Goal: Task Accomplishment & Management: Manage account settings

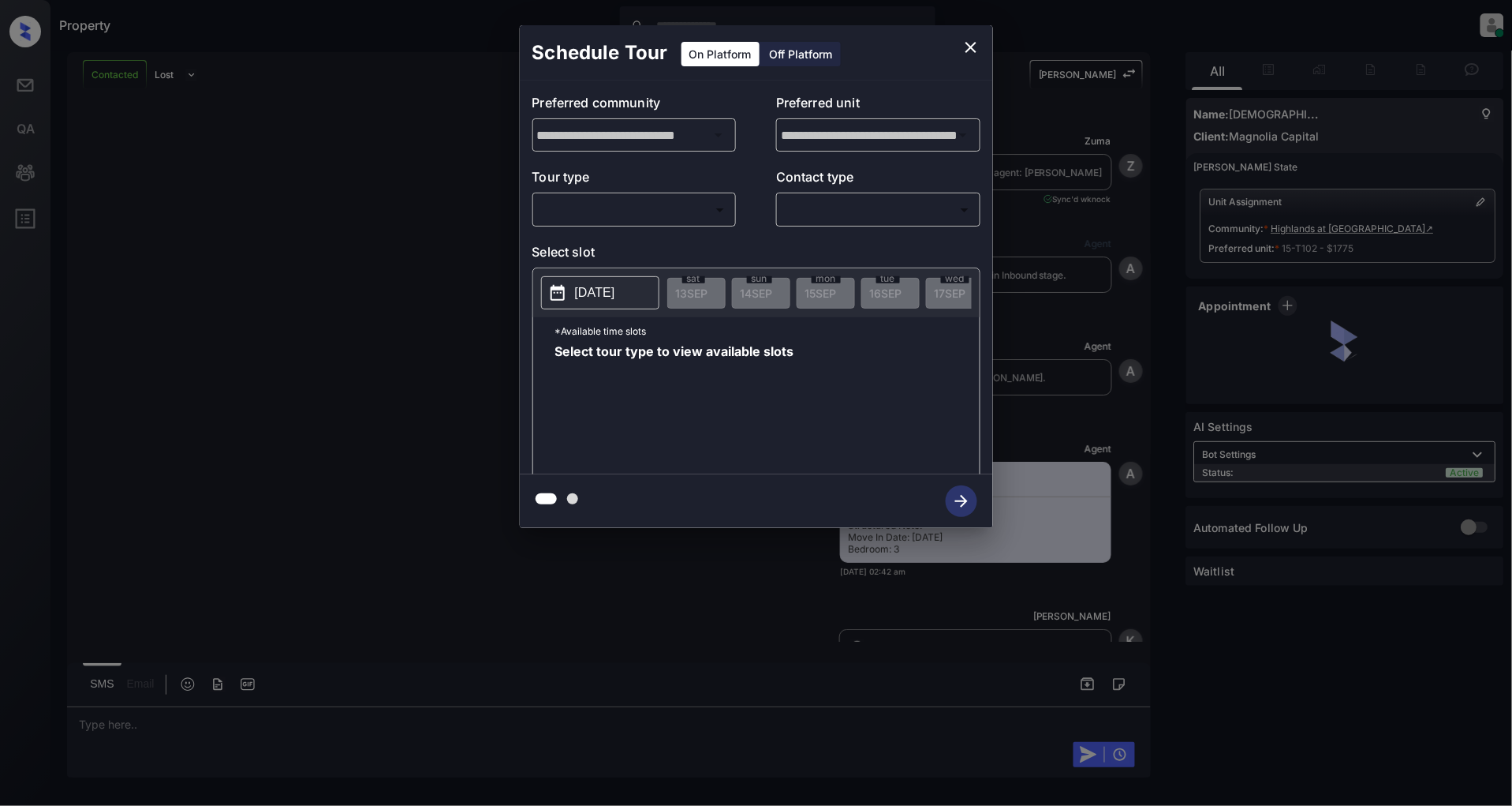
scroll to position [777, 0]
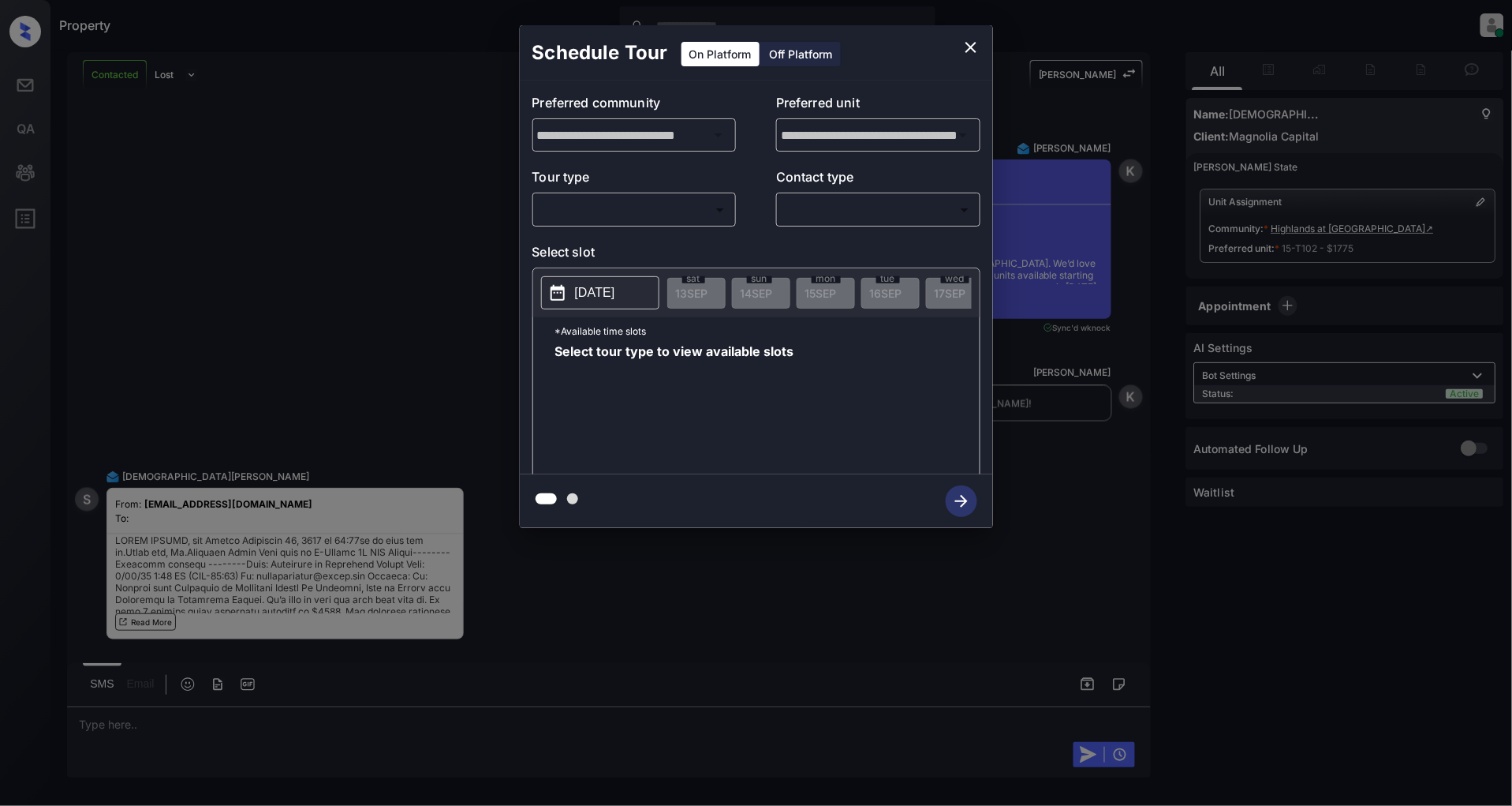
click at [606, 207] on body "Property Patrick Deasis Online Set yourself offline Set yourself on break Profi…" at bounding box center [756, 403] width 1512 height 806
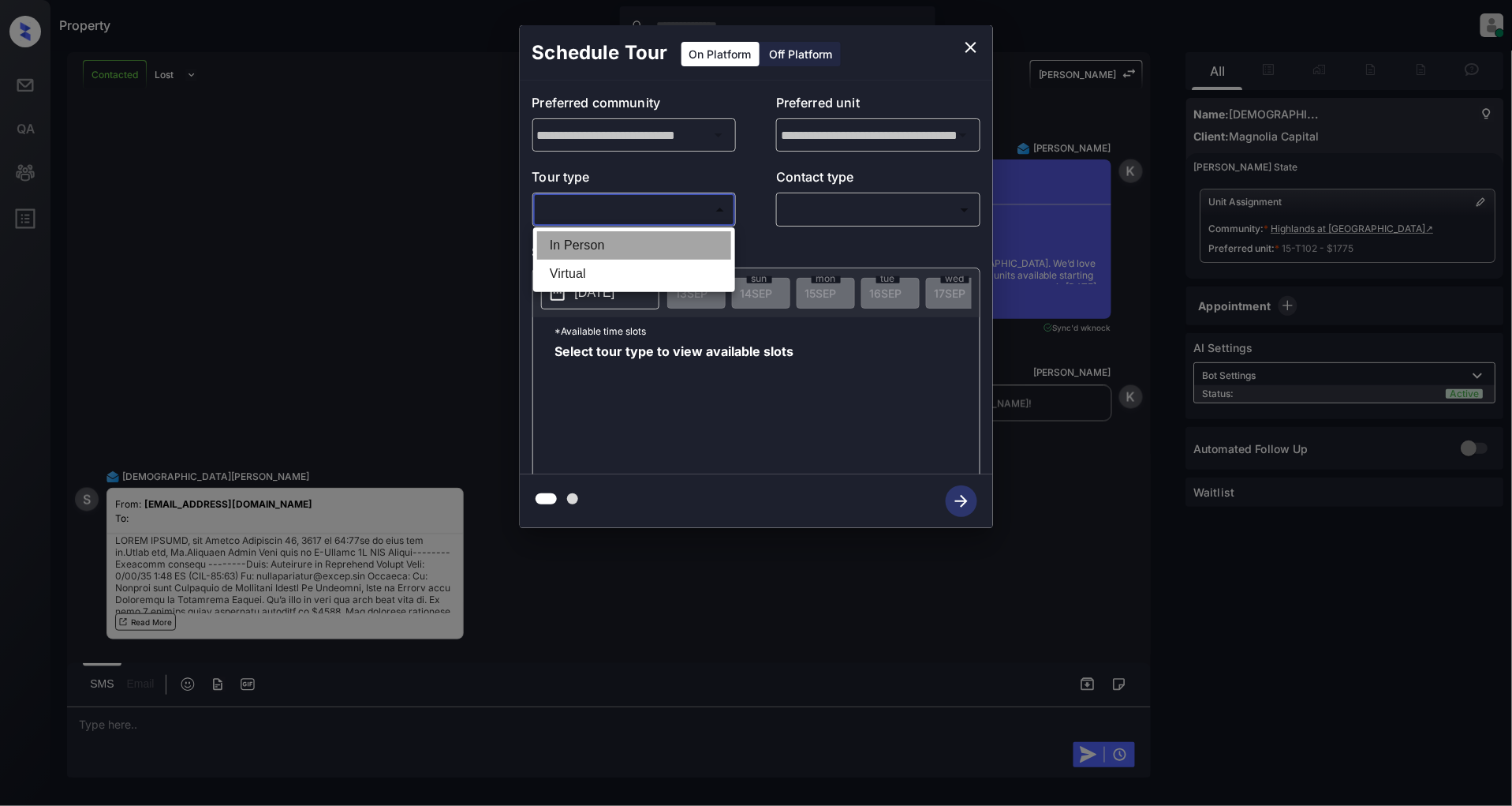
click at [615, 249] on li "In Person" at bounding box center [634, 245] width 194 height 28
type input "********"
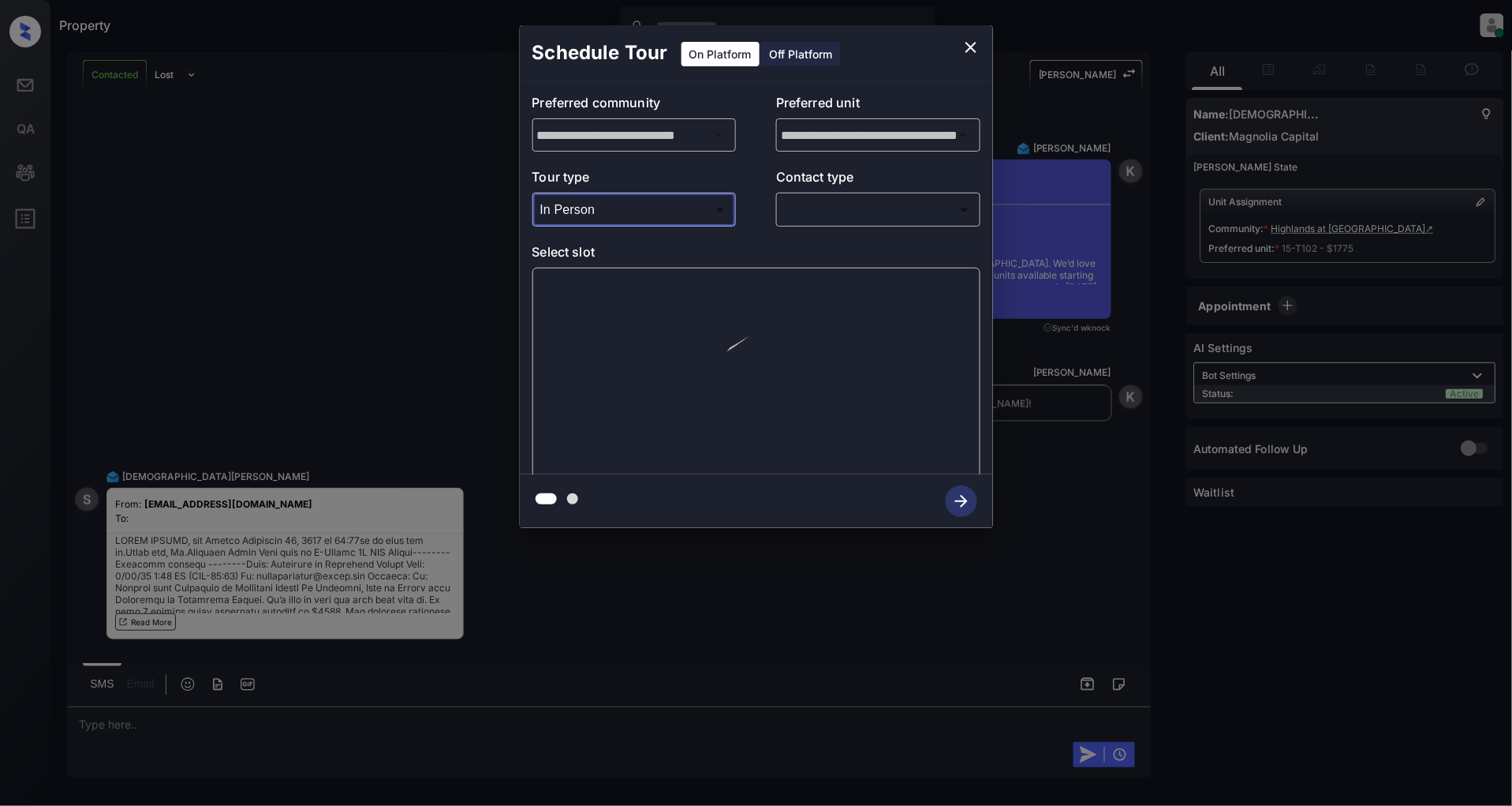
click at [860, 208] on body "Property Patrick Deasis Online Set yourself offline Set yourself on break Profi…" at bounding box center [756, 403] width 1512 height 806
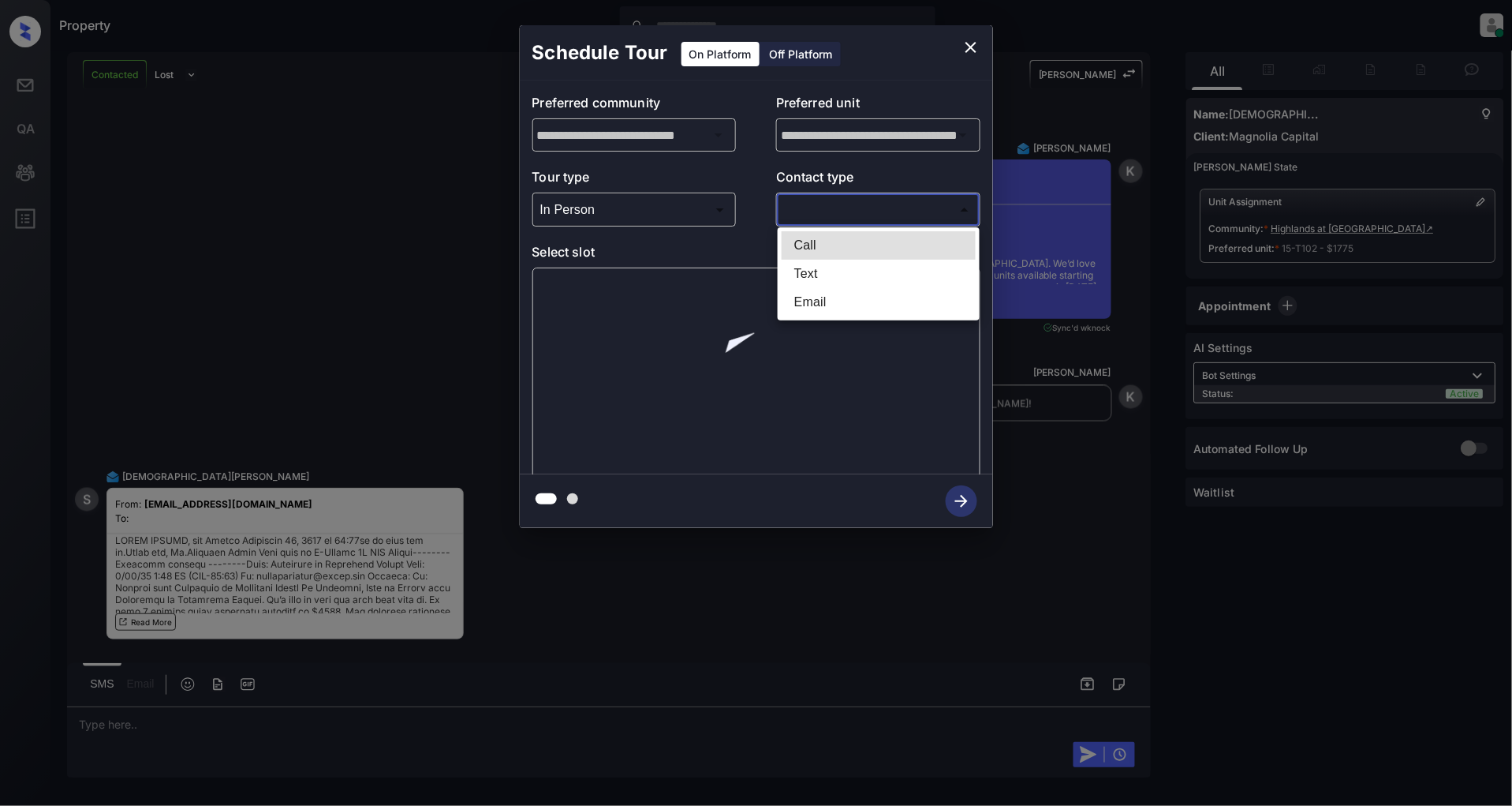
click at [845, 264] on li "Text" at bounding box center [878, 273] width 194 height 28
type input "****"
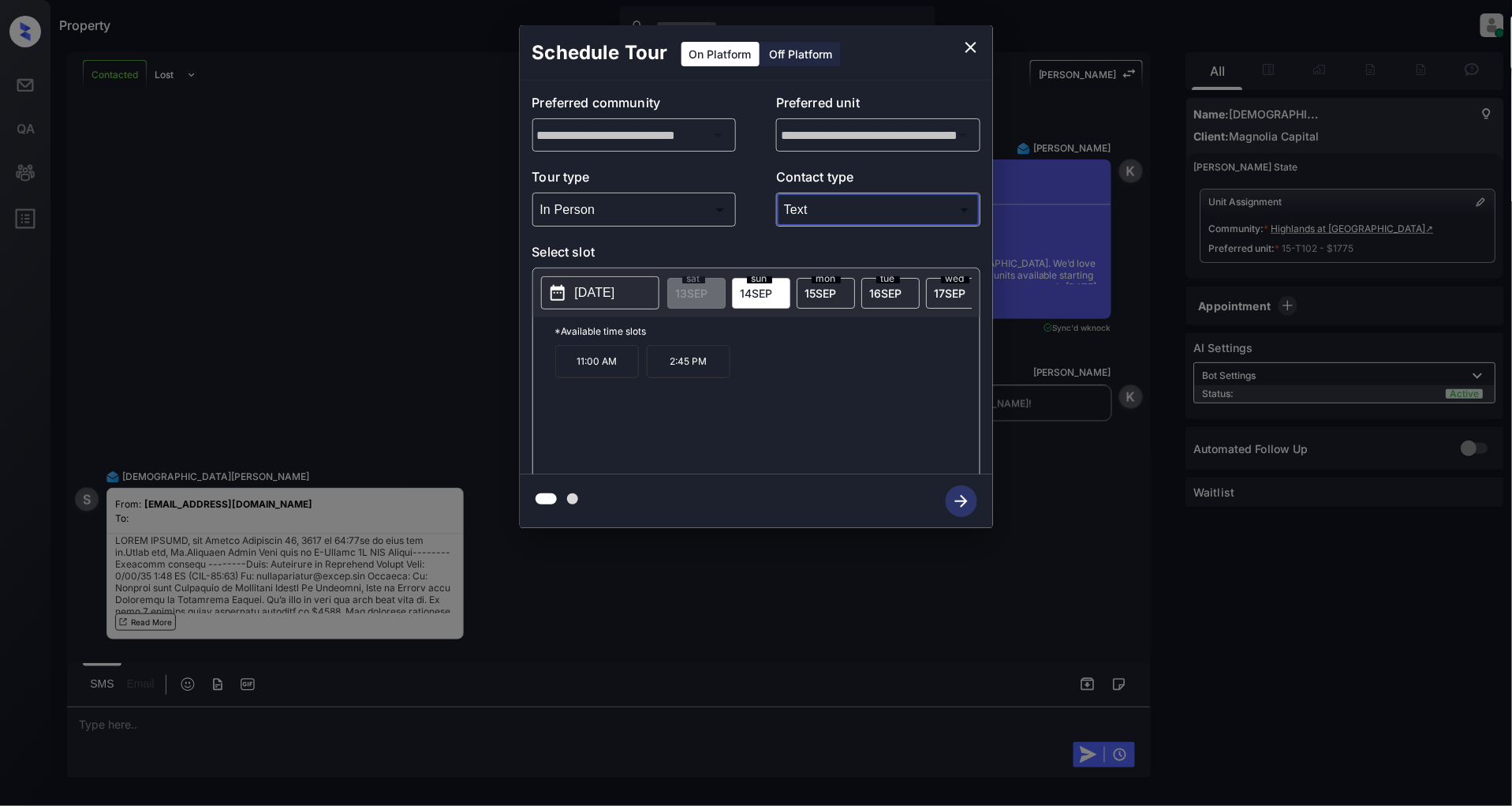
click at [336, 344] on div "**********" at bounding box center [756, 276] width 1512 height 553
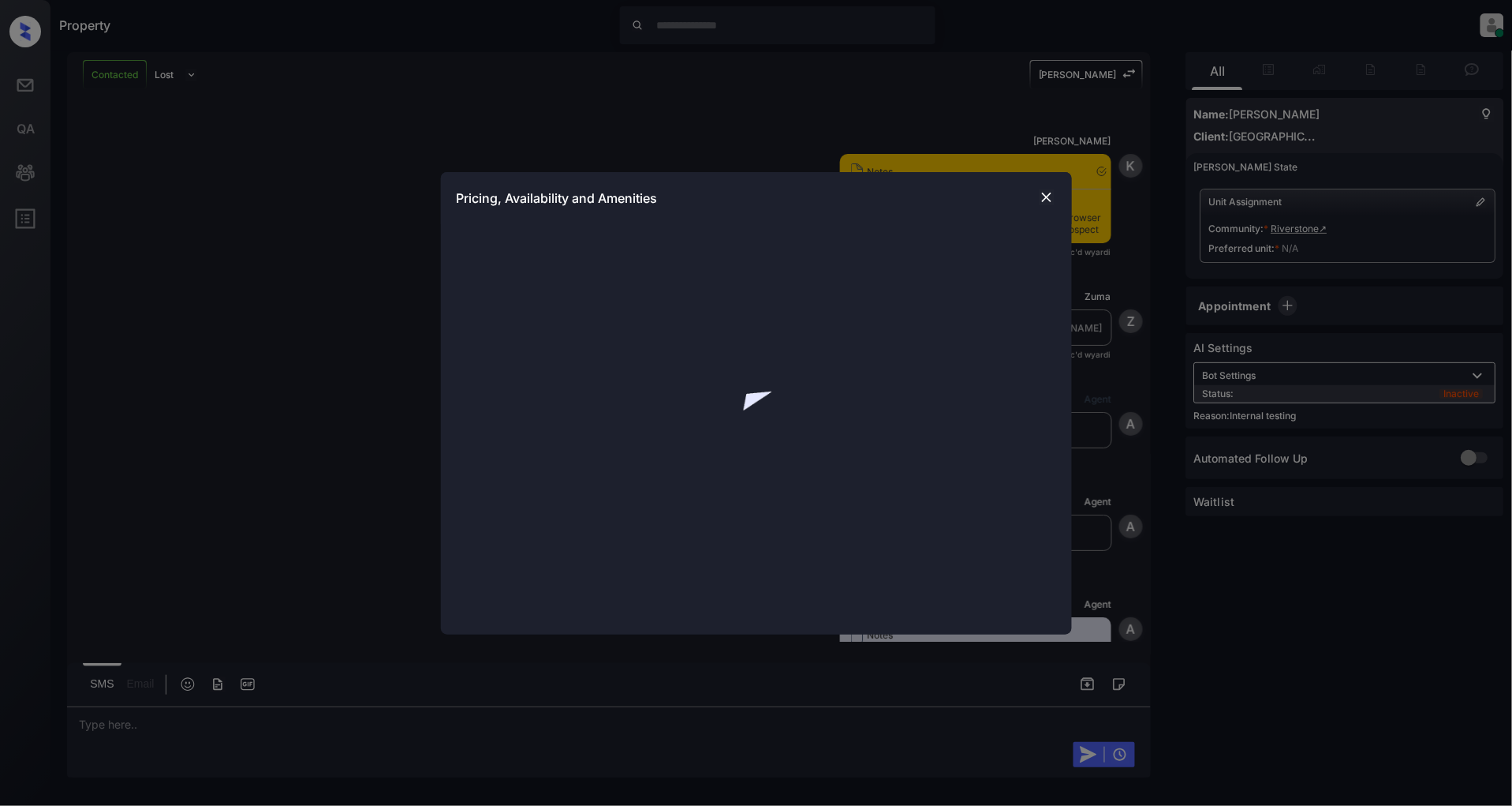
scroll to position [4817, 0]
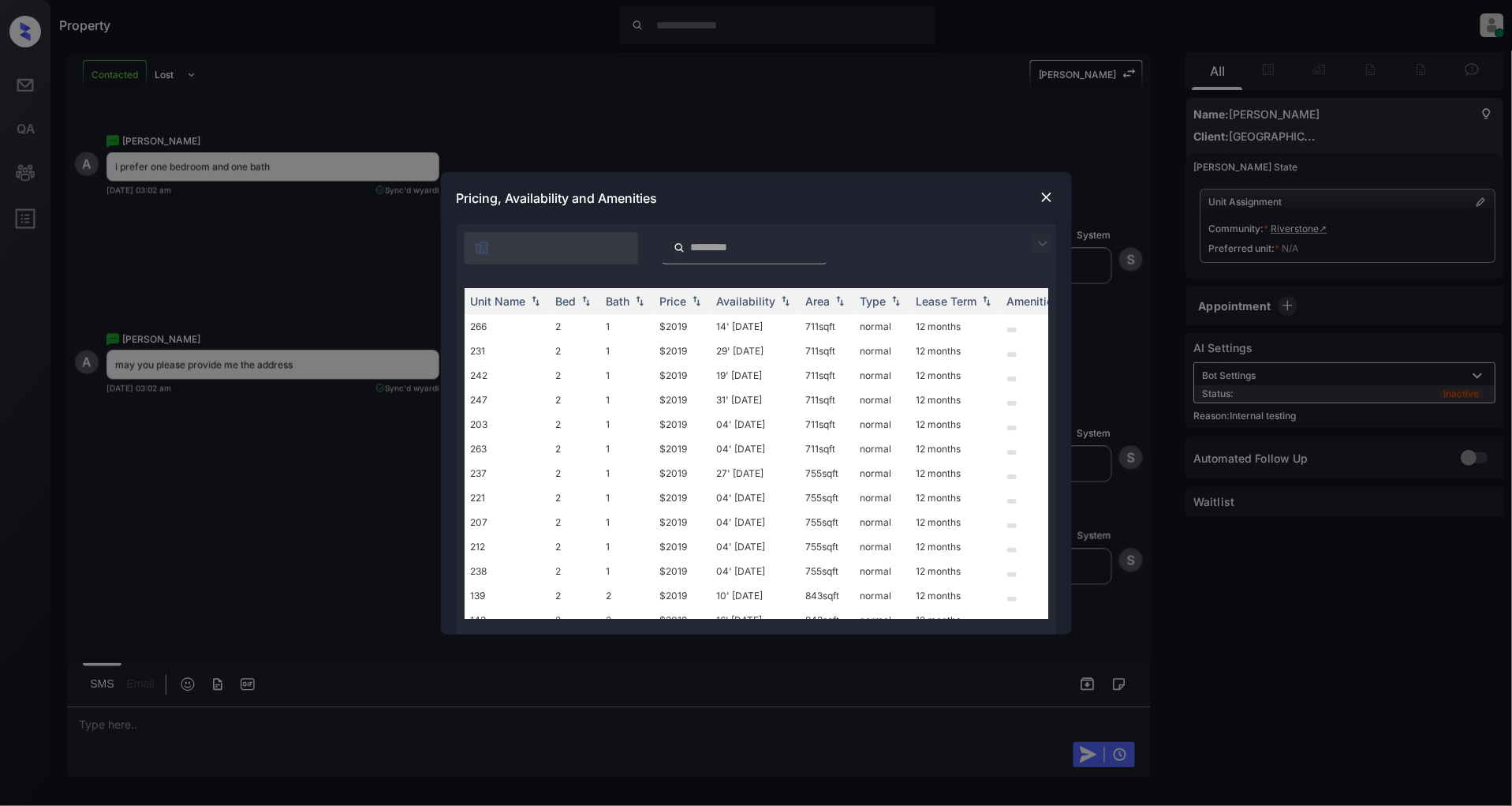
click at [1043, 244] on img at bounding box center [1043, 243] width 19 height 19
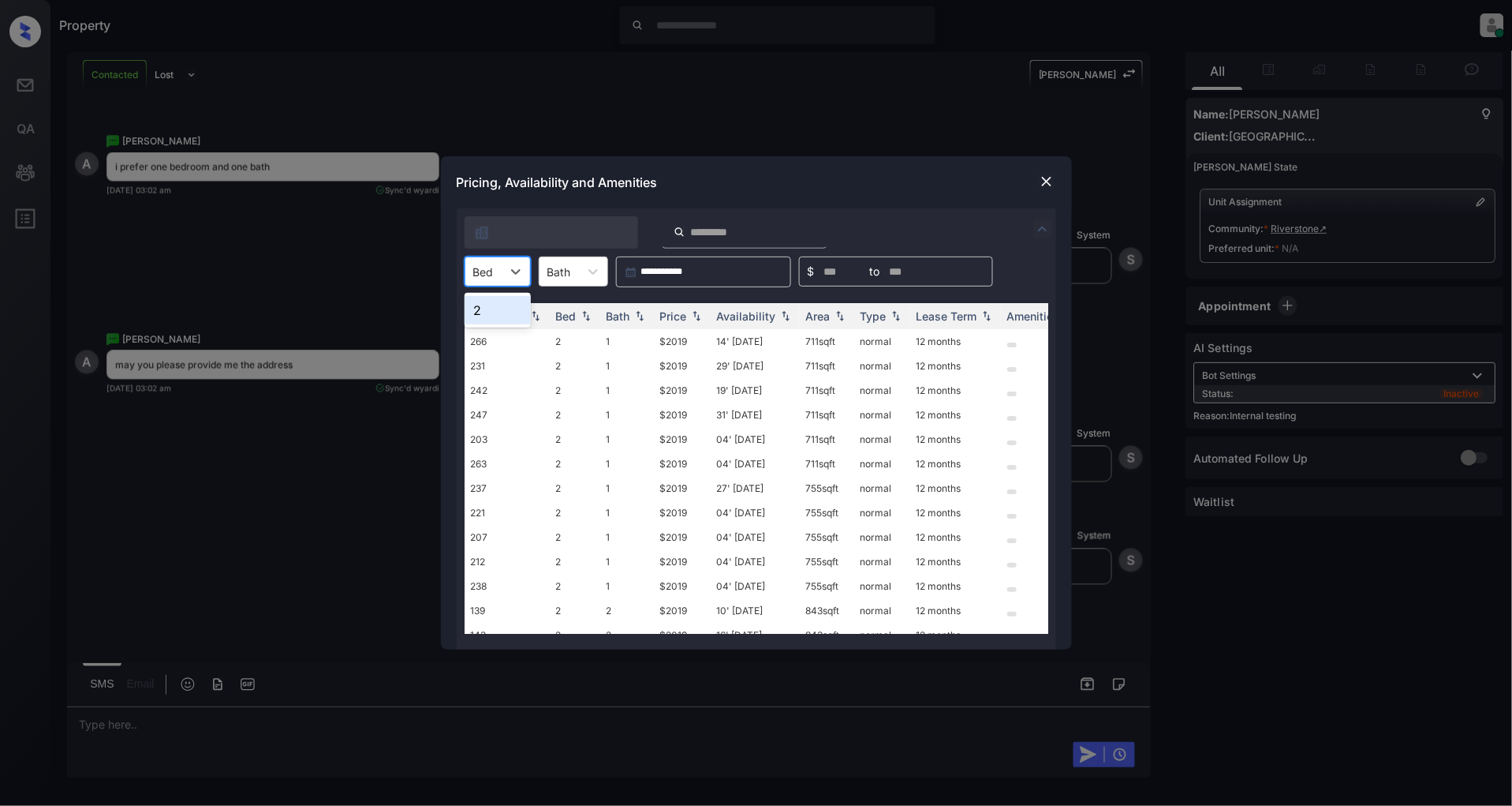
click at [485, 257] on div "Bed" at bounding box center [497, 270] width 66 height 30
click at [507, 308] on div "2" at bounding box center [497, 309] width 66 height 28
click at [697, 314] on img at bounding box center [695, 317] width 15 height 11
click at [697, 314] on img at bounding box center [695, 316] width 15 height 12
drag, startPoint x: 703, startPoint y: 335, endPoint x: 648, endPoint y: 341, distance: 55.3
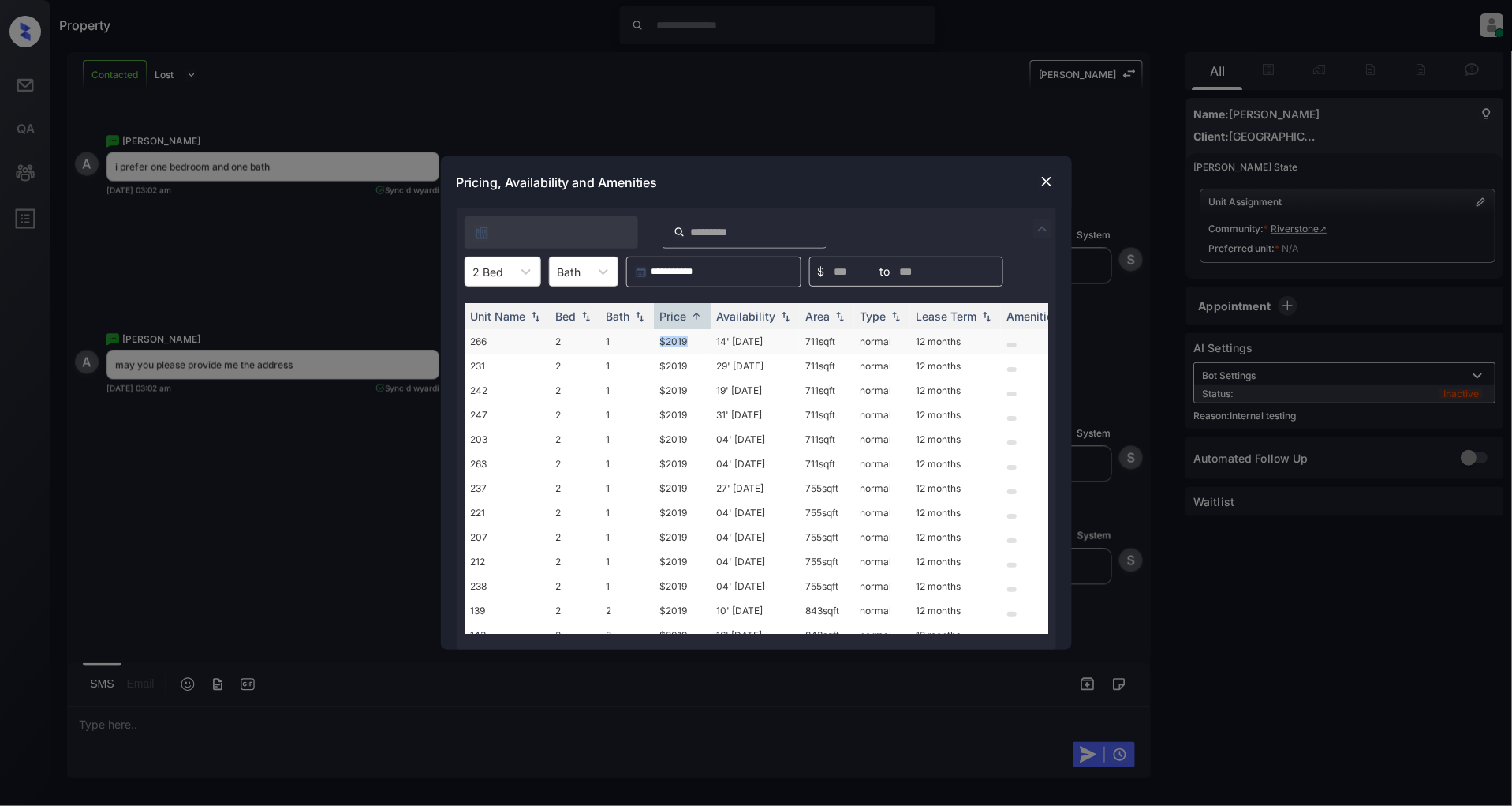
click at [648, 341] on tr "266 2 1 $2019 14' Sep 25 711 sqft normal 12 months" at bounding box center [876, 341] width 824 height 24
copy tr "$2019"
click at [1047, 179] on img at bounding box center [1046, 181] width 15 height 15
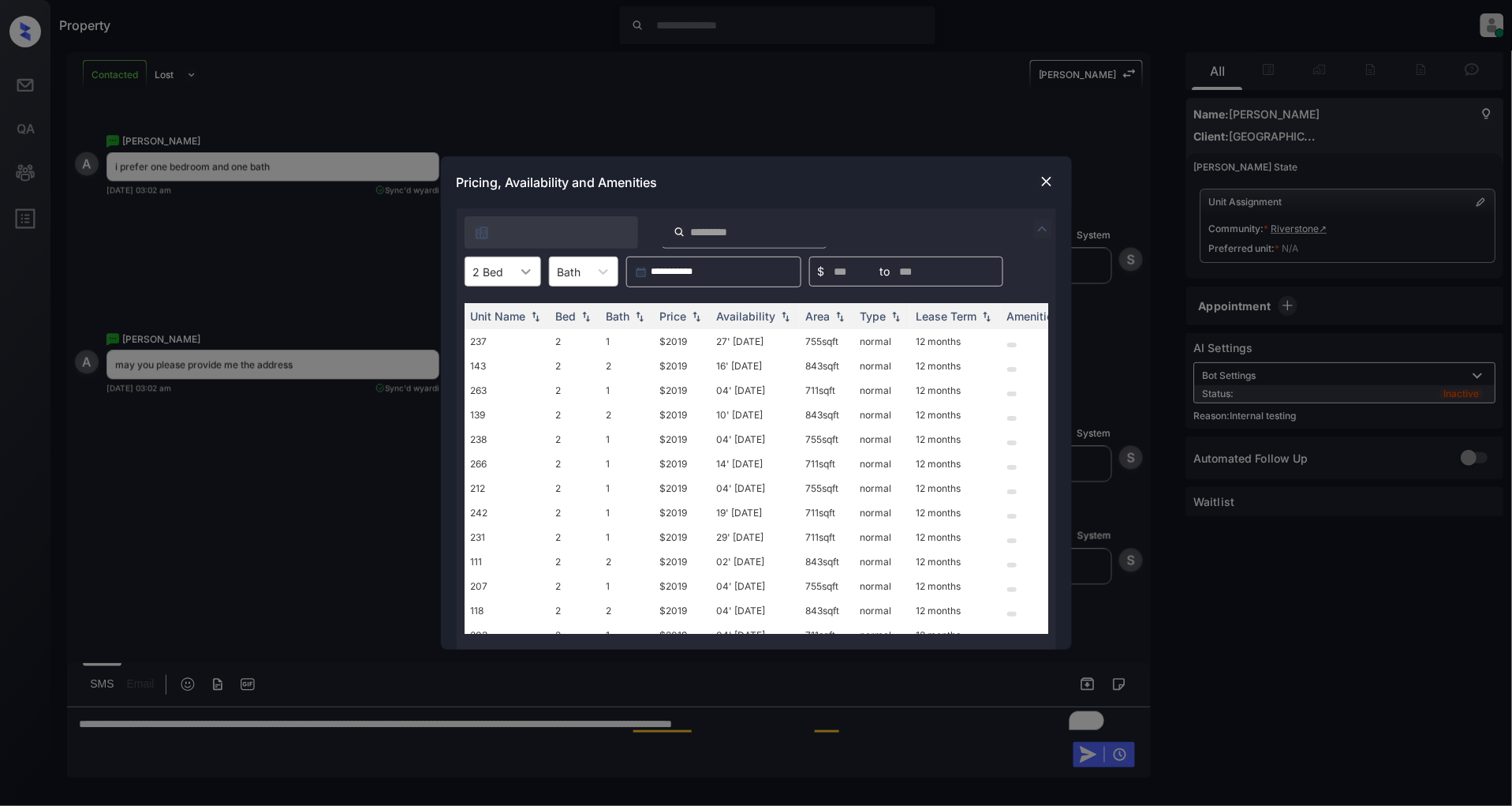
click at [512, 270] on div at bounding box center [525, 270] width 28 height 28
click at [1039, 172] on div at bounding box center [1046, 181] width 19 height 19
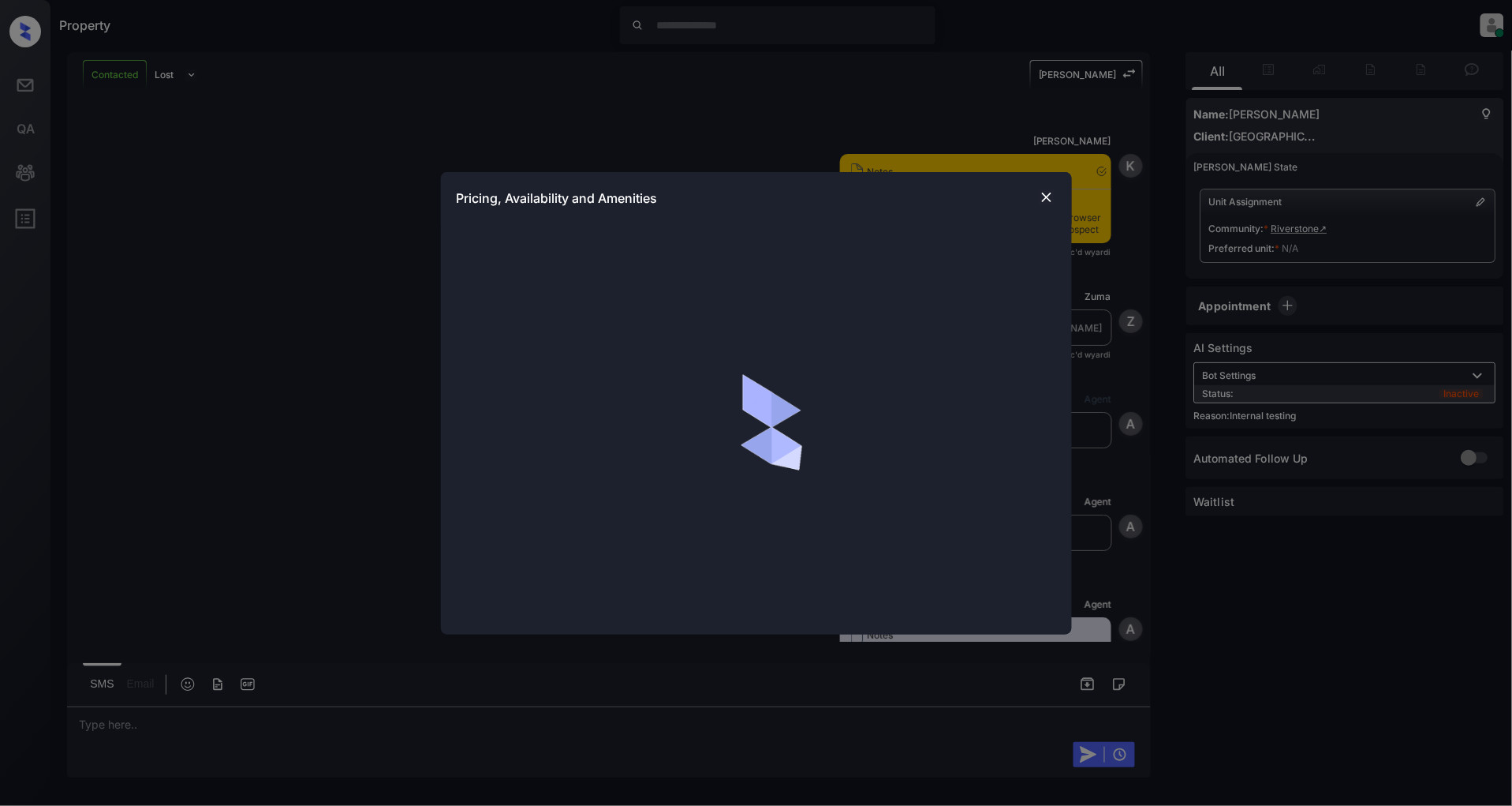
scroll to position [6149, 0]
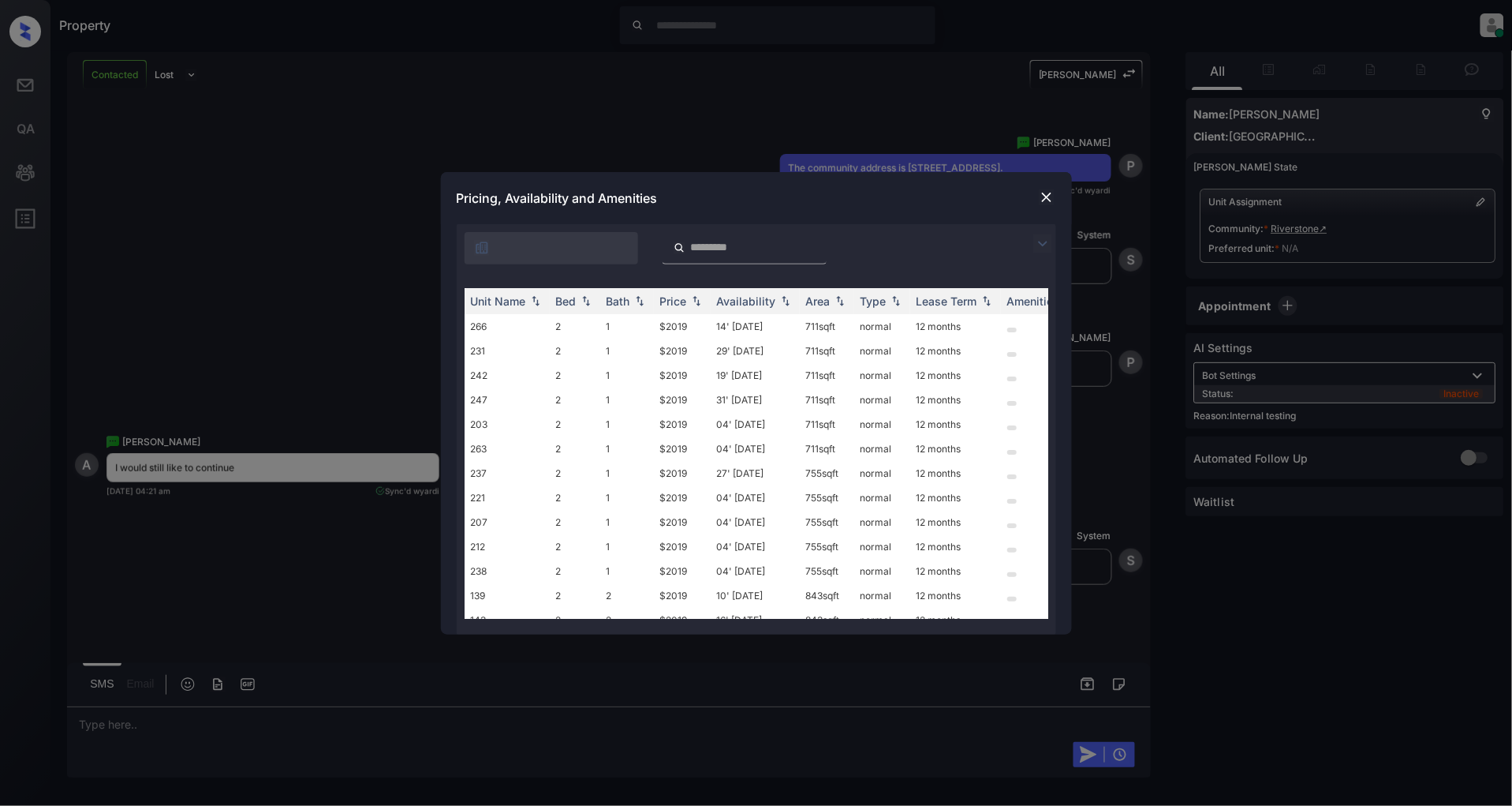
click at [1041, 244] on img at bounding box center [1043, 243] width 19 height 19
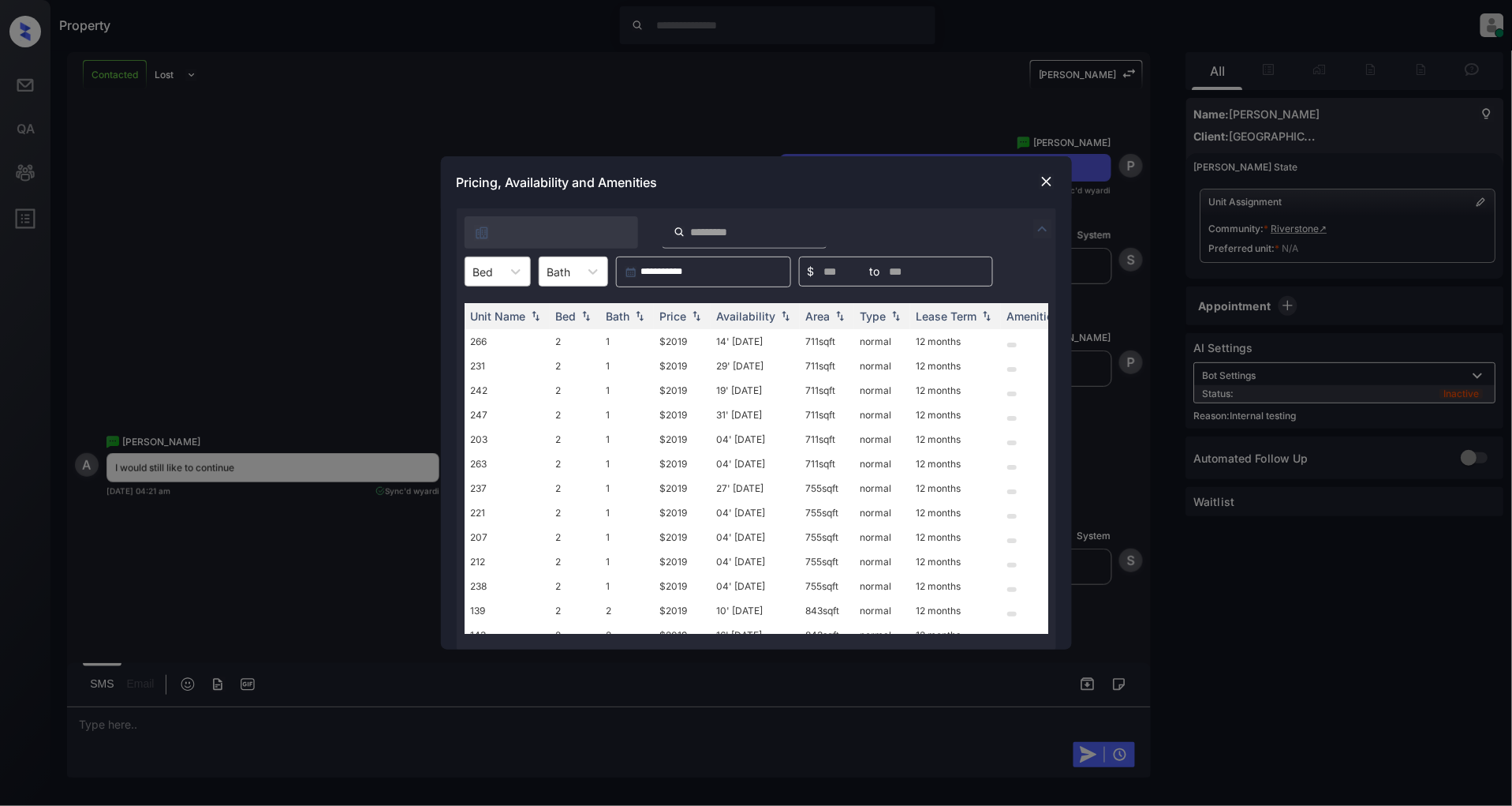
click at [496, 281] on div "Bed" at bounding box center [484, 271] width 36 height 23
click at [481, 312] on div "2" at bounding box center [497, 309] width 66 height 28
click at [723, 318] on div "Availability" at bounding box center [746, 316] width 59 height 14
click at [703, 318] on img at bounding box center [695, 317] width 15 height 11
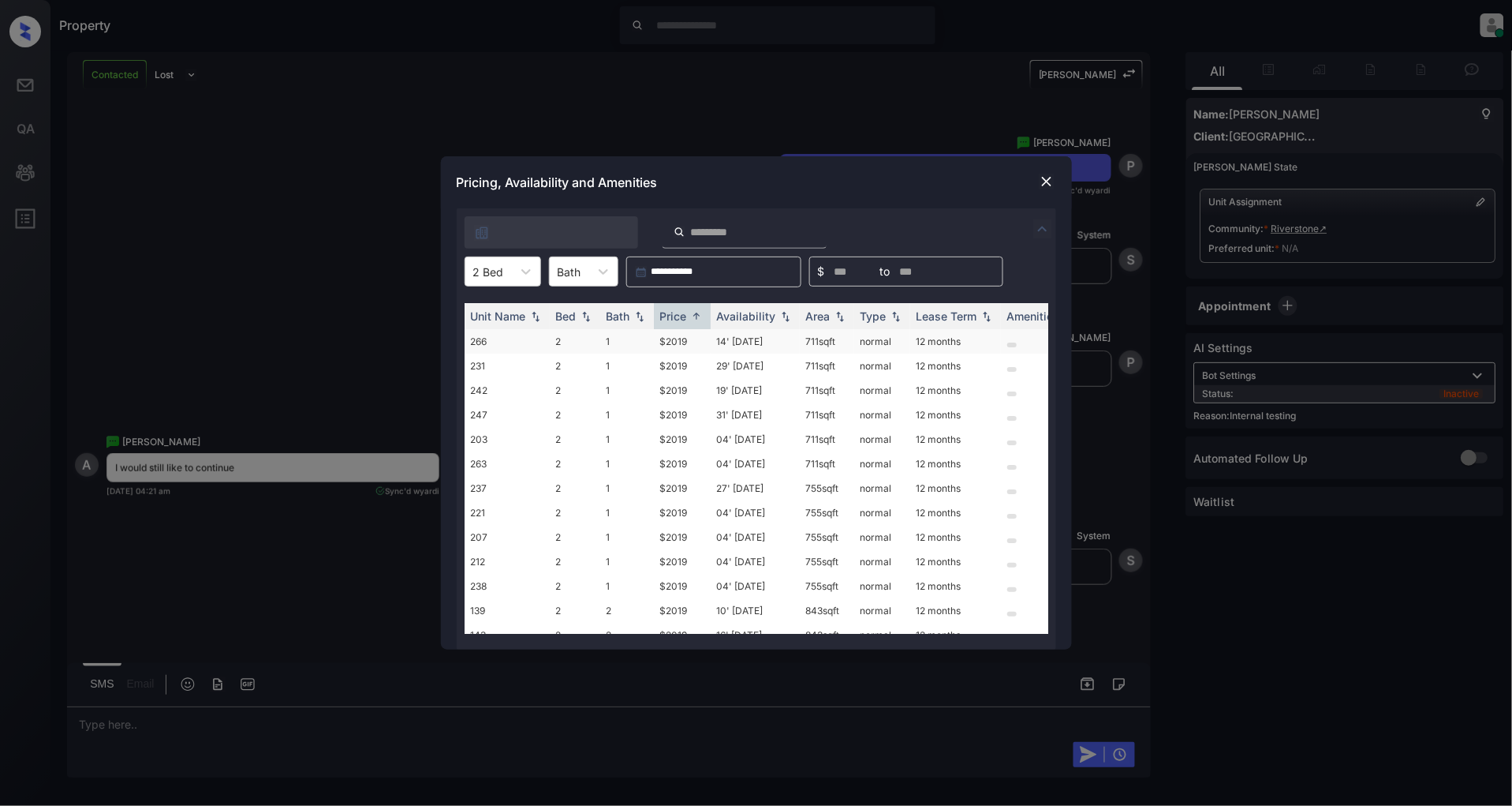
click at [676, 340] on td "$2019" at bounding box center [682, 341] width 57 height 24
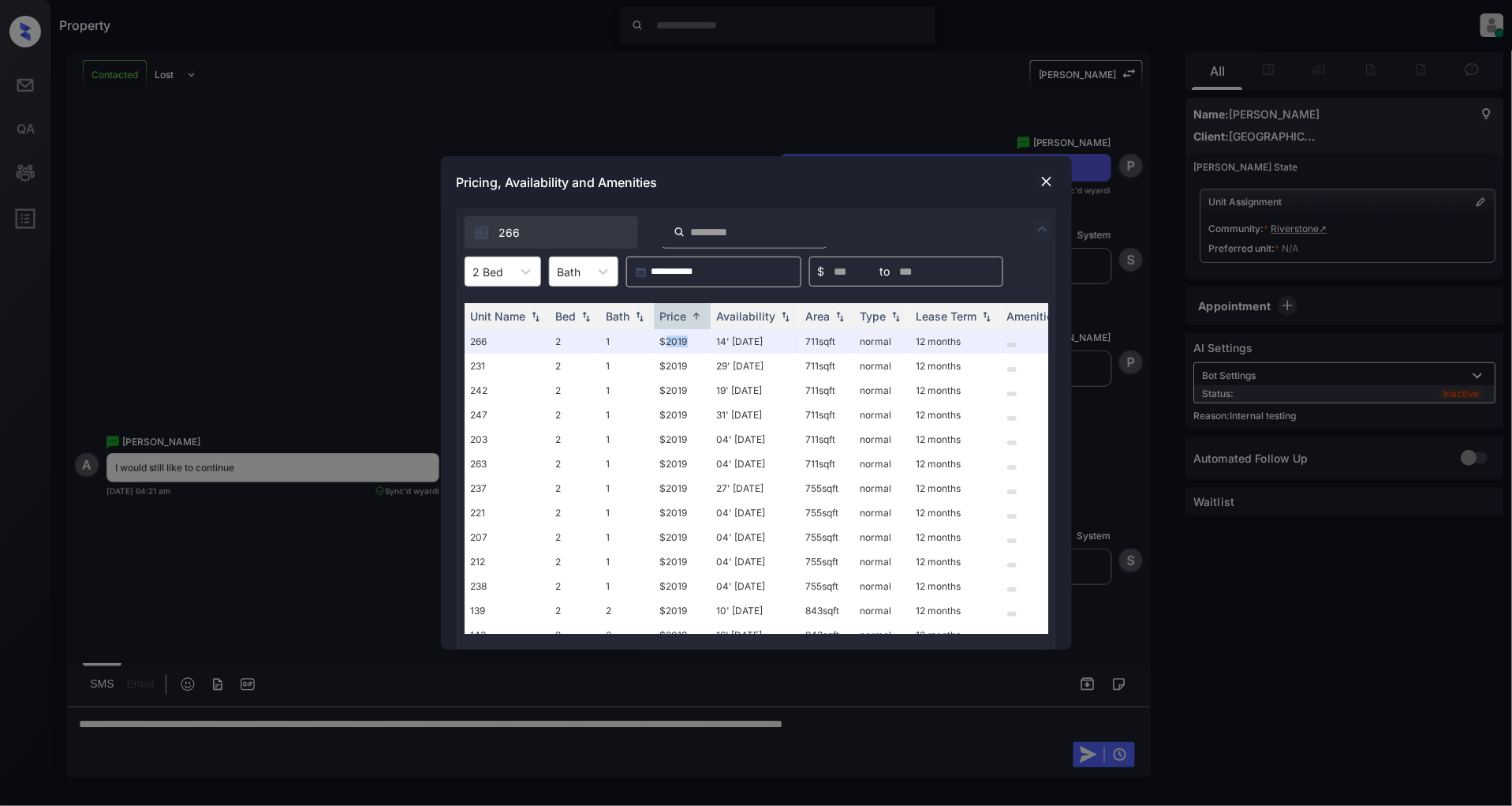
click at [1046, 176] on img at bounding box center [1046, 181] width 15 height 15
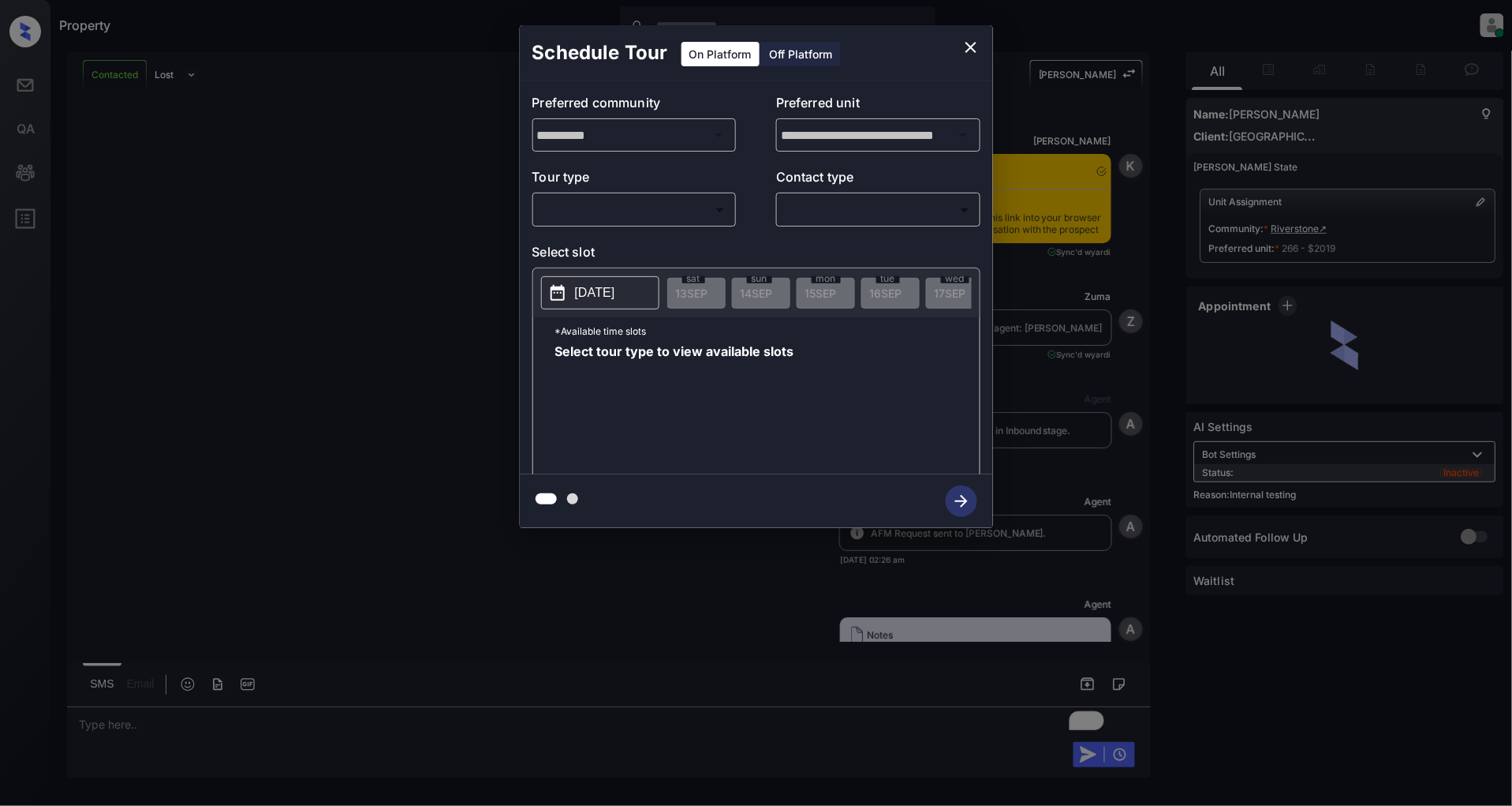
scroll to position [4585, 0]
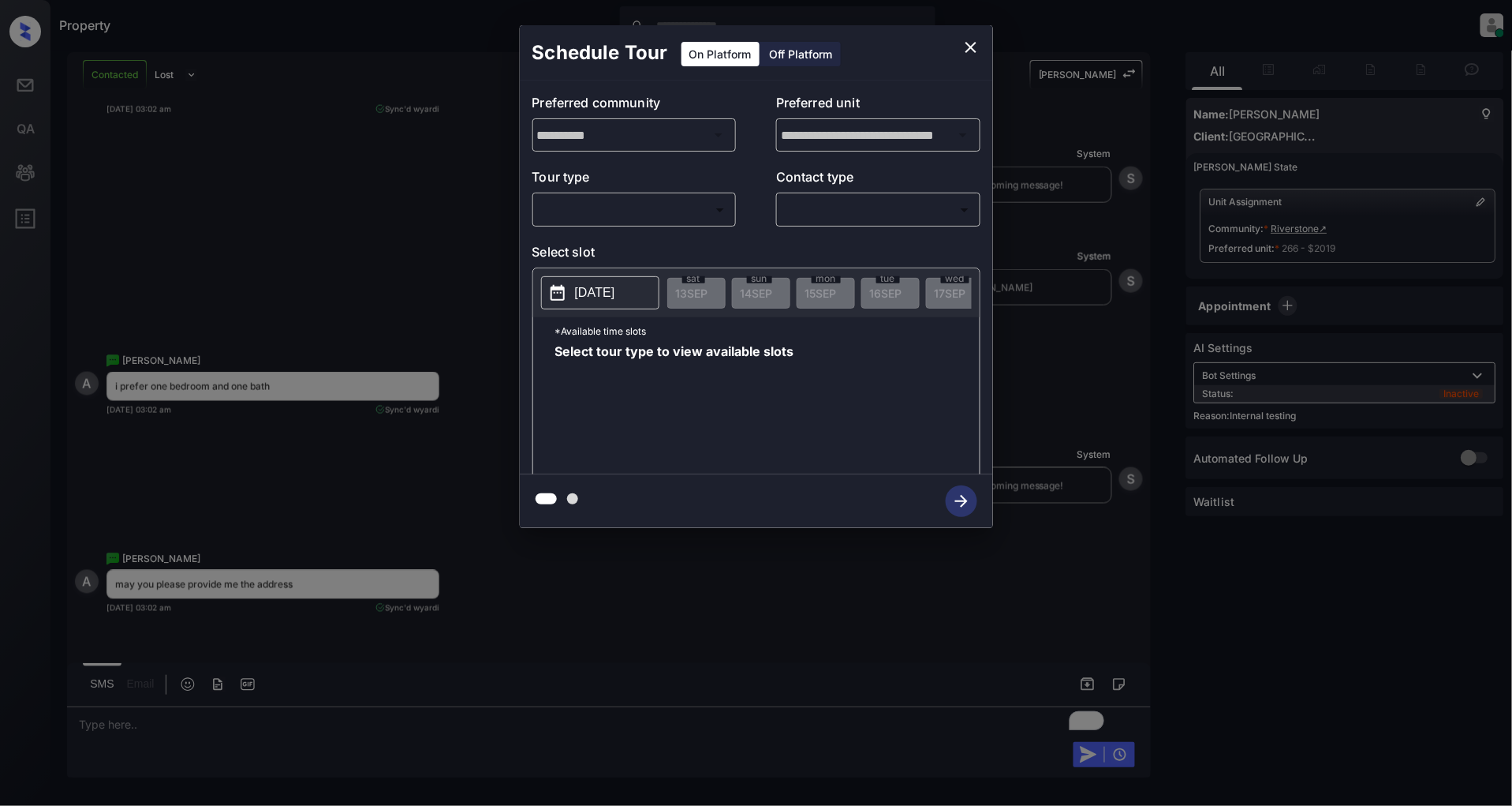
click at [676, 218] on body "Property Patrick Deasis Online Set yourself offline Set yourself on break Profi…" at bounding box center [756, 403] width 1512 height 806
click at [624, 246] on li "In Person" at bounding box center [634, 245] width 194 height 28
type input "********"
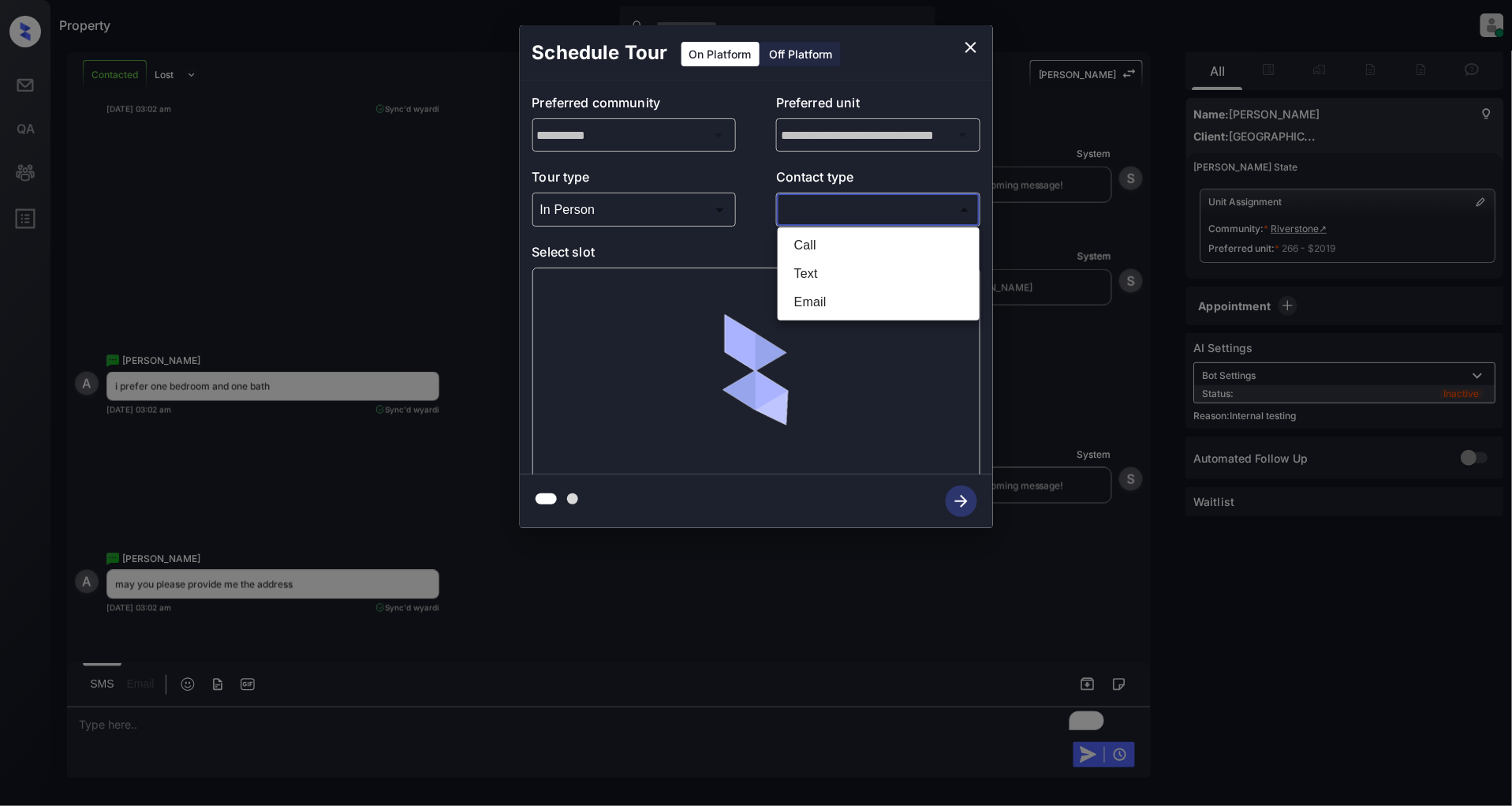
click at [829, 203] on body "Property Patrick Deasis Online Set yourself offline Set yourself on break Profi…" at bounding box center [756, 403] width 1512 height 806
click at [857, 261] on li "Text" at bounding box center [878, 273] width 194 height 28
type input "****"
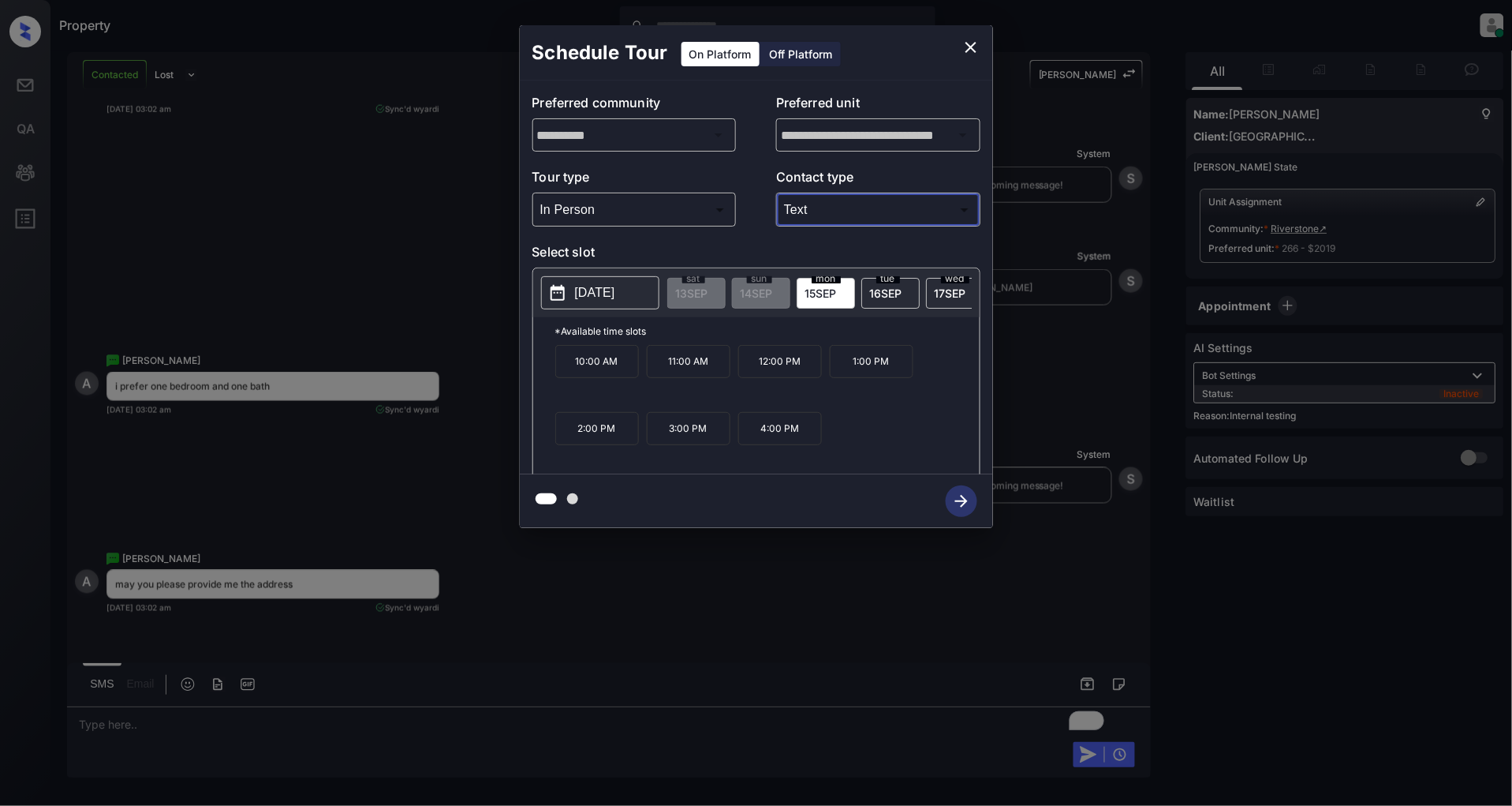
click at [342, 266] on div "**********" at bounding box center [756, 276] width 1512 height 553
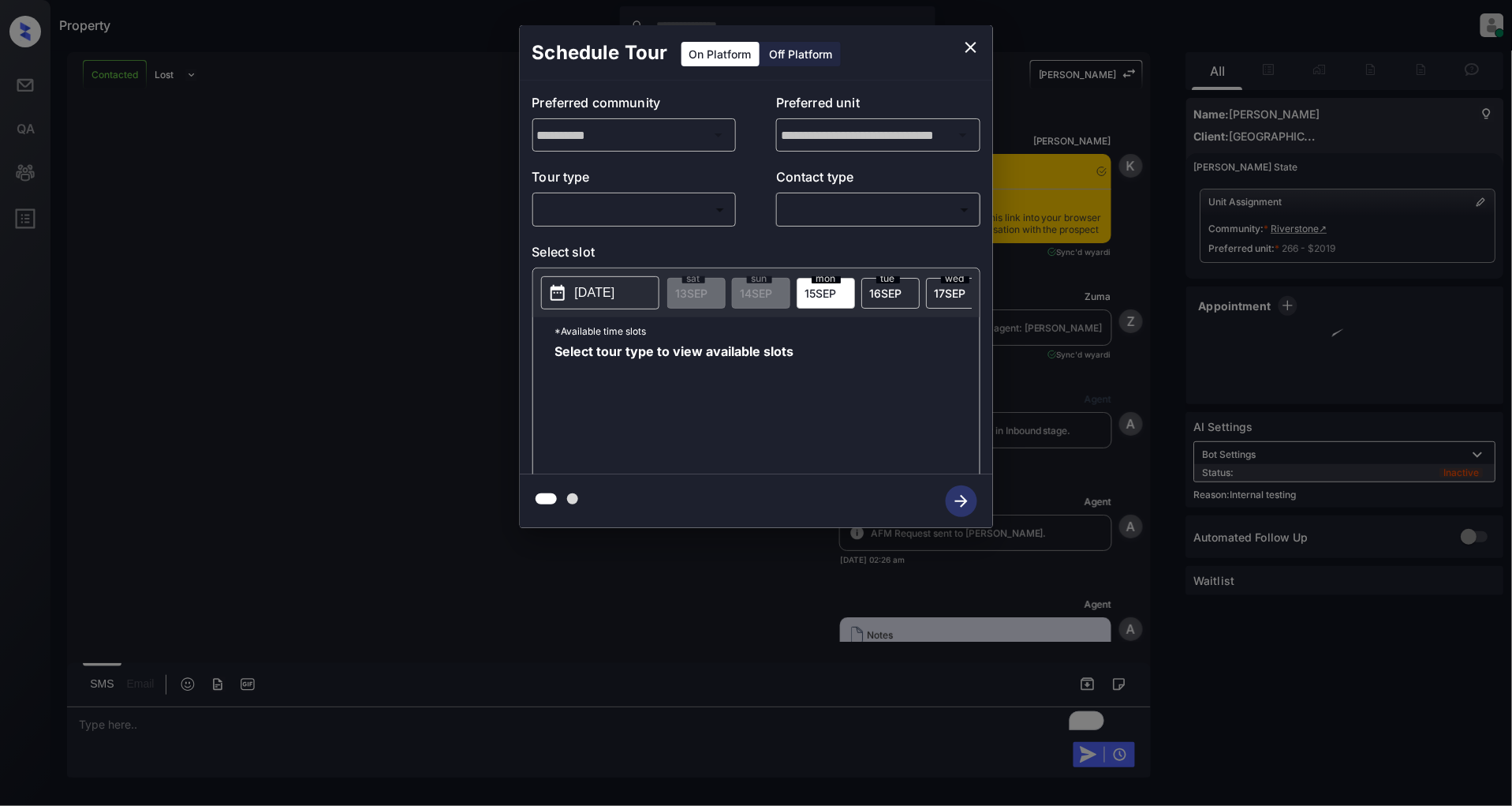
scroll to position [6354, 0]
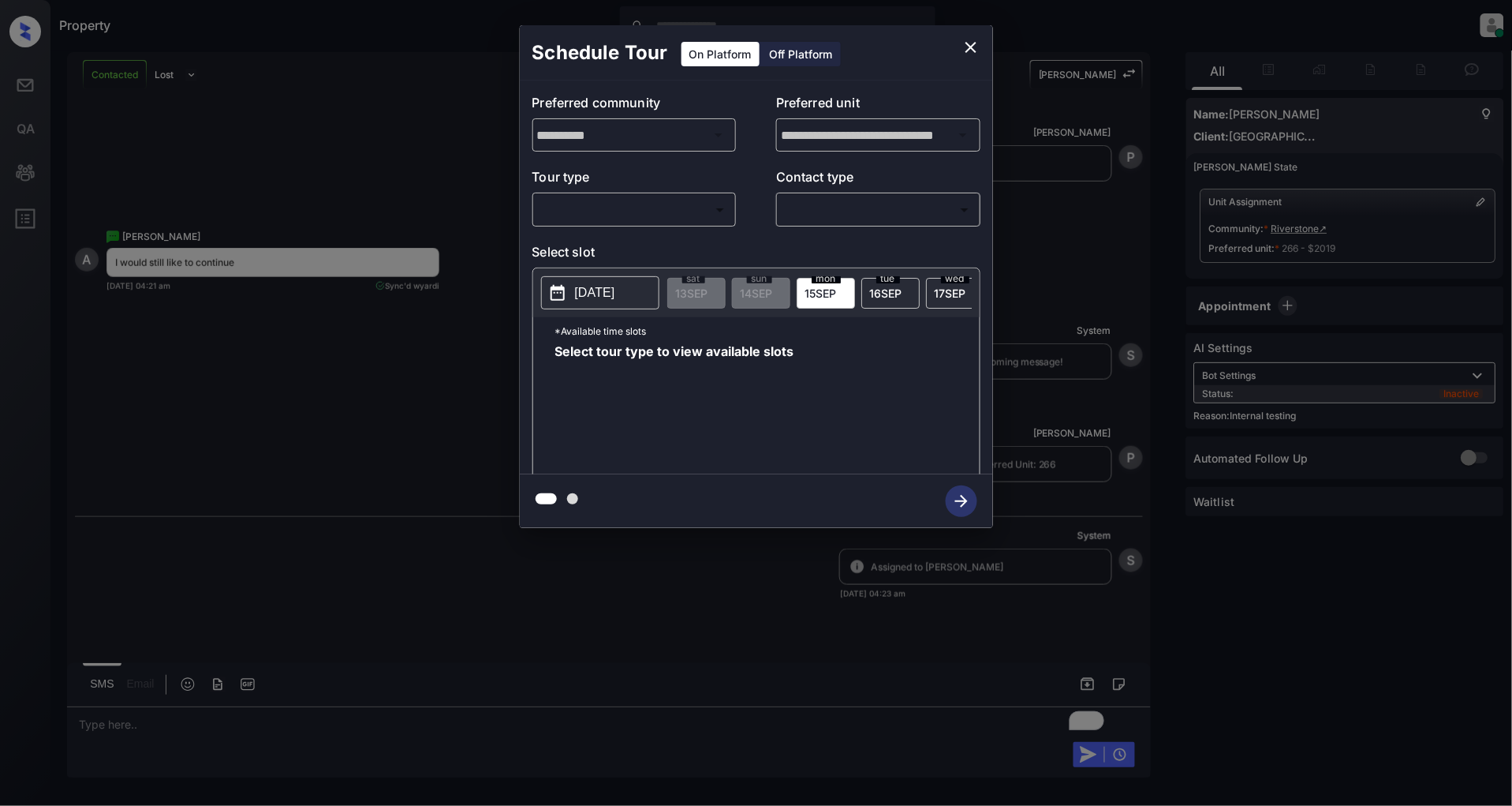
click at [663, 218] on body "Property Patrick Deasis Online Set yourself offline Set yourself on break Profi…" at bounding box center [756, 403] width 1512 height 806
click at [618, 237] on li "In Person" at bounding box center [634, 245] width 194 height 28
type input "********"
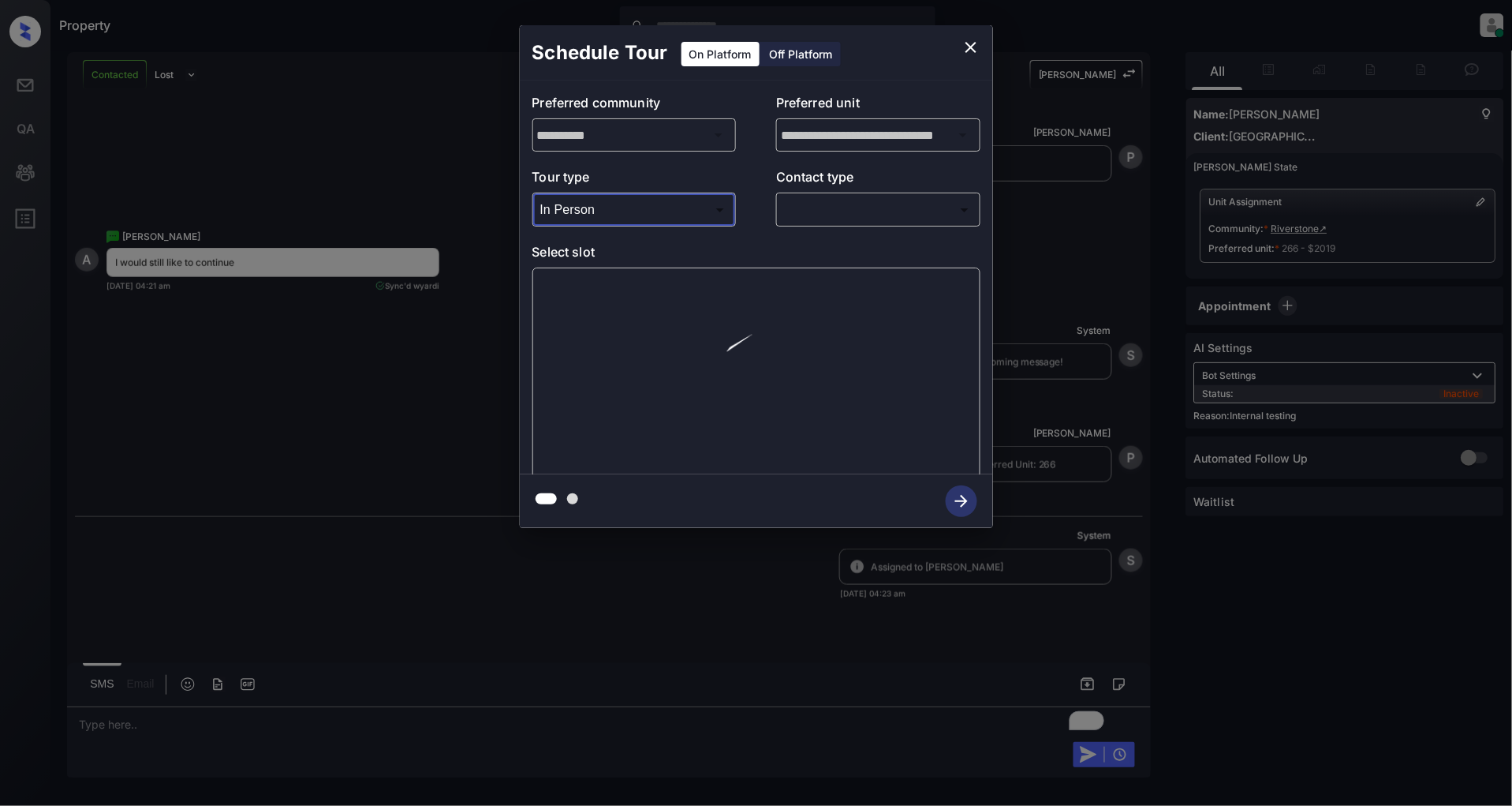
click at [881, 210] on body "Property Patrick Deasis Online Set yourself offline Set yourself on break Profi…" at bounding box center [756, 403] width 1512 height 806
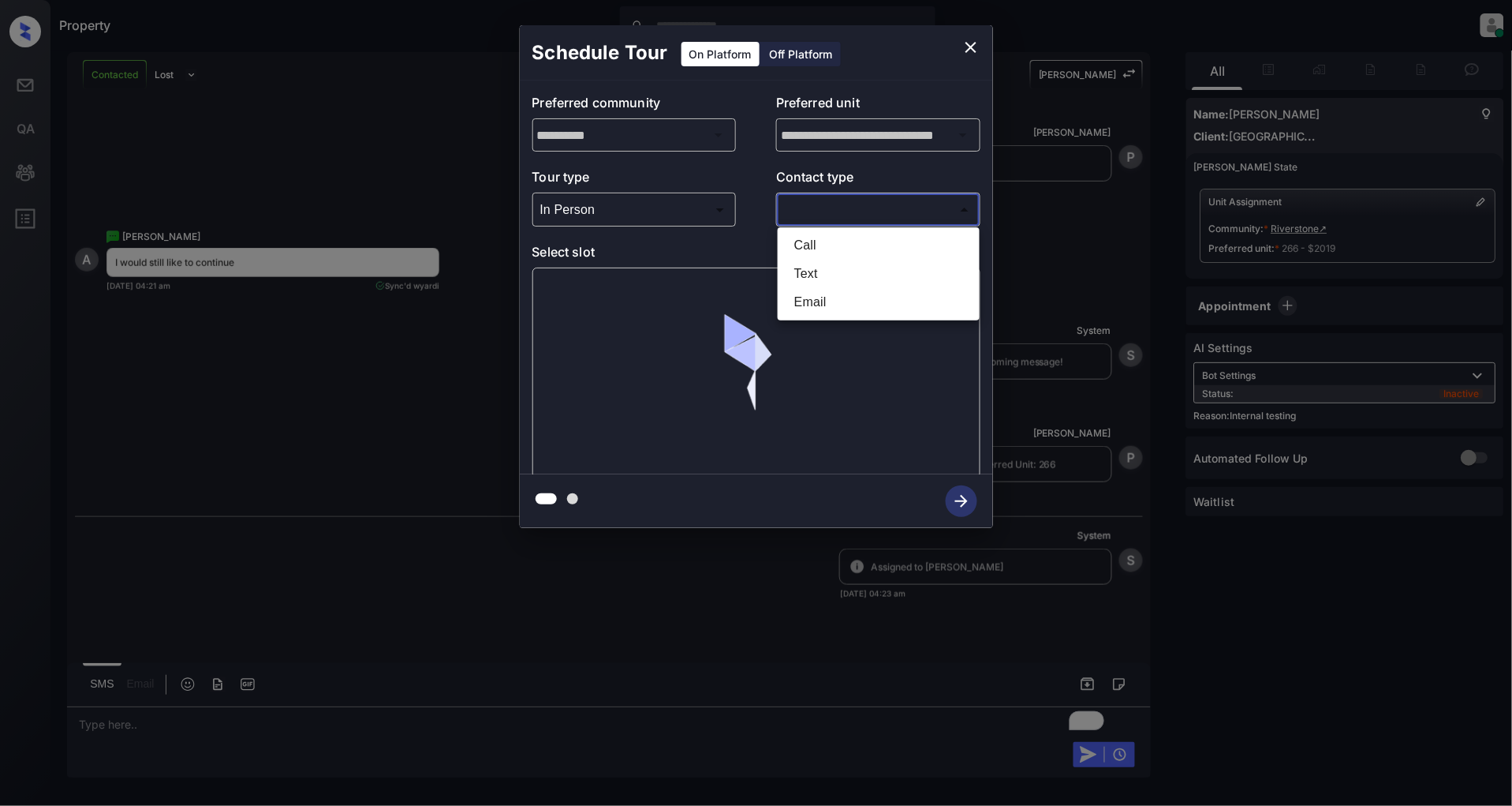
click at [840, 270] on li "Text" at bounding box center [878, 273] width 194 height 28
type input "****"
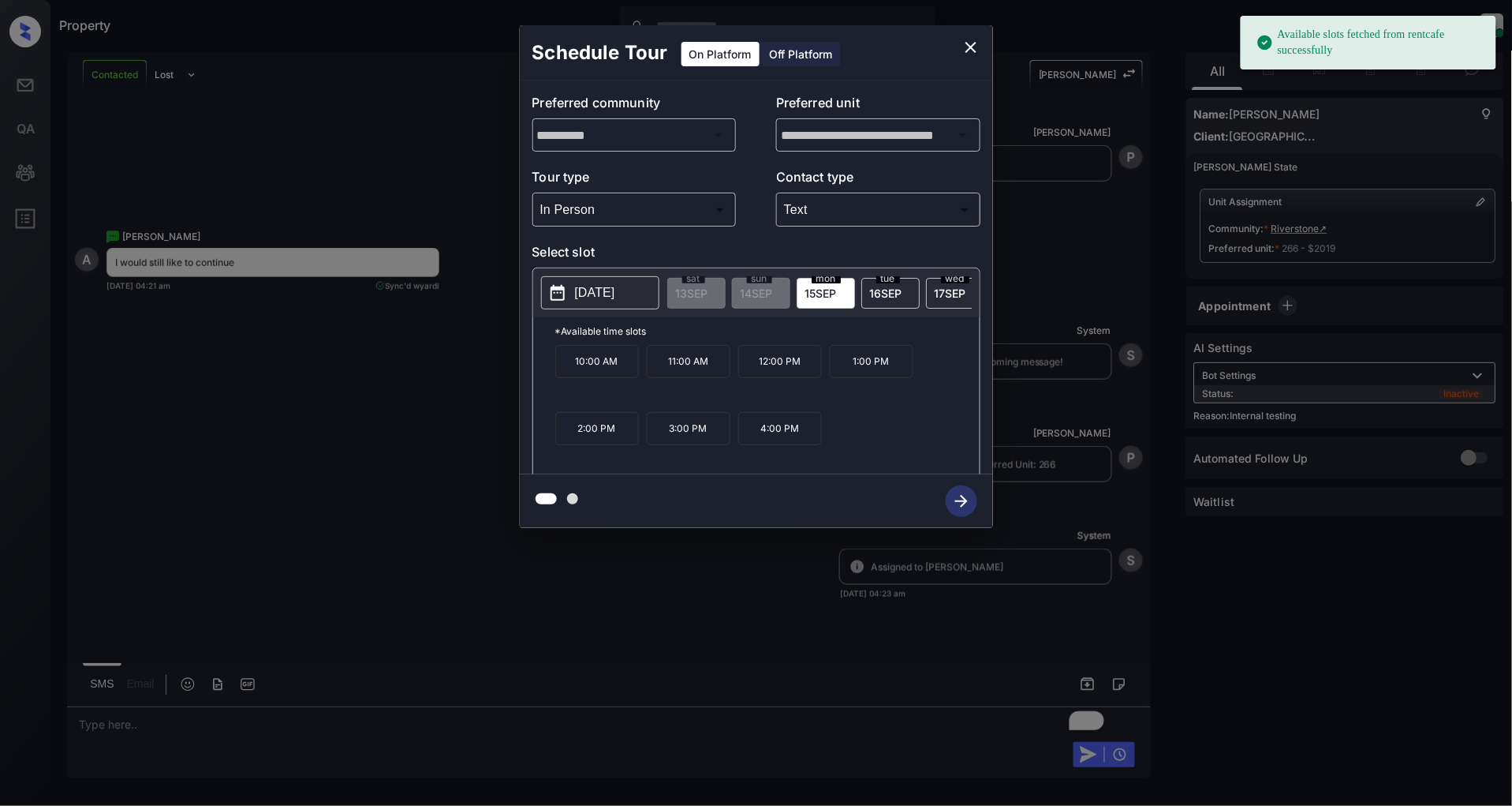
click at [583, 429] on p "2:00 PM" at bounding box center [597, 428] width 83 height 33
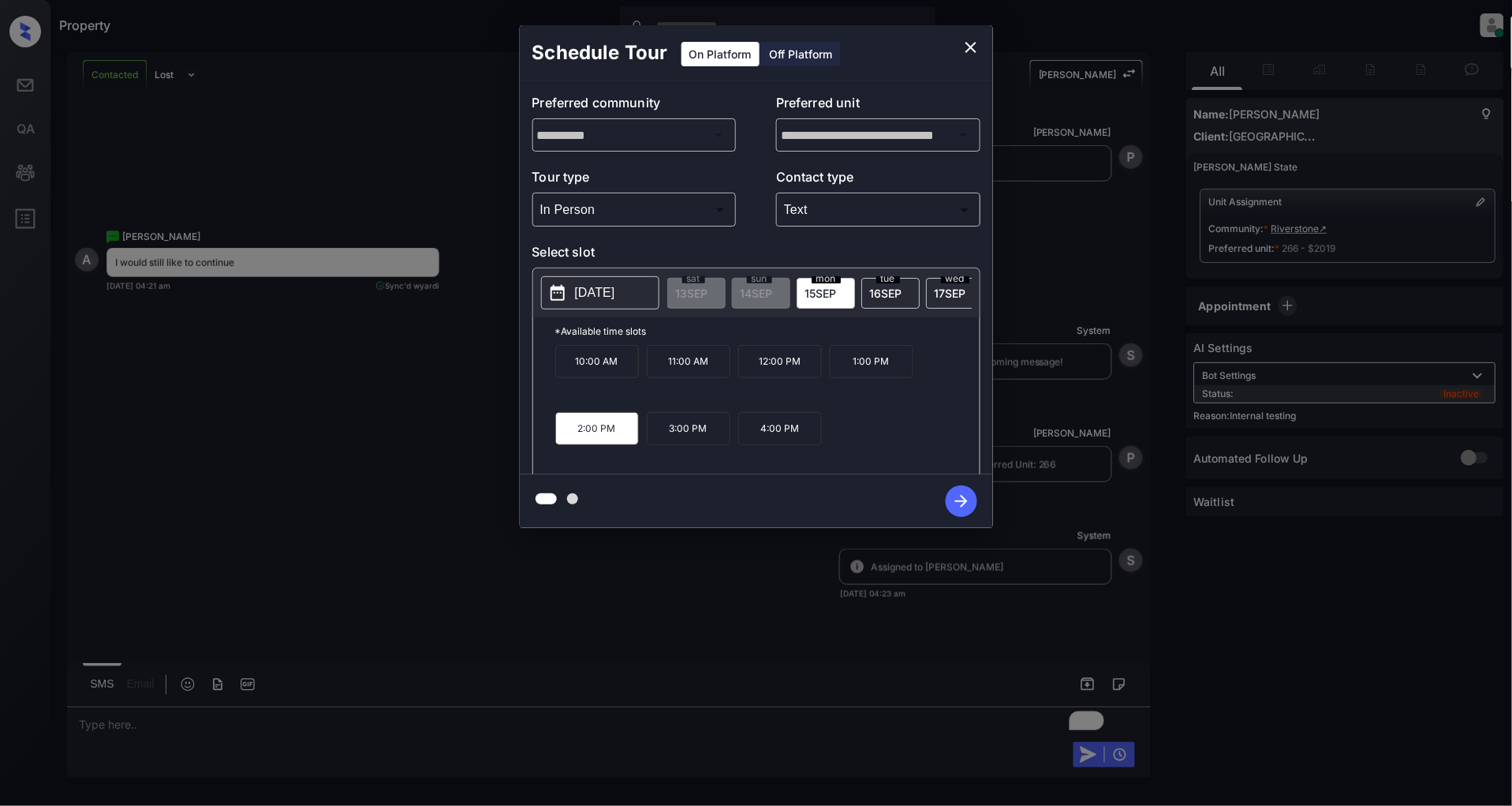
click at [952, 495] on icon "button" at bounding box center [961, 500] width 32 height 32
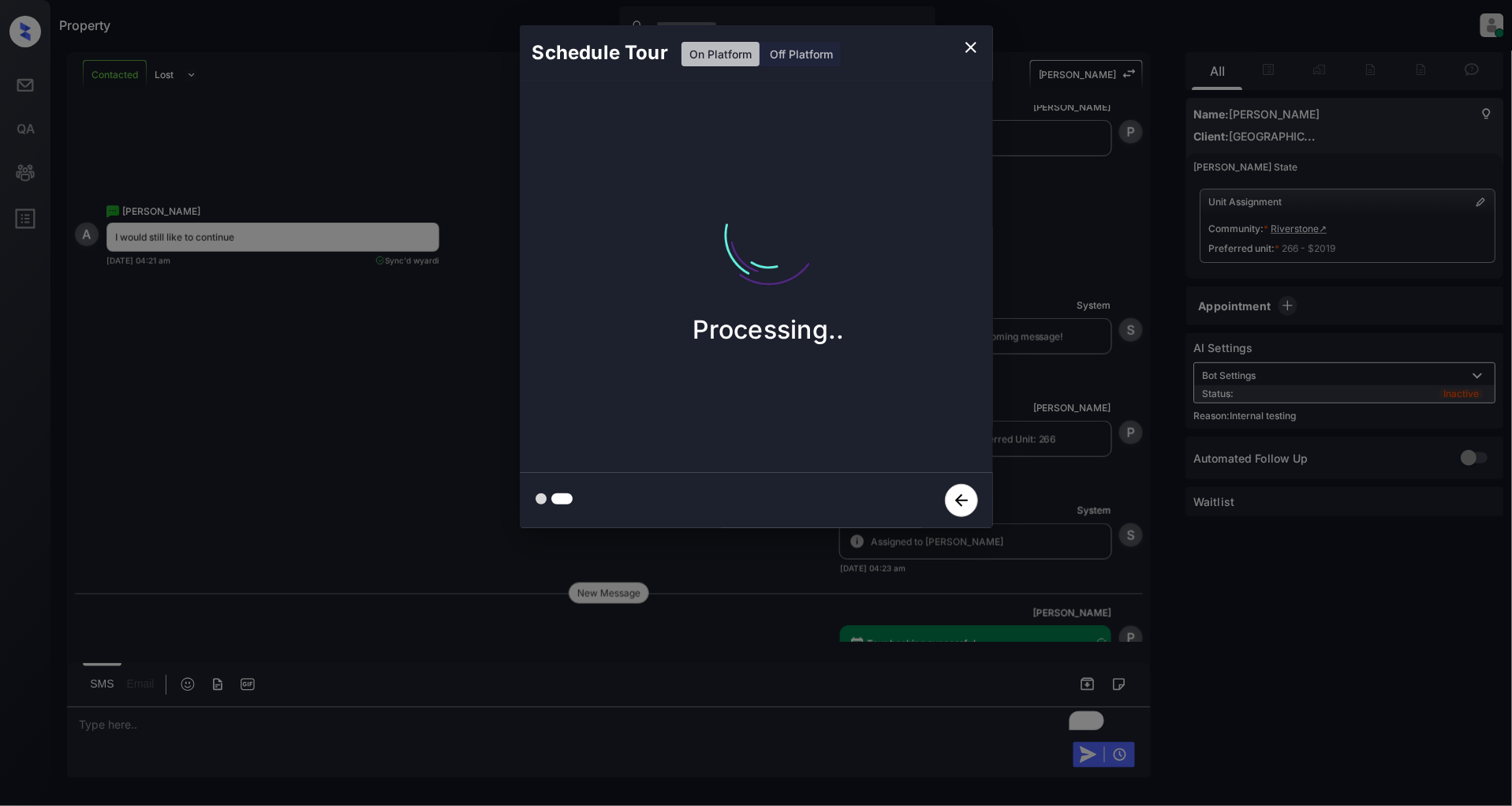
scroll to position [6456, 0]
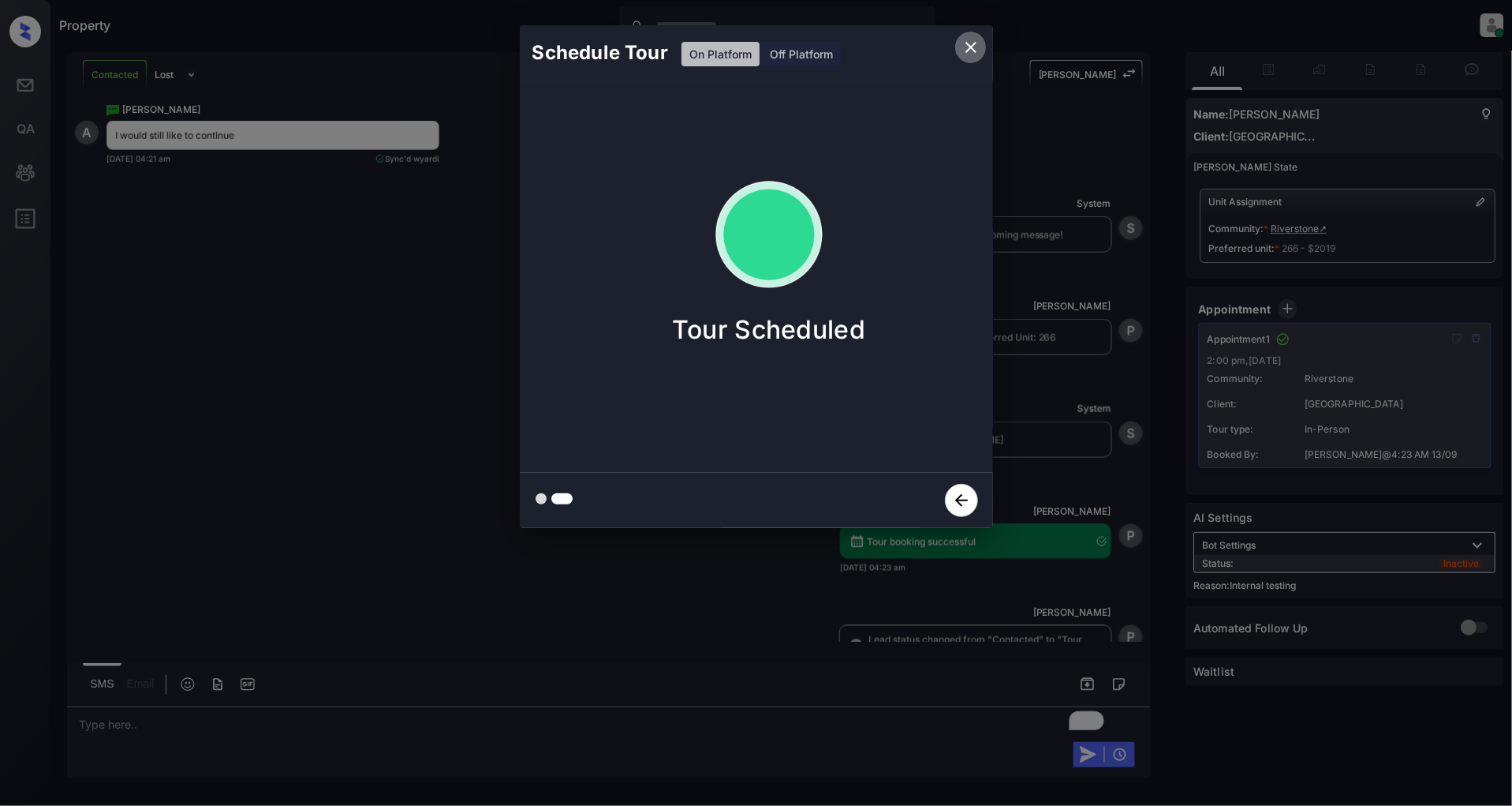
click at [964, 47] on icon "close" at bounding box center [970, 47] width 19 height 19
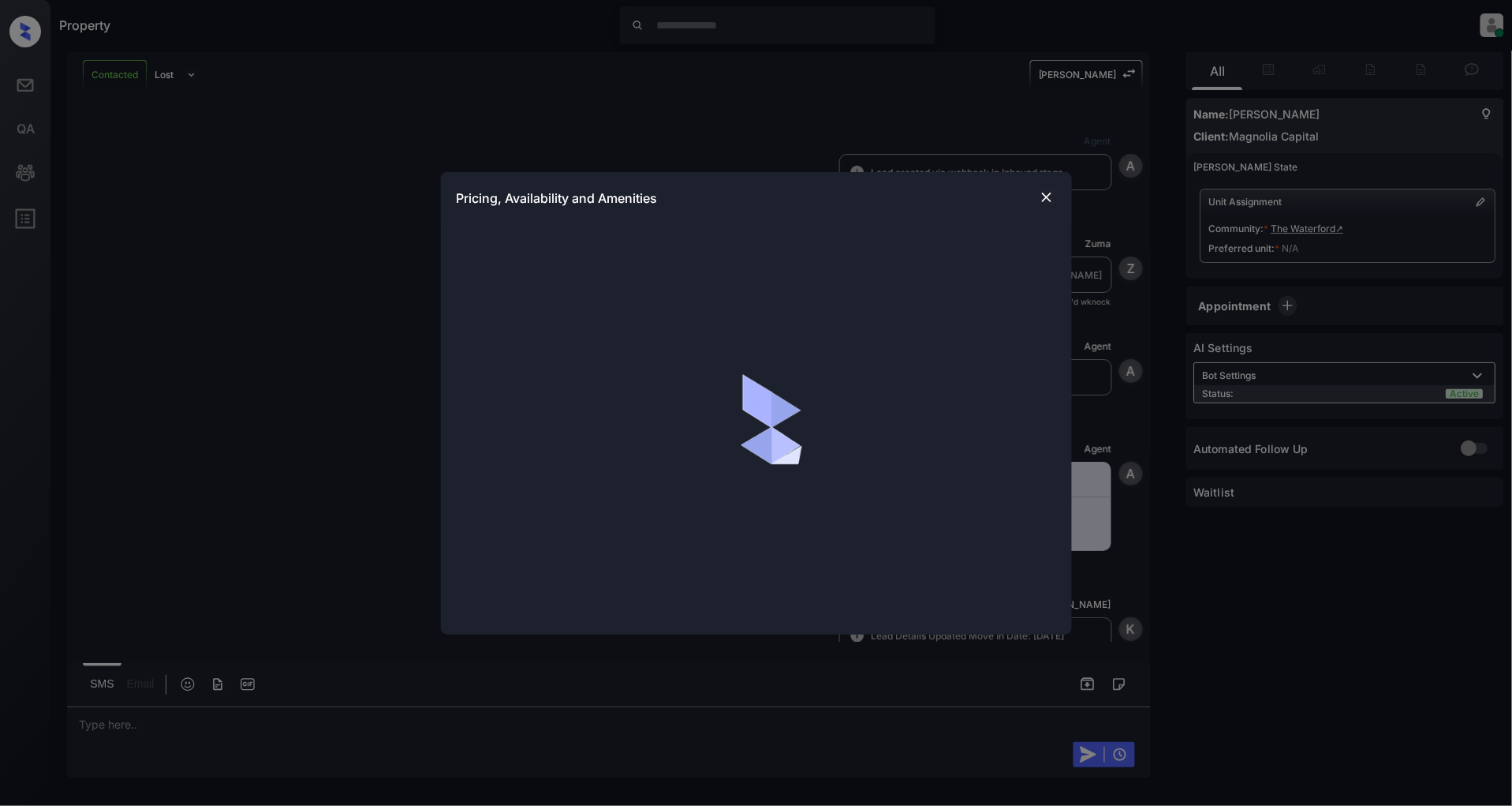
scroll to position [636, 0]
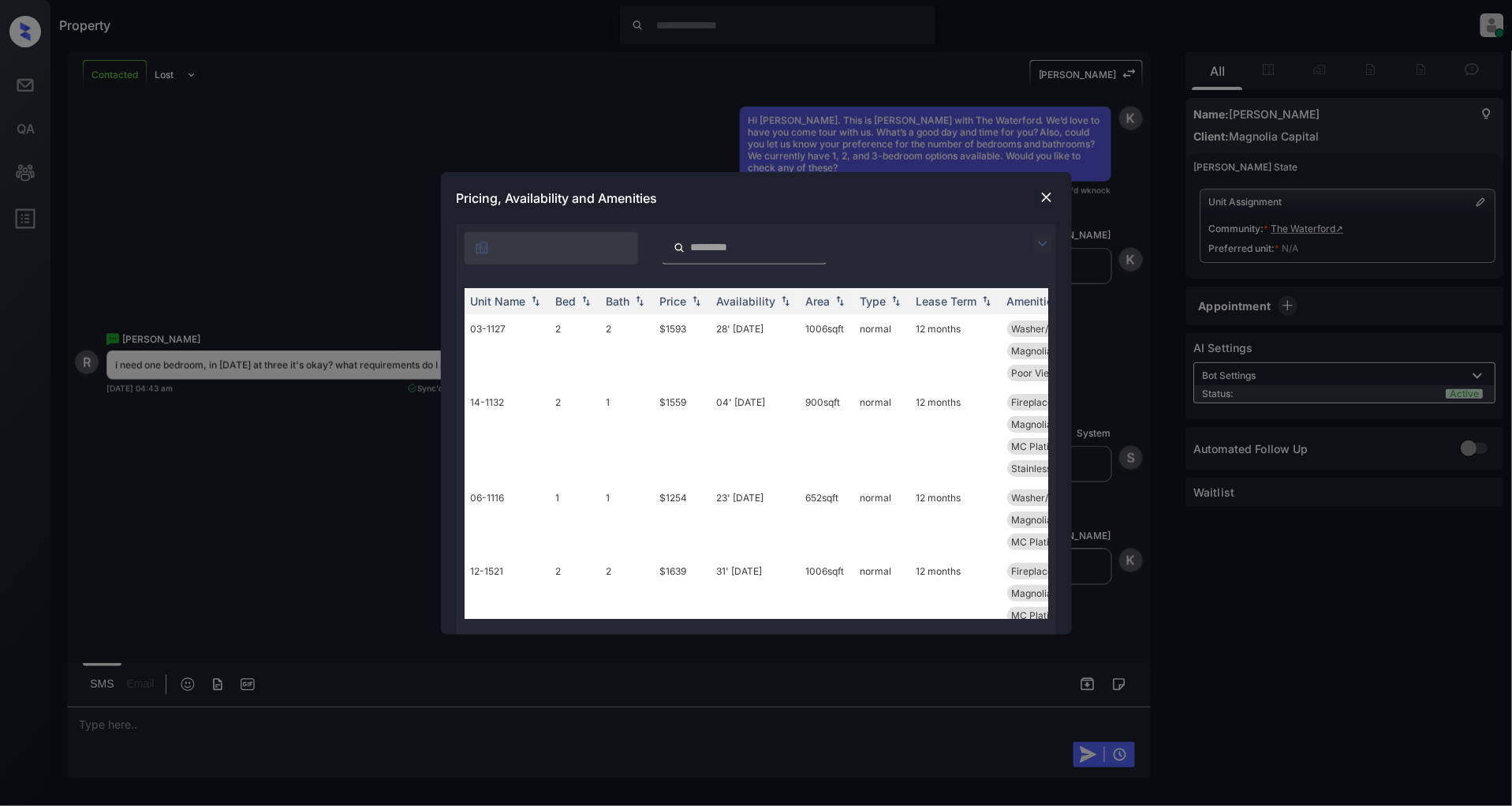
click at [1037, 244] on img at bounding box center [1043, 243] width 19 height 19
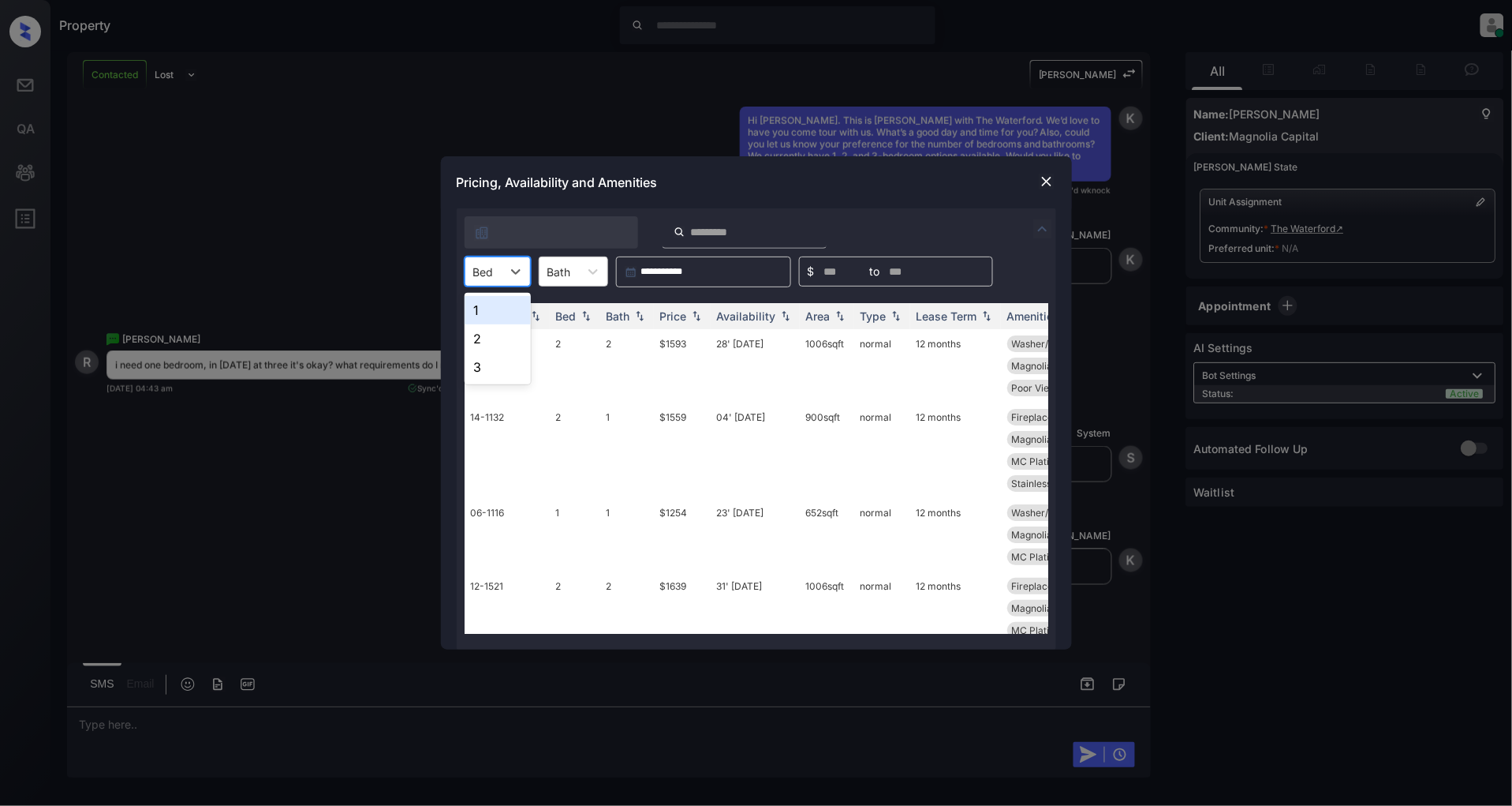
click at [490, 271] on div at bounding box center [483, 271] width 21 height 16
click at [497, 312] on div "1" at bounding box center [497, 309] width 66 height 28
click at [675, 305] on th "Price" at bounding box center [682, 316] width 57 height 26
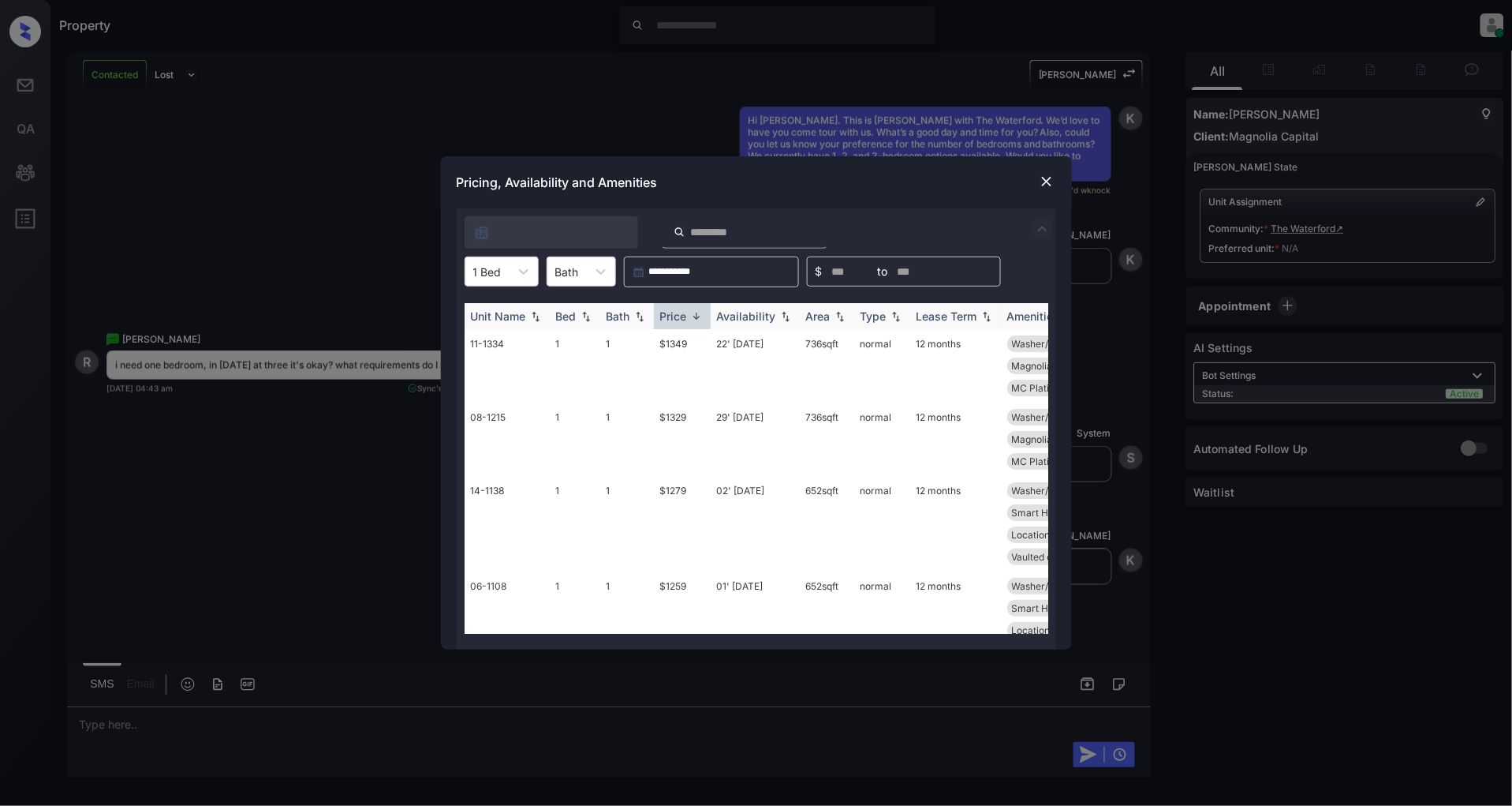
click at [693, 313] on img at bounding box center [695, 316] width 15 height 12
drag, startPoint x: 693, startPoint y: 339, endPoint x: 653, endPoint y: 343, distance: 40.2
click at [654, 343] on td "$1082" at bounding box center [682, 365] width 57 height 73
copy td "$1082"
click at [1035, 178] on div "Pricing, Availability and Amenities" at bounding box center [757, 183] width 631 height 52
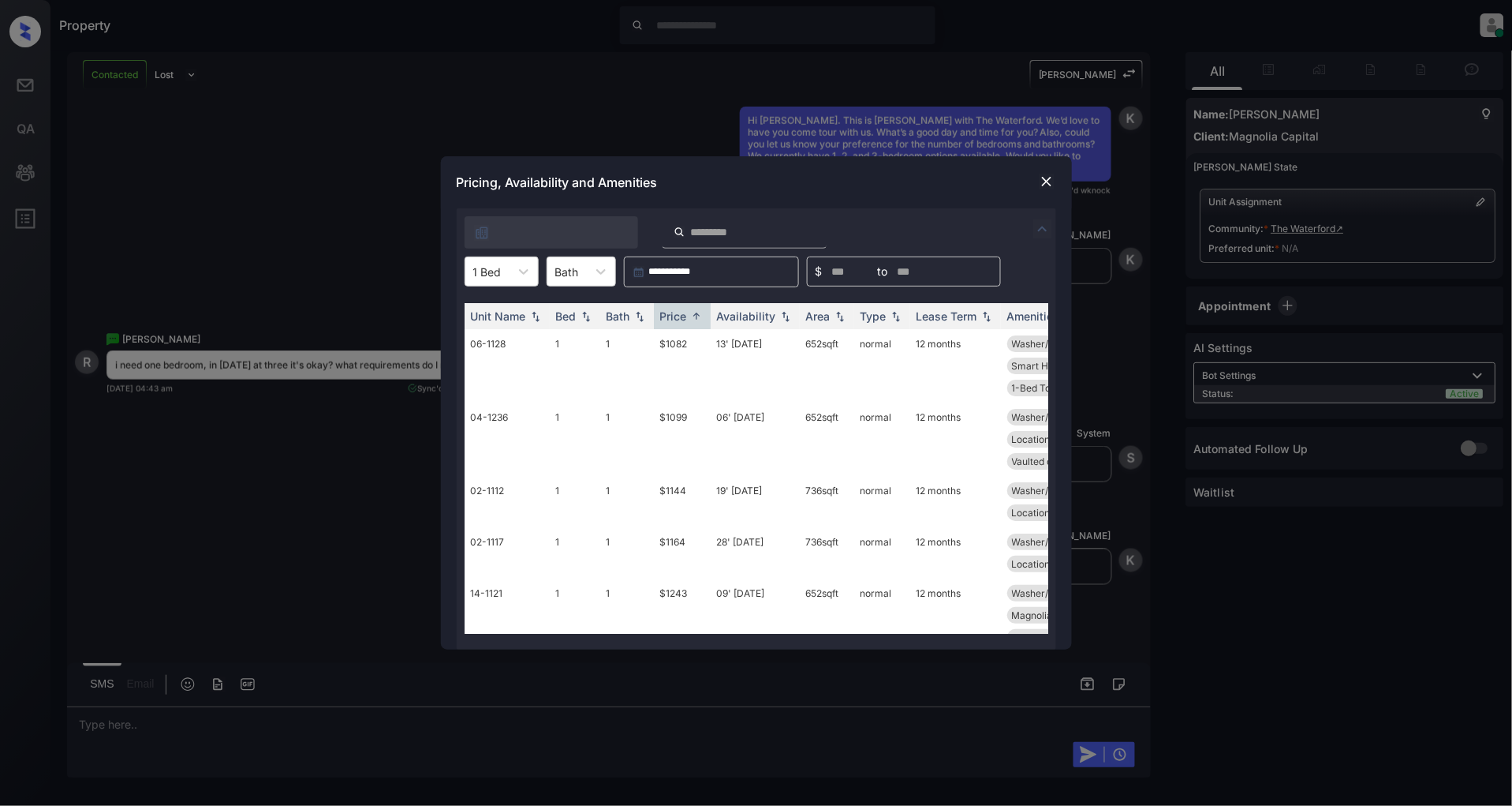
click at [1039, 178] on img at bounding box center [1046, 181] width 15 height 15
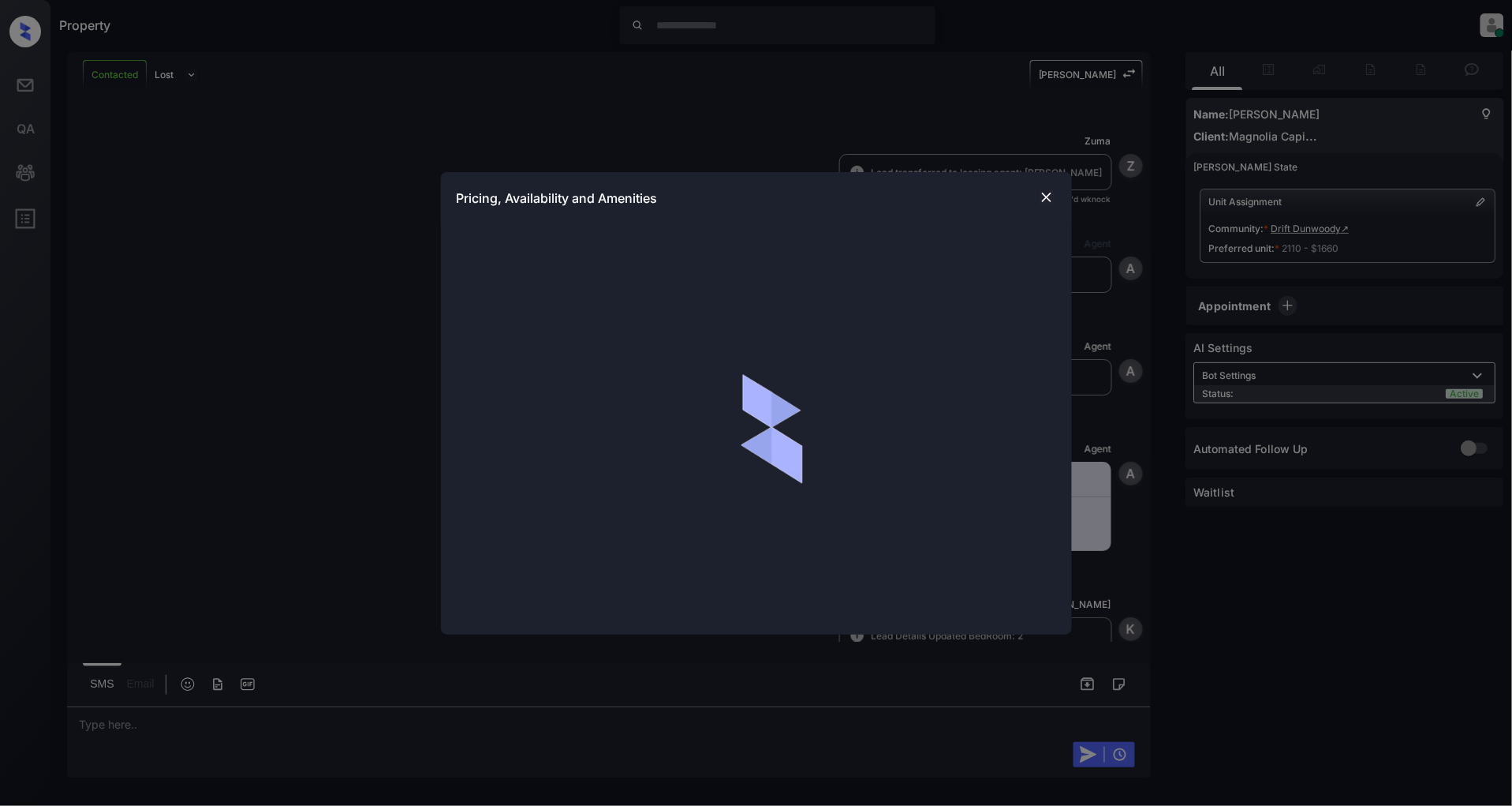
scroll to position [728, 0]
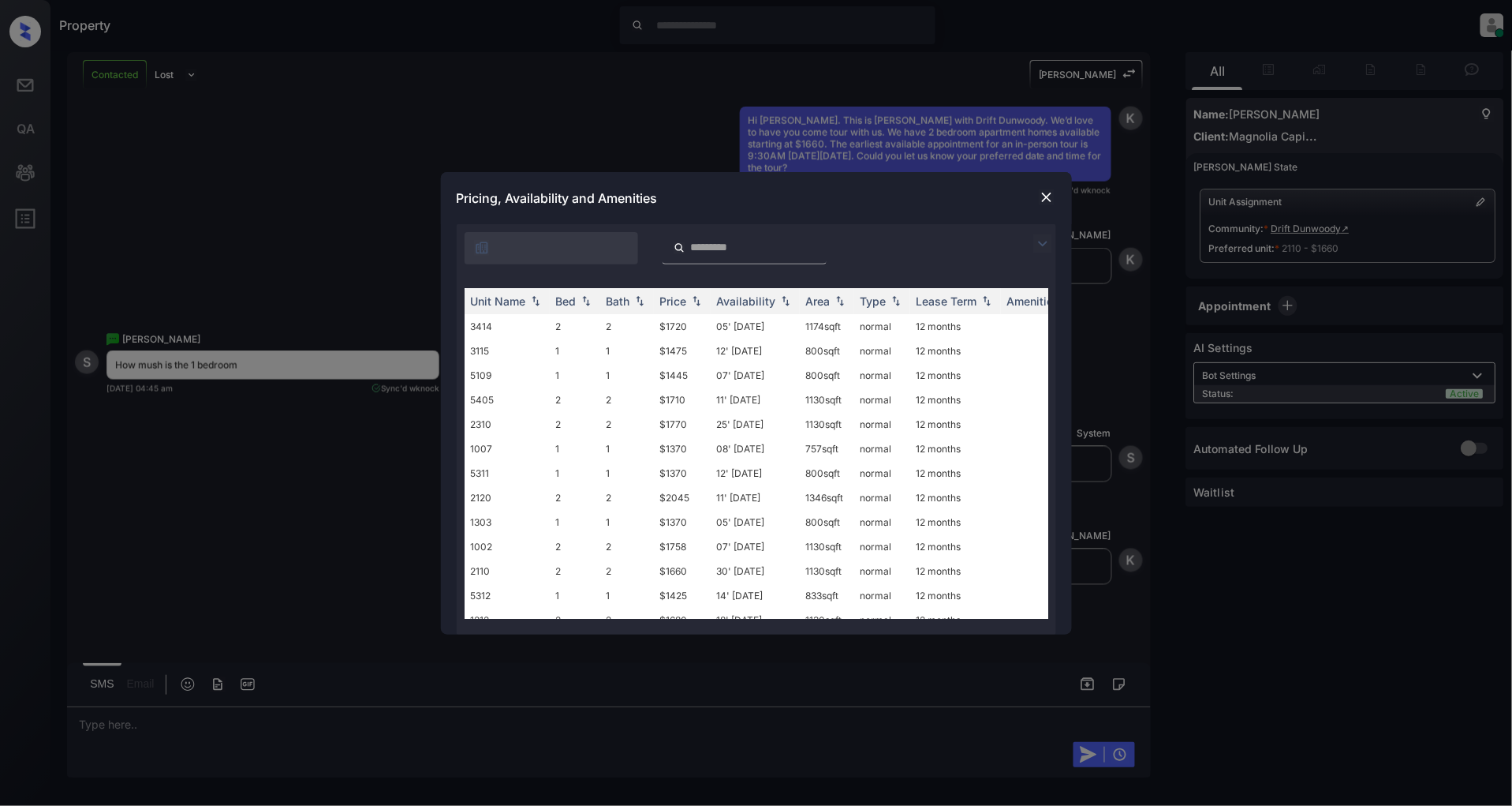
click at [1038, 234] on img at bounding box center [1043, 243] width 19 height 19
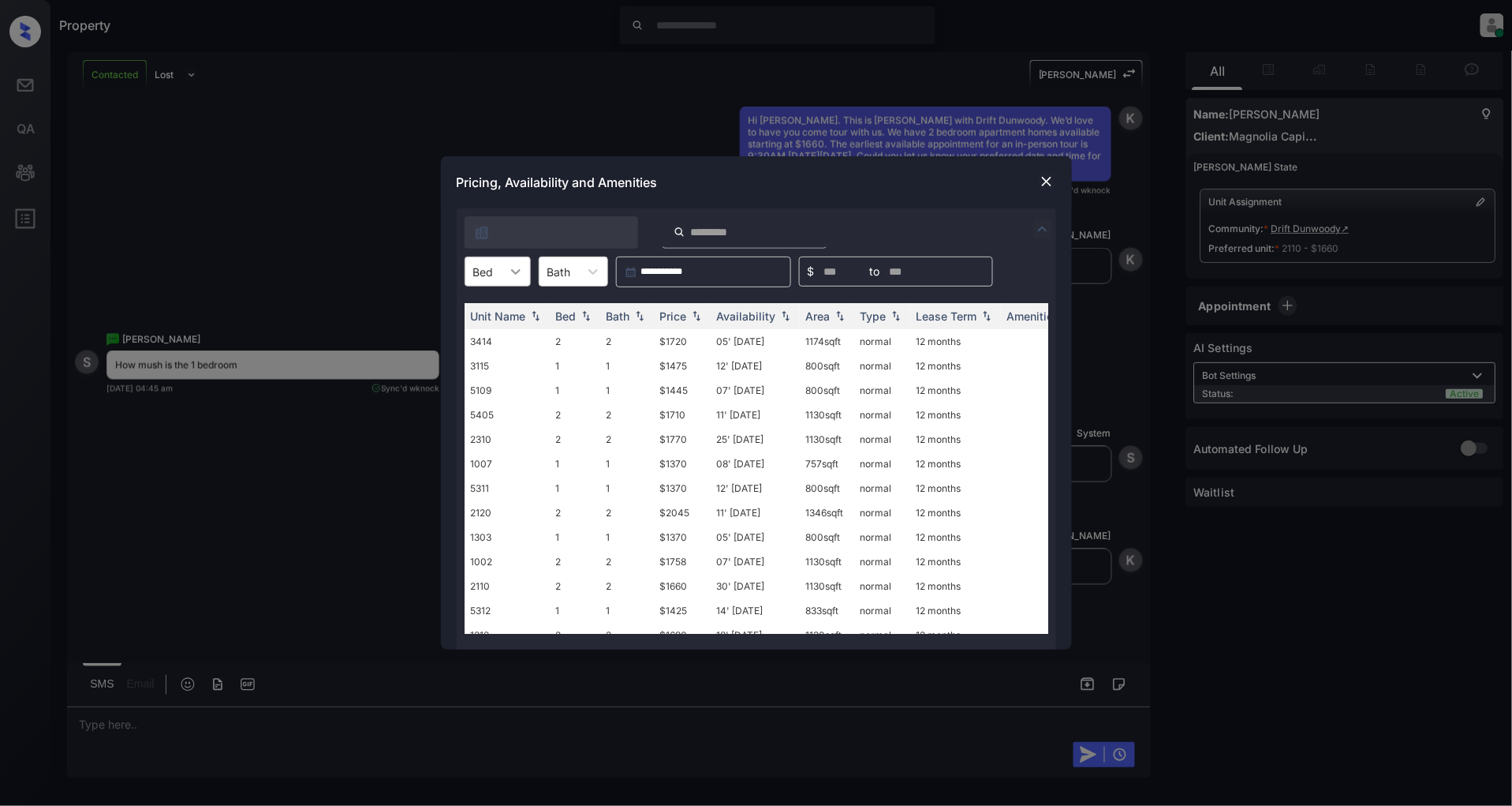
click at [510, 257] on div at bounding box center [515, 270] width 28 height 28
click at [489, 312] on div "1" at bounding box center [497, 309] width 66 height 28
click at [710, 320] on th "Price" at bounding box center [682, 316] width 57 height 26
click at [699, 318] on img at bounding box center [695, 316] width 15 height 12
drag, startPoint x: 697, startPoint y: 332, endPoint x: 642, endPoint y: 336, distance: 55.1
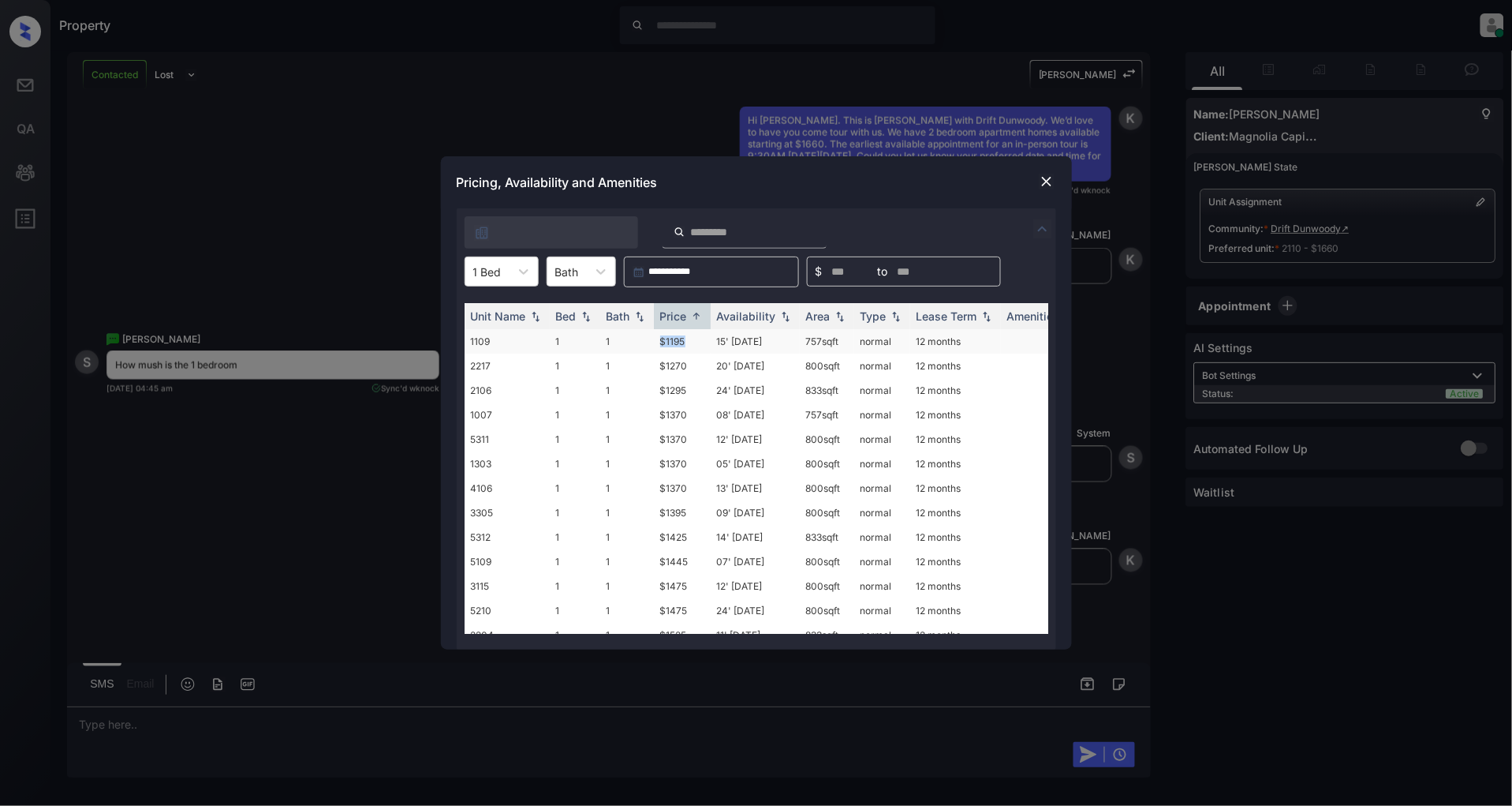
click at [642, 336] on tr "1109 1 1 $1195 15' [DATE] 757 sqft normal 12 months" at bounding box center [876, 341] width 824 height 24
copy tr "$1195"
click at [1045, 179] on img at bounding box center [1046, 181] width 15 height 15
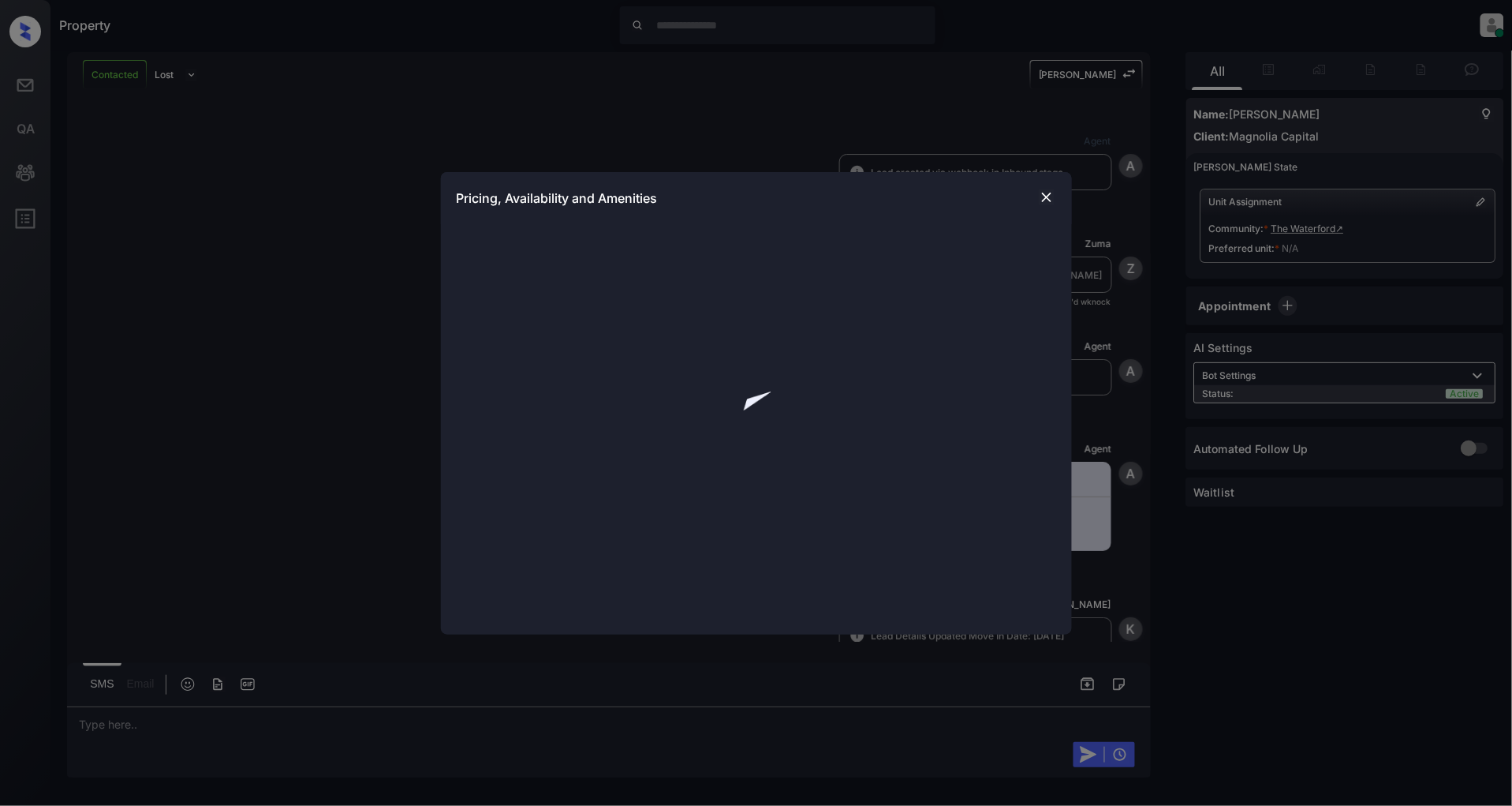
scroll to position [1069, 0]
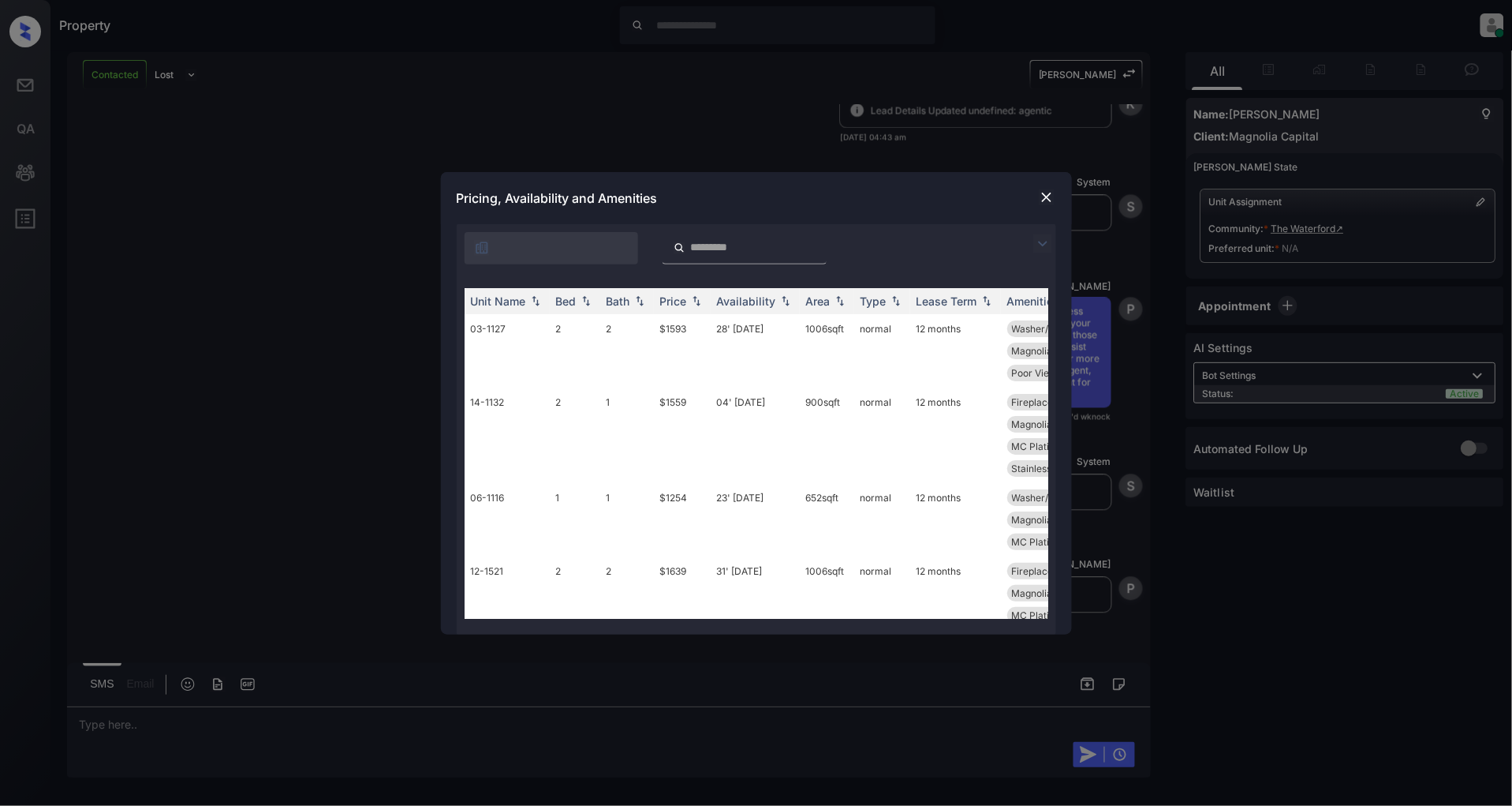
click at [1036, 242] on img at bounding box center [1043, 243] width 19 height 19
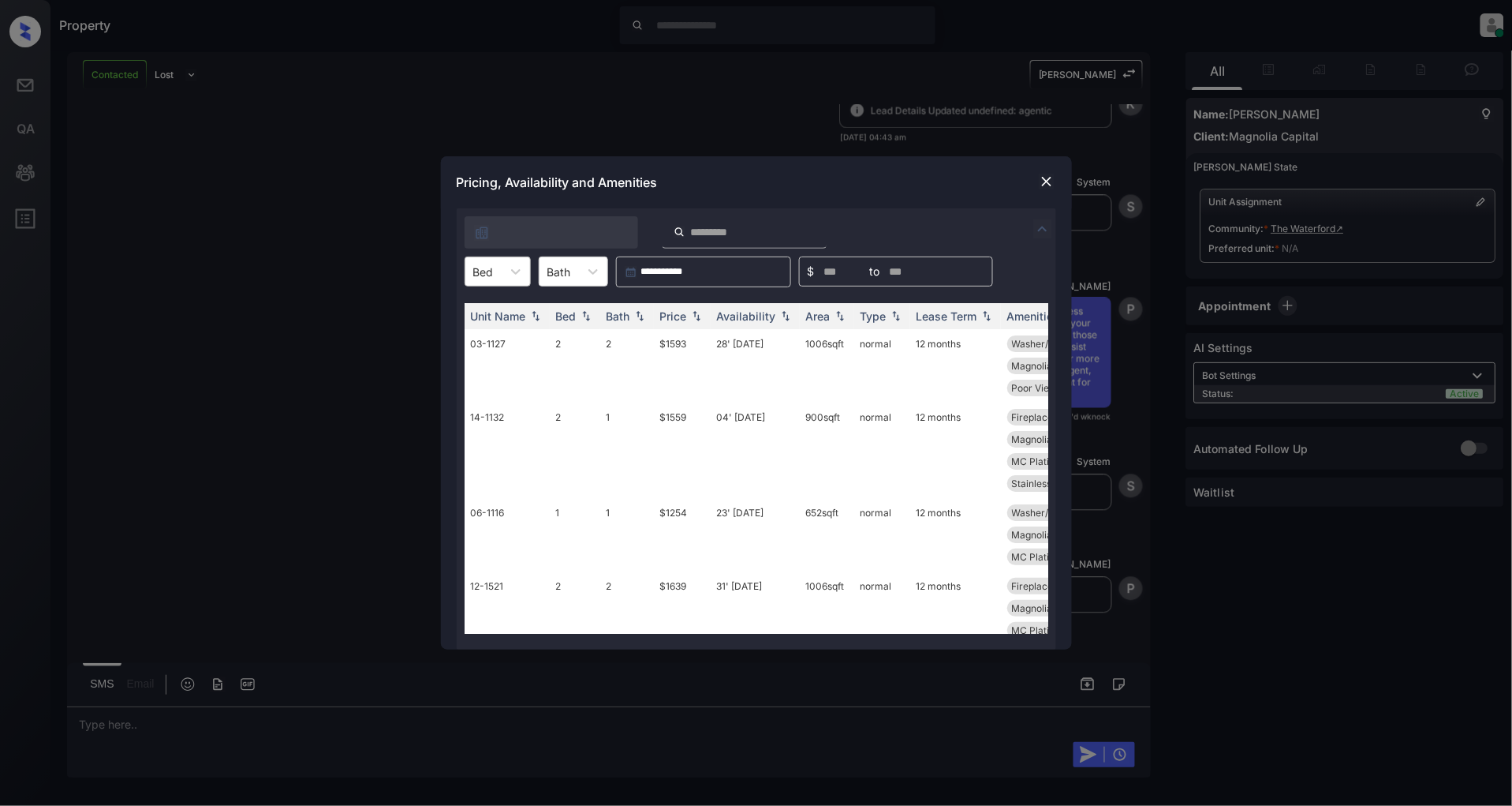
click at [492, 270] on div at bounding box center [483, 271] width 21 height 16
click at [483, 311] on div "1" at bounding box center [497, 309] width 66 height 28
click at [688, 319] on div "Price" at bounding box center [682, 316] width 44 height 14
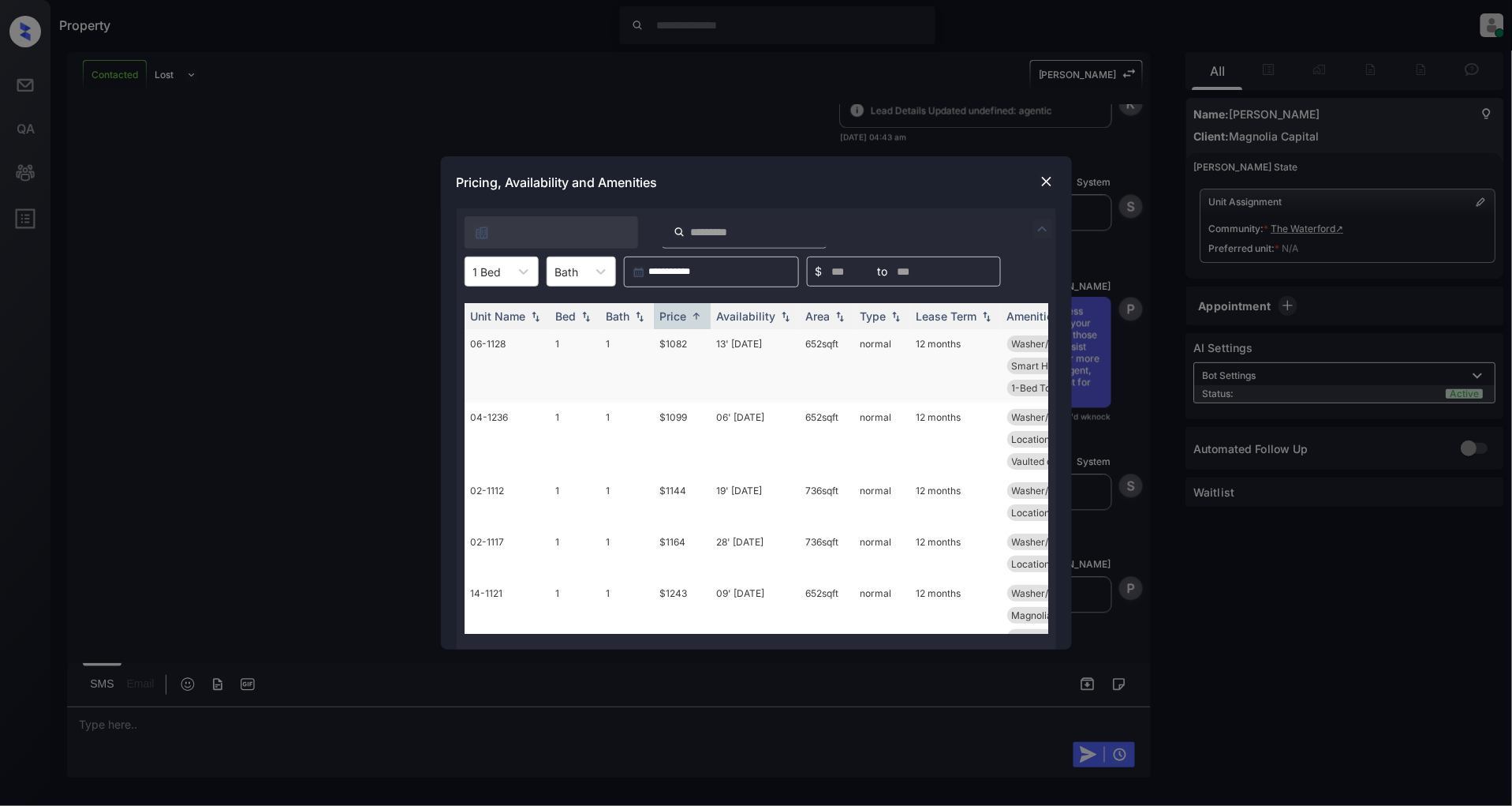
click at [674, 343] on td "$1082" at bounding box center [682, 365] width 57 height 73
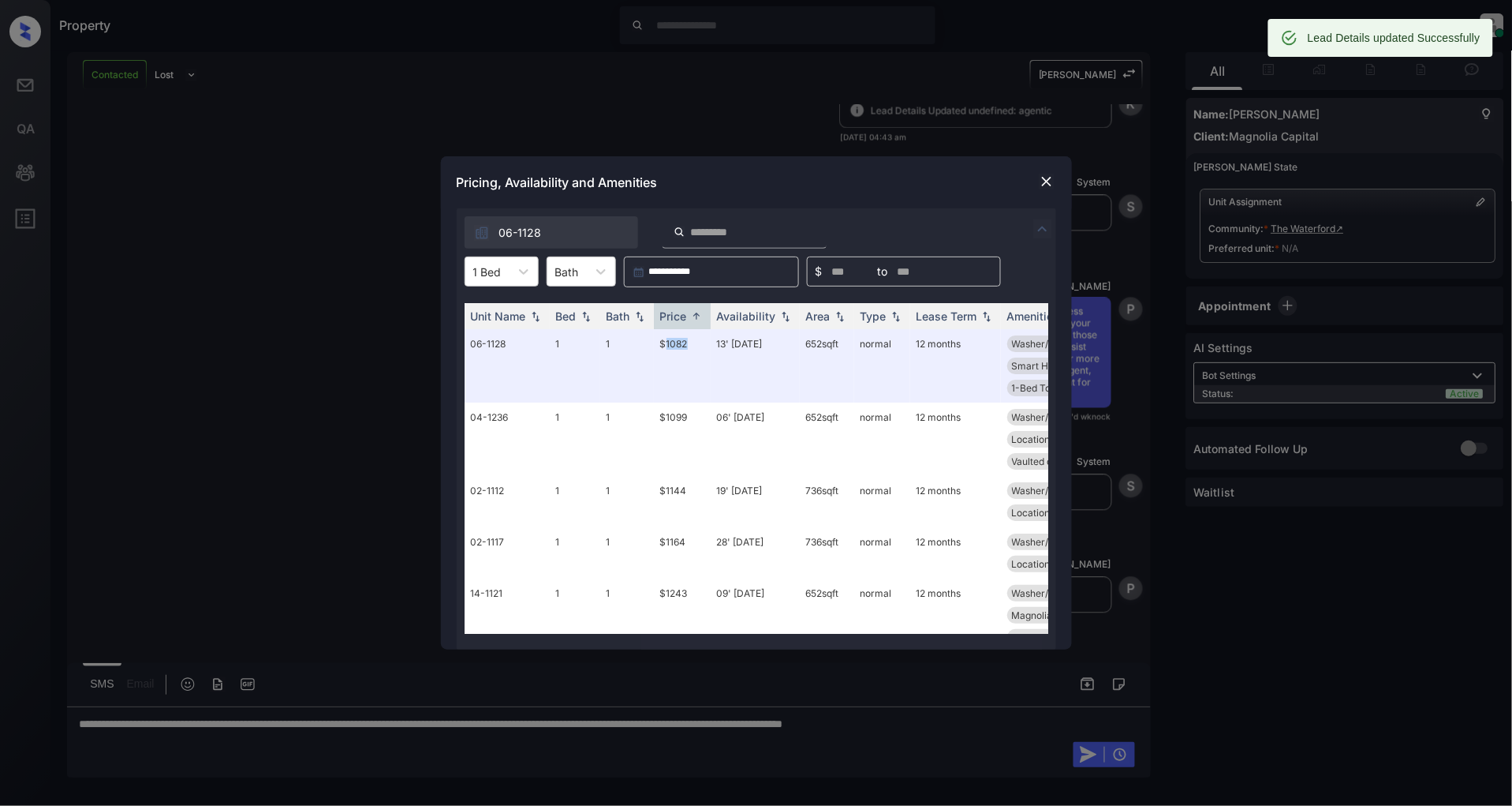
click at [1039, 182] on img at bounding box center [1046, 181] width 15 height 15
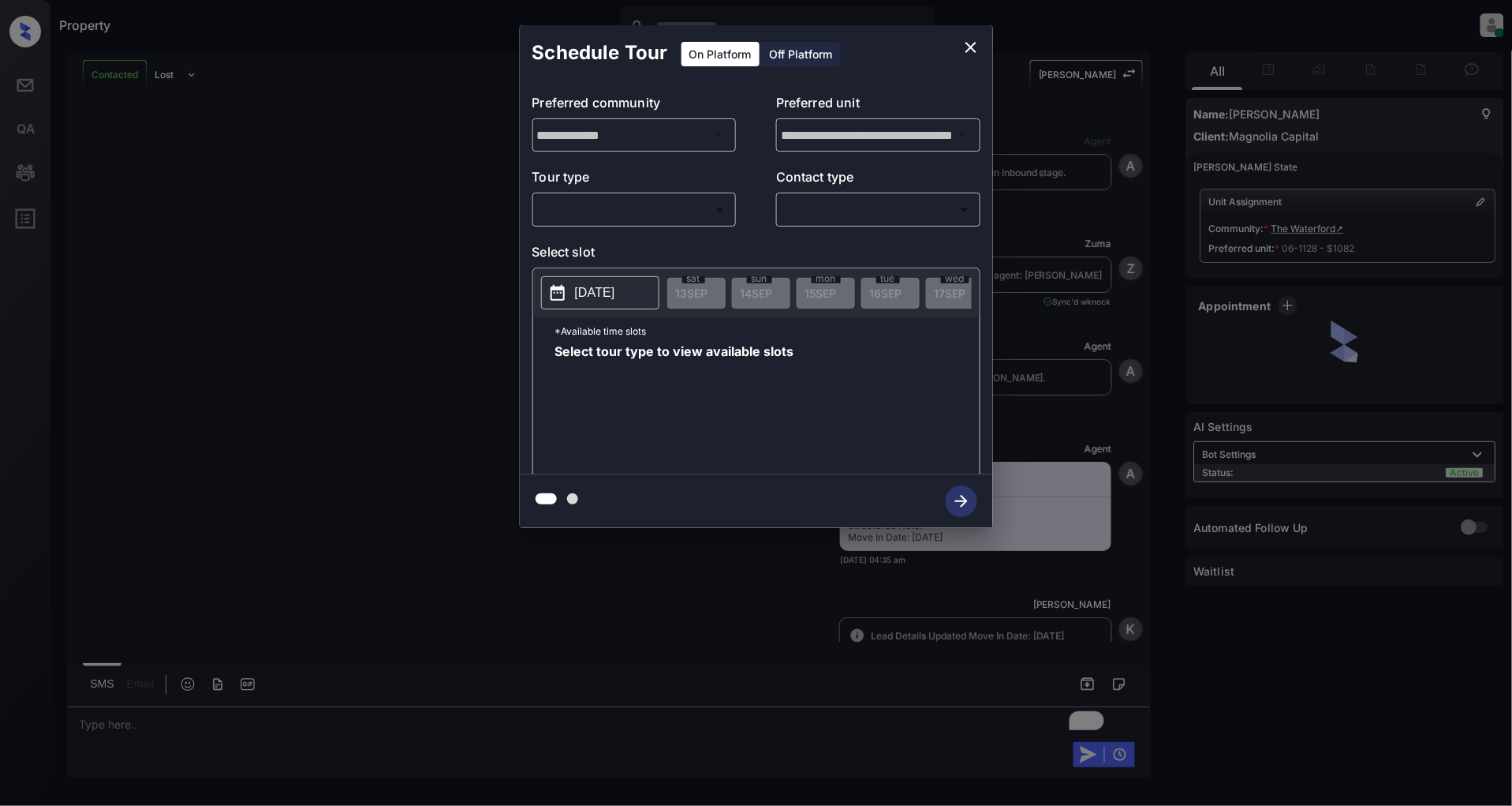
scroll to position [1450, 0]
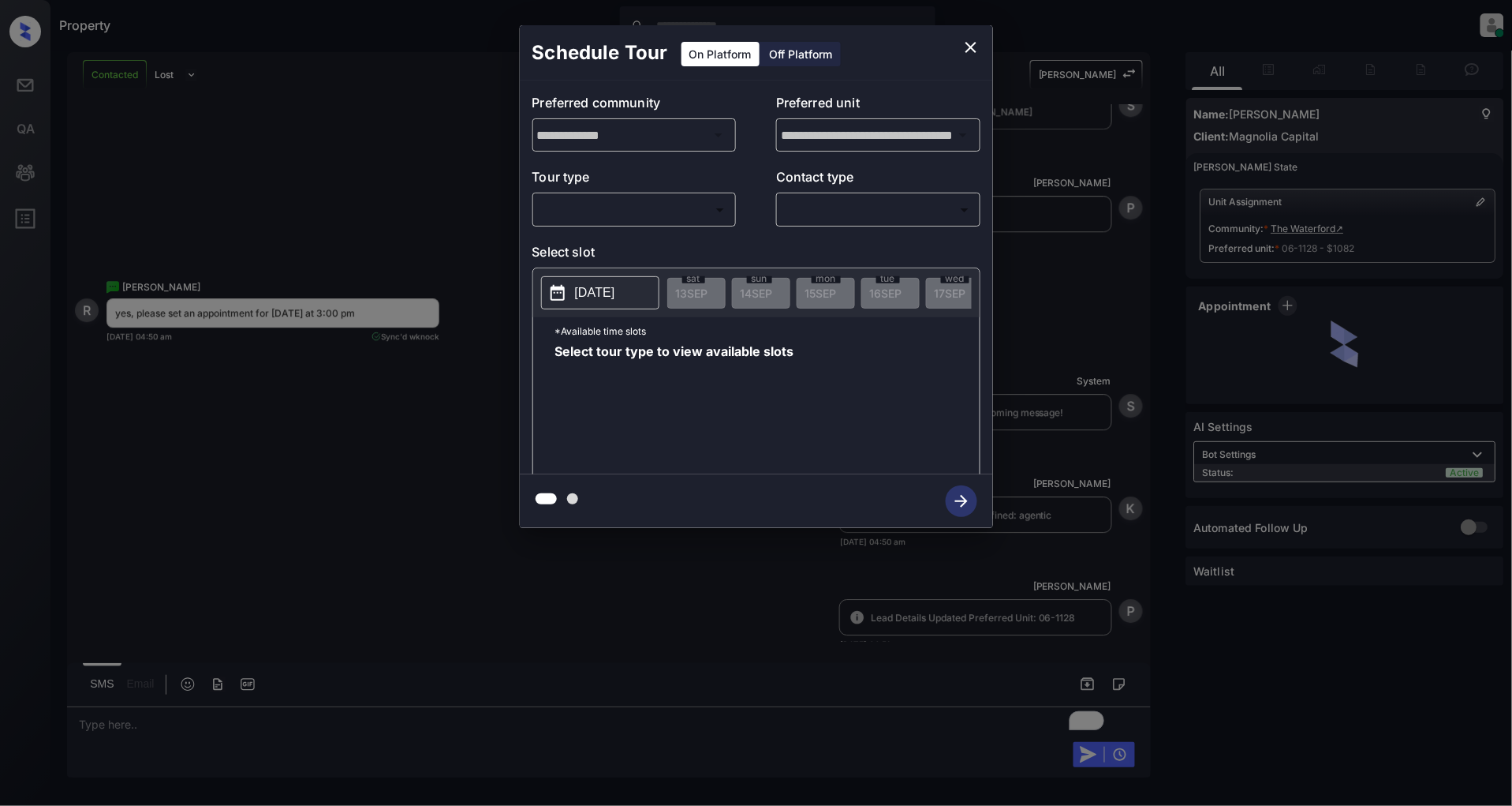
click at [627, 230] on div "**********" at bounding box center [756, 277] width 473 height 394
click at [634, 219] on body "Property Patrick Deasis Online Set yourself offline Set yourself on break Profi…" at bounding box center [756, 403] width 1512 height 806
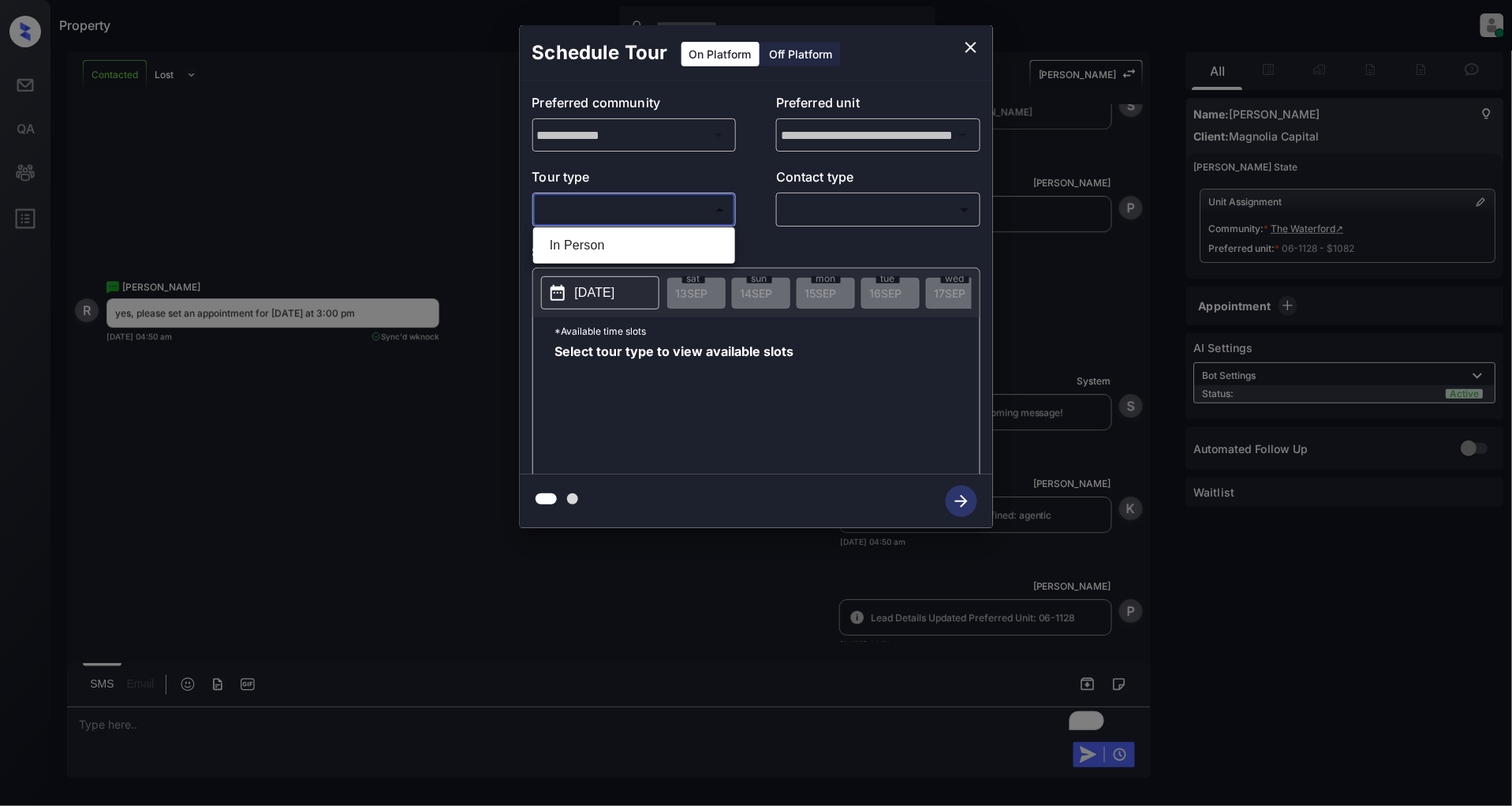
click at [596, 250] on li "In Person" at bounding box center [634, 245] width 194 height 28
type input "********"
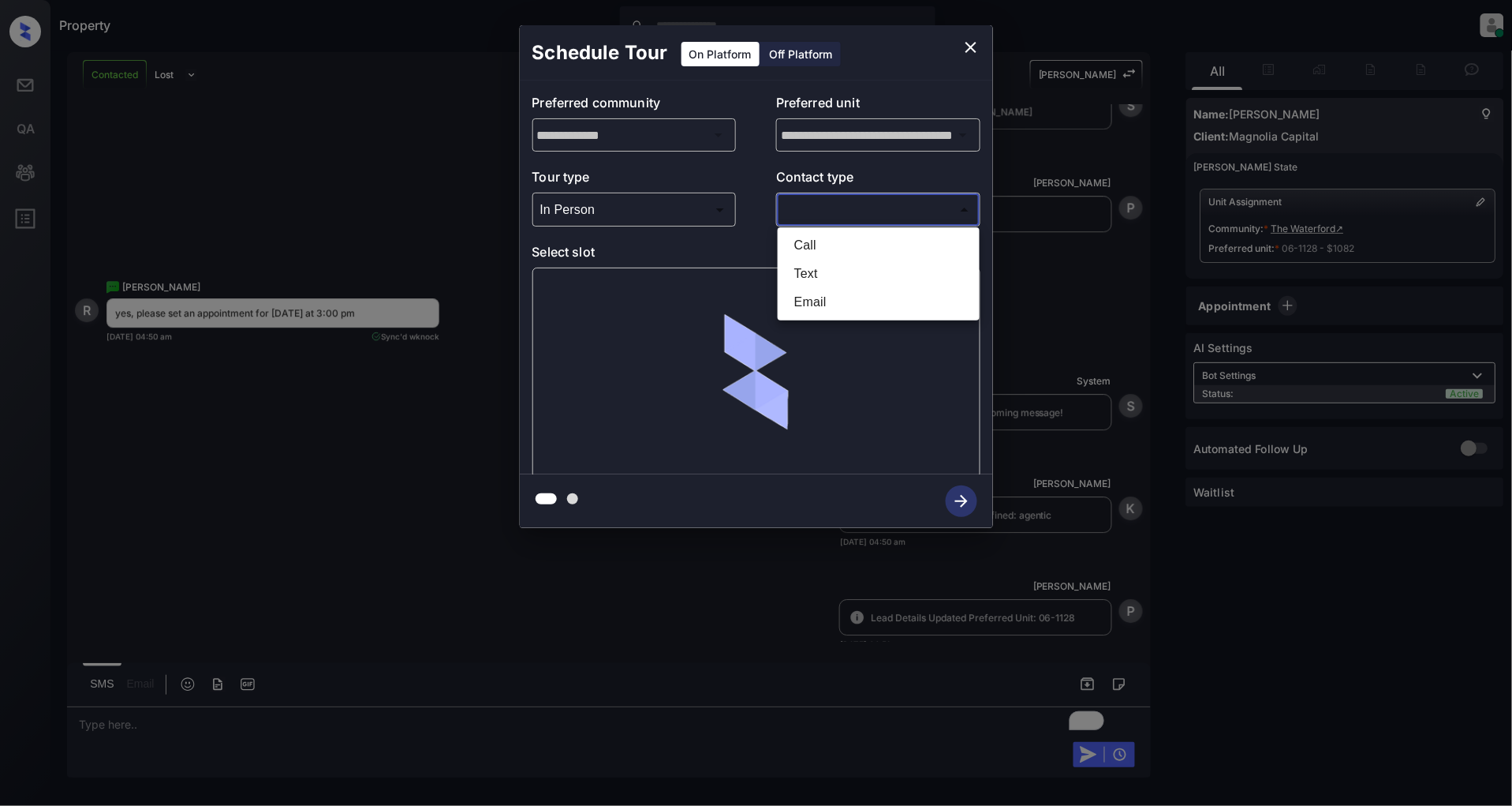
click at [835, 212] on body "Property Patrick Deasis Online Set yourself offline Set yourself on break Profi…" at bounding box center [756, 403] width 1512 height 806
click at [816, 261] on li "Text" at bounding box center [878, 273] width 194 height 28
type input "****"
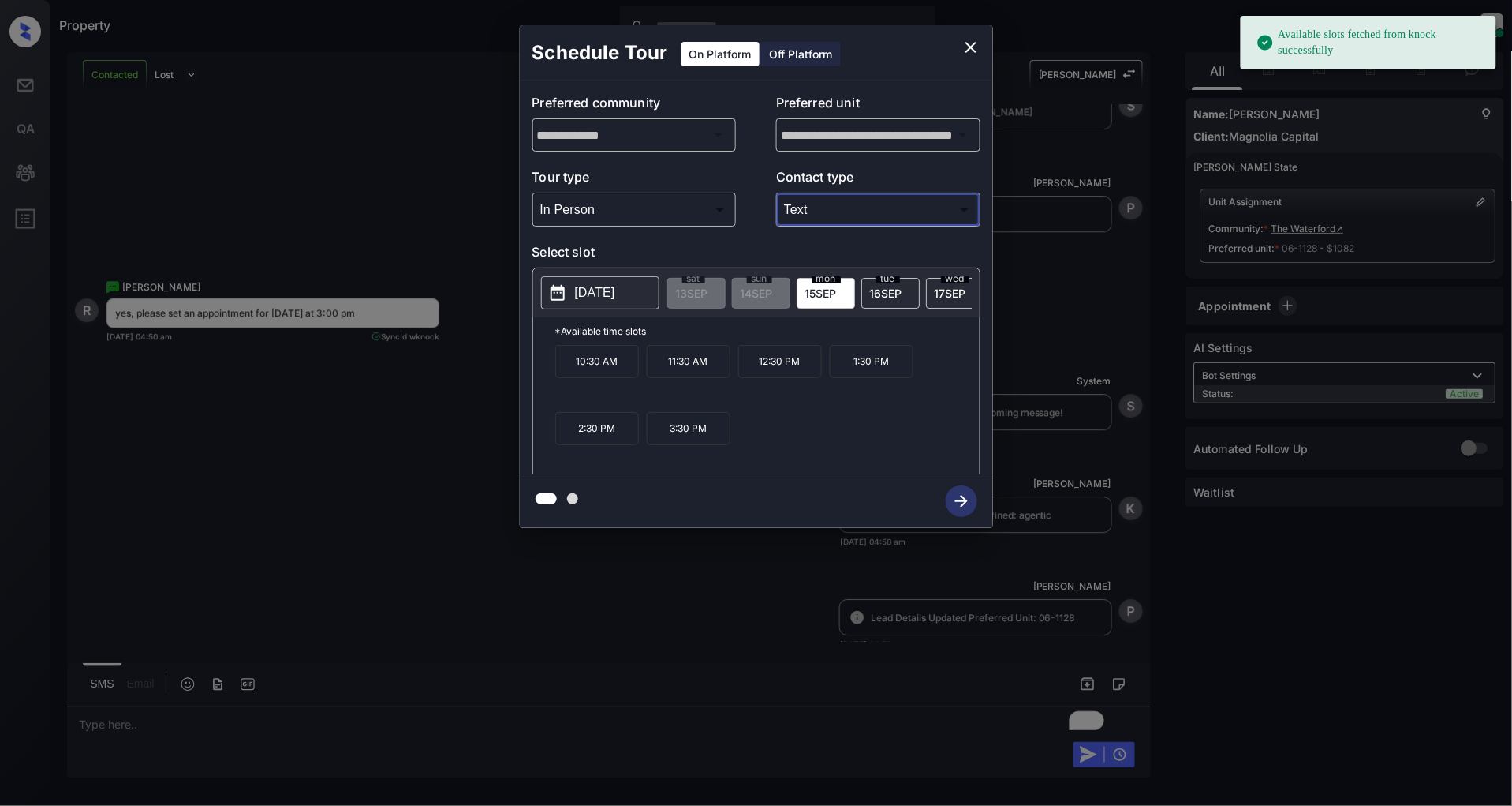
click at [885, 289] on span "16 SEP" at bounding box center [886, 293] width 33 height 14
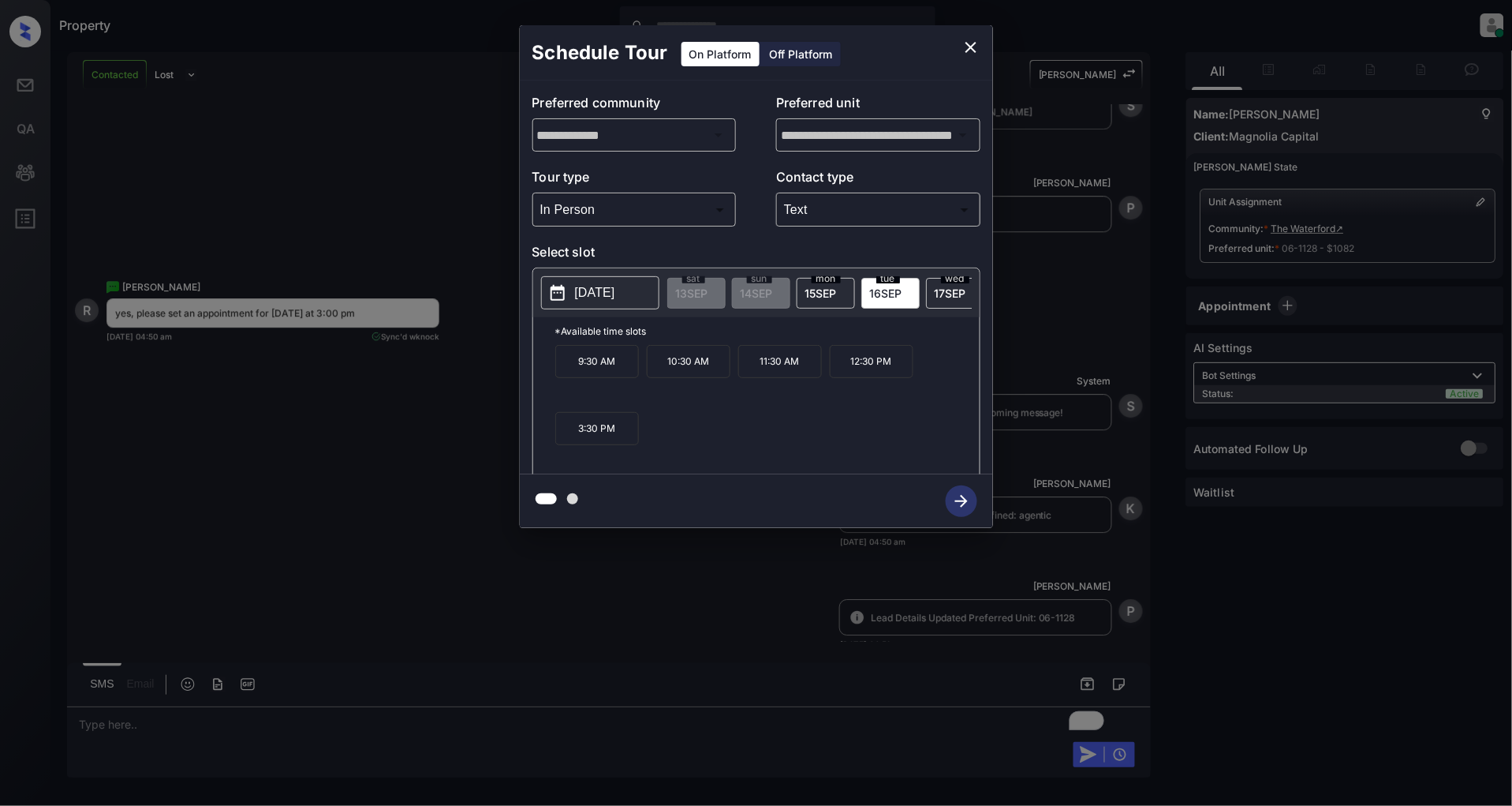
click at [753, 441] on div "9:30 AM 10:30 AM 11:30 AM 12:30 PM 3:30 PM" at bounding box center [767, 408] width 424 height 127
drag, startPoint x: 627, startPoint y: 443, endPoint x: 545, endPoint y: 448, distance: 82.2
click at [545, 448] on div "*Available time slots 9:30 AM 10:30 AM 11:30 AM 12:30 PM 3:30 PM" at bounding box center [757, 398] width 447 height 162
copy p "3:30 PM"
click at [978, 52] on icon "close" at bounding box center [970, 47] width 19 height 19
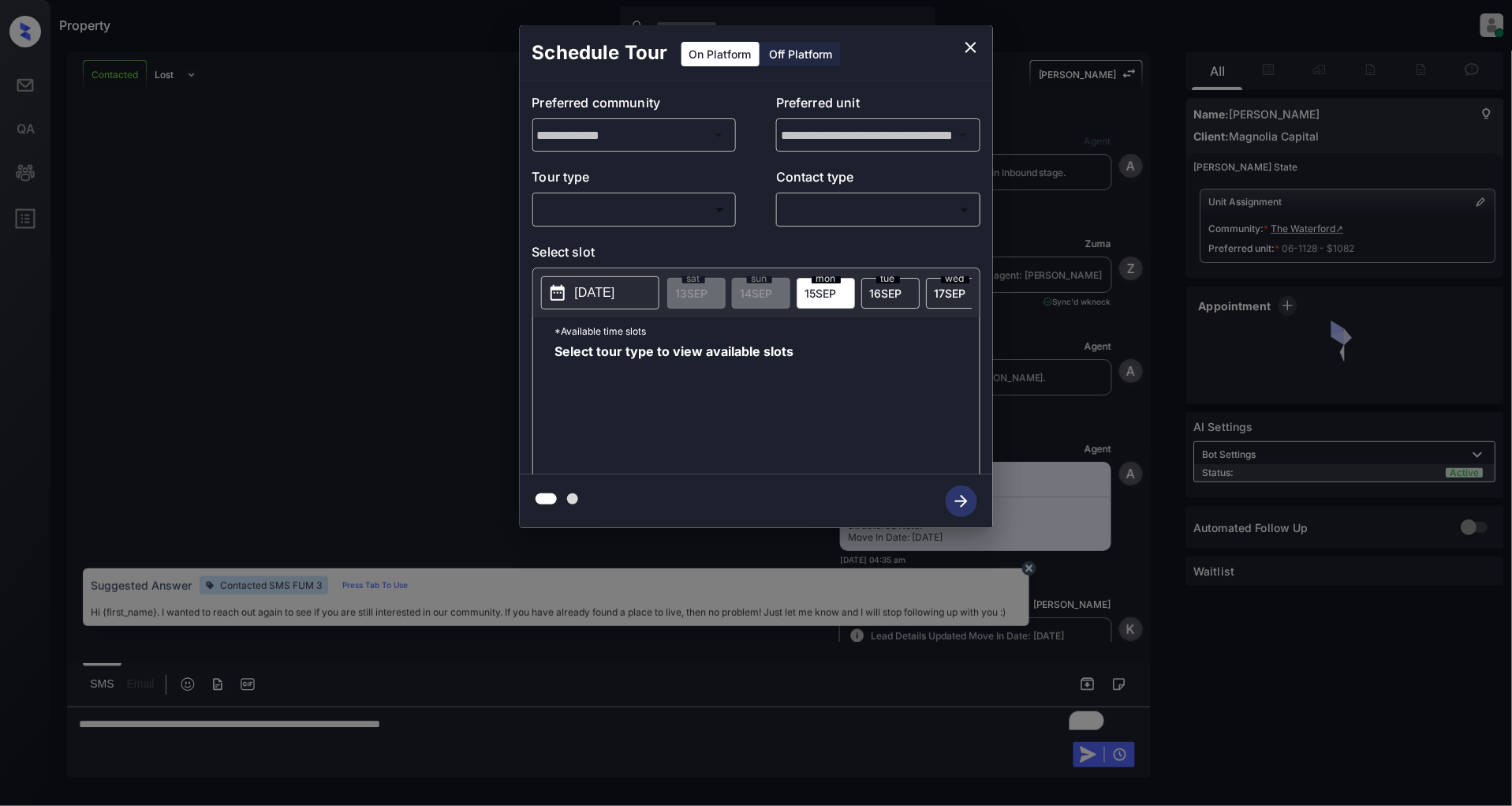
scroll to position [1626, 0]
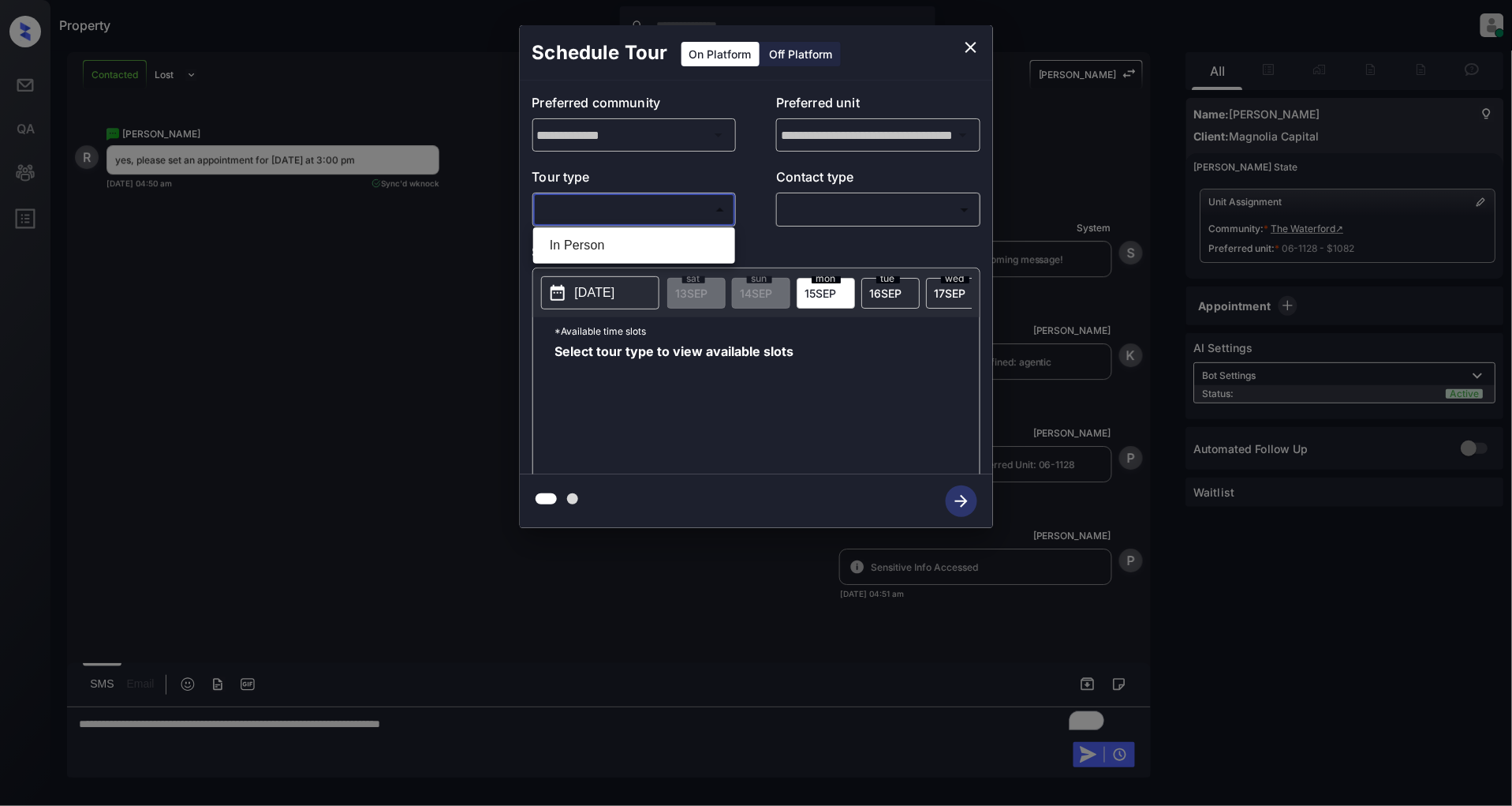
click at [615, 208] on body "Property [PERSON_NAME] Online Set yourself offline Set yourself on break Profil…" at bounding box center [756, 403] width 1512 height 806
click at [597, 244] on li "In Person" at bounding box center [634, 245] width 194 height 28
type input "********"
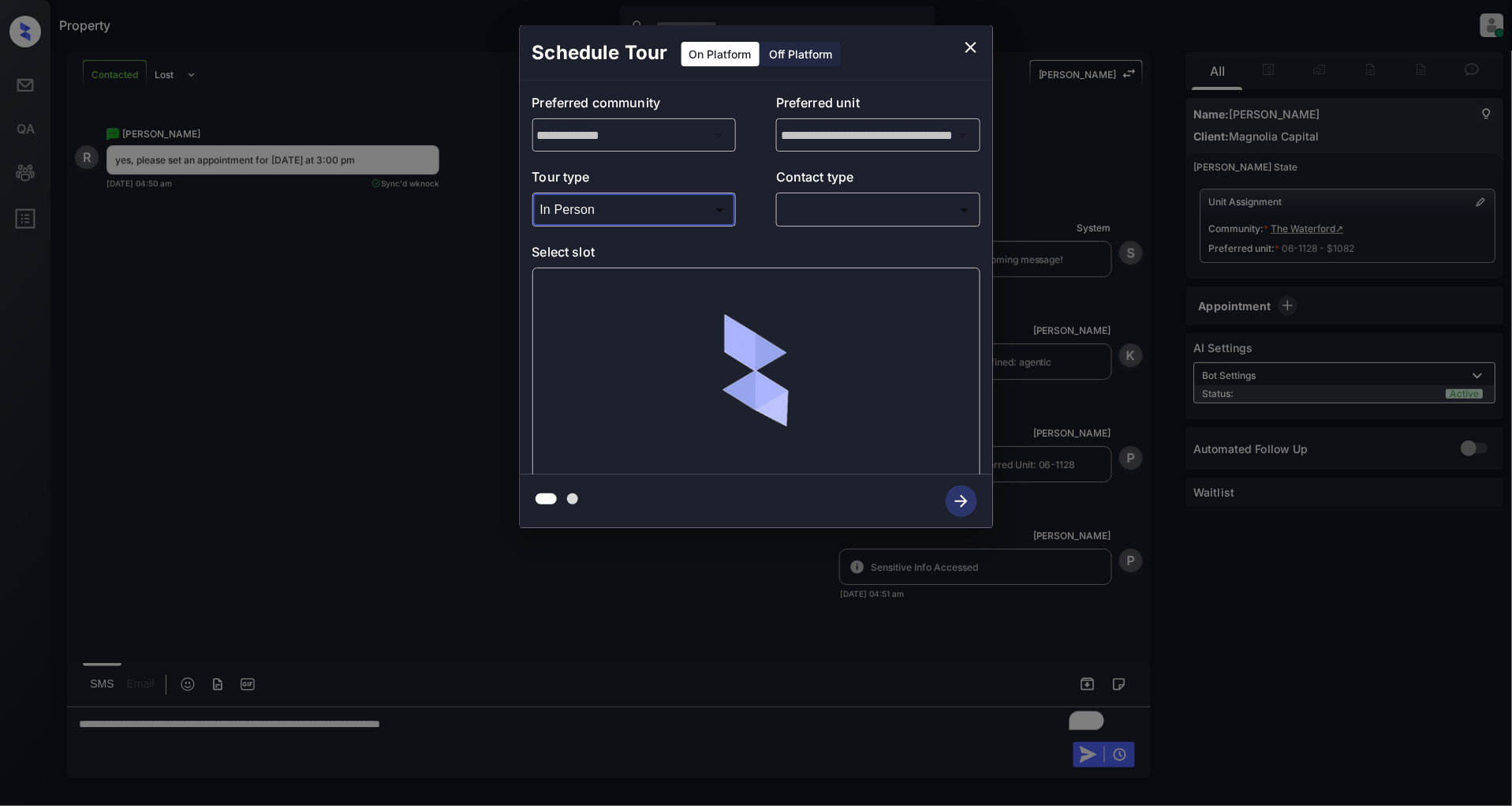
click at [840, 207] on body "Property [PERSON_NAME] Online Set yourself offline Set yourself on break Profil…" at bounding box center [756, 403] width 1512 height 806
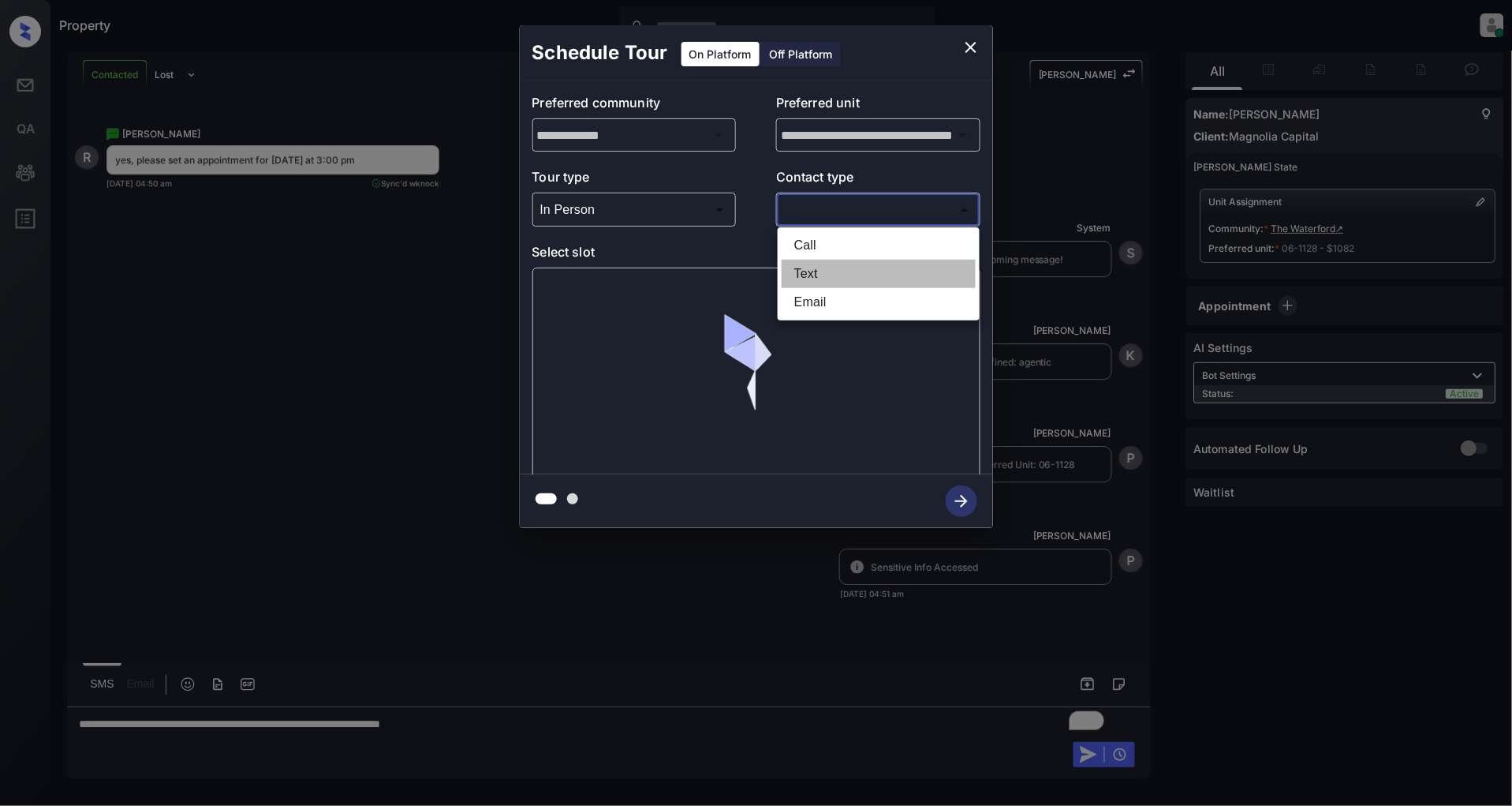
click at [818, 265] on li "Text" at bounding box center [878, 273] width 194 height 28
type input "****"
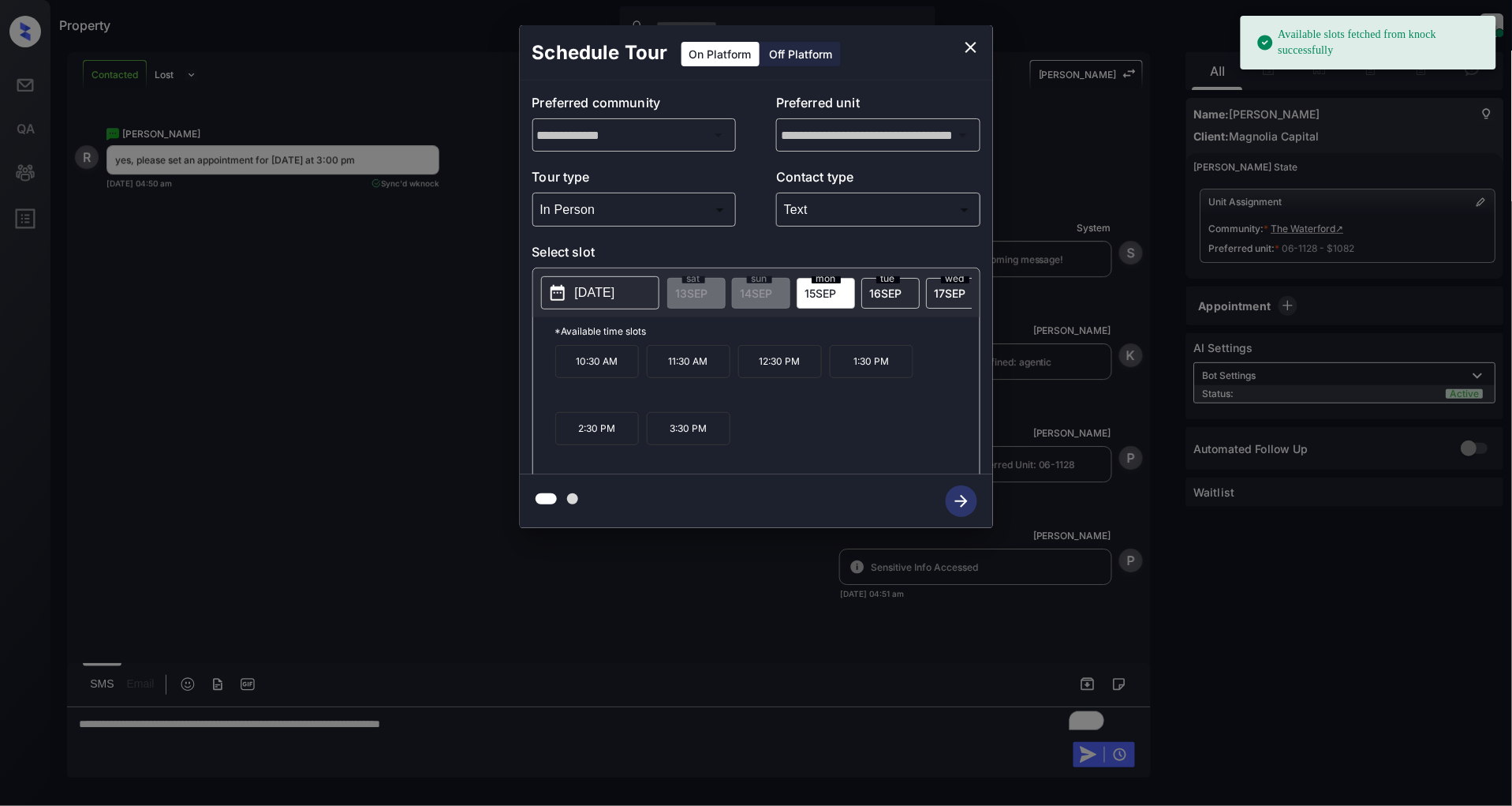
click at [874, 287] on span "[DATE]" at bounding box center [886, 293] width 33 height 14
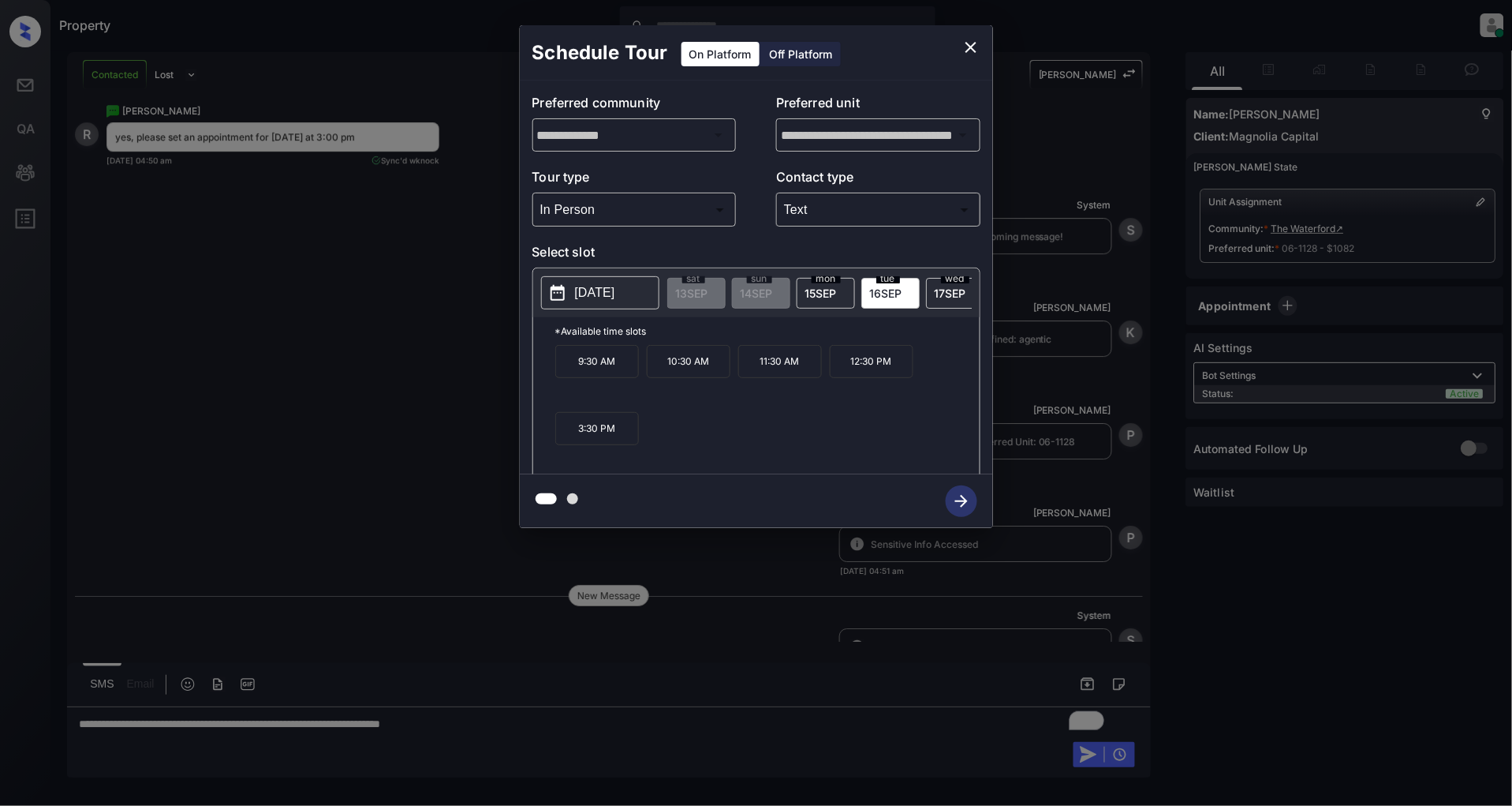
click at [288, 384] on div "**********" at bounding box center [756, 276] width 1512 height 553
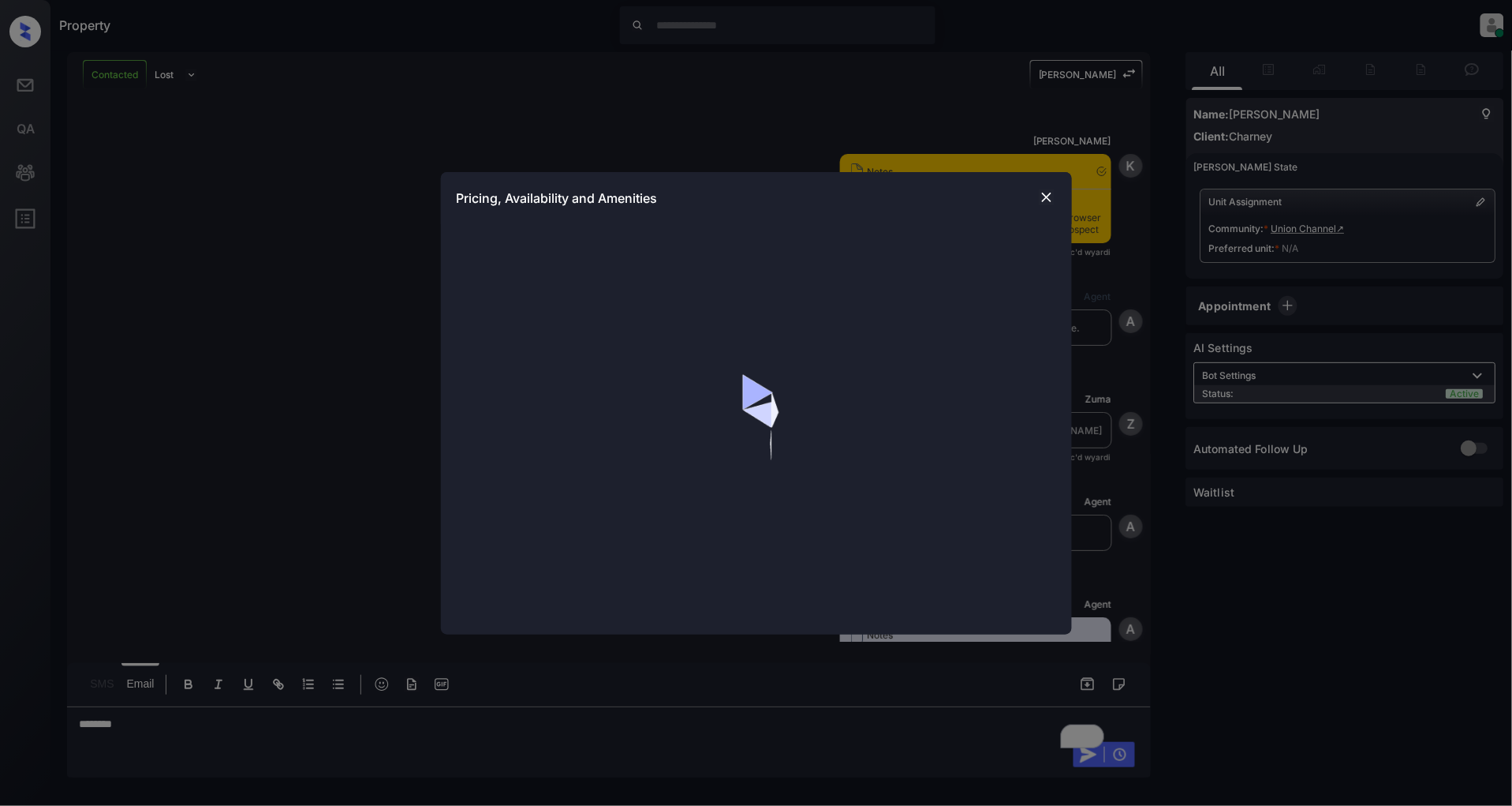
scroll to position [1919, 0]
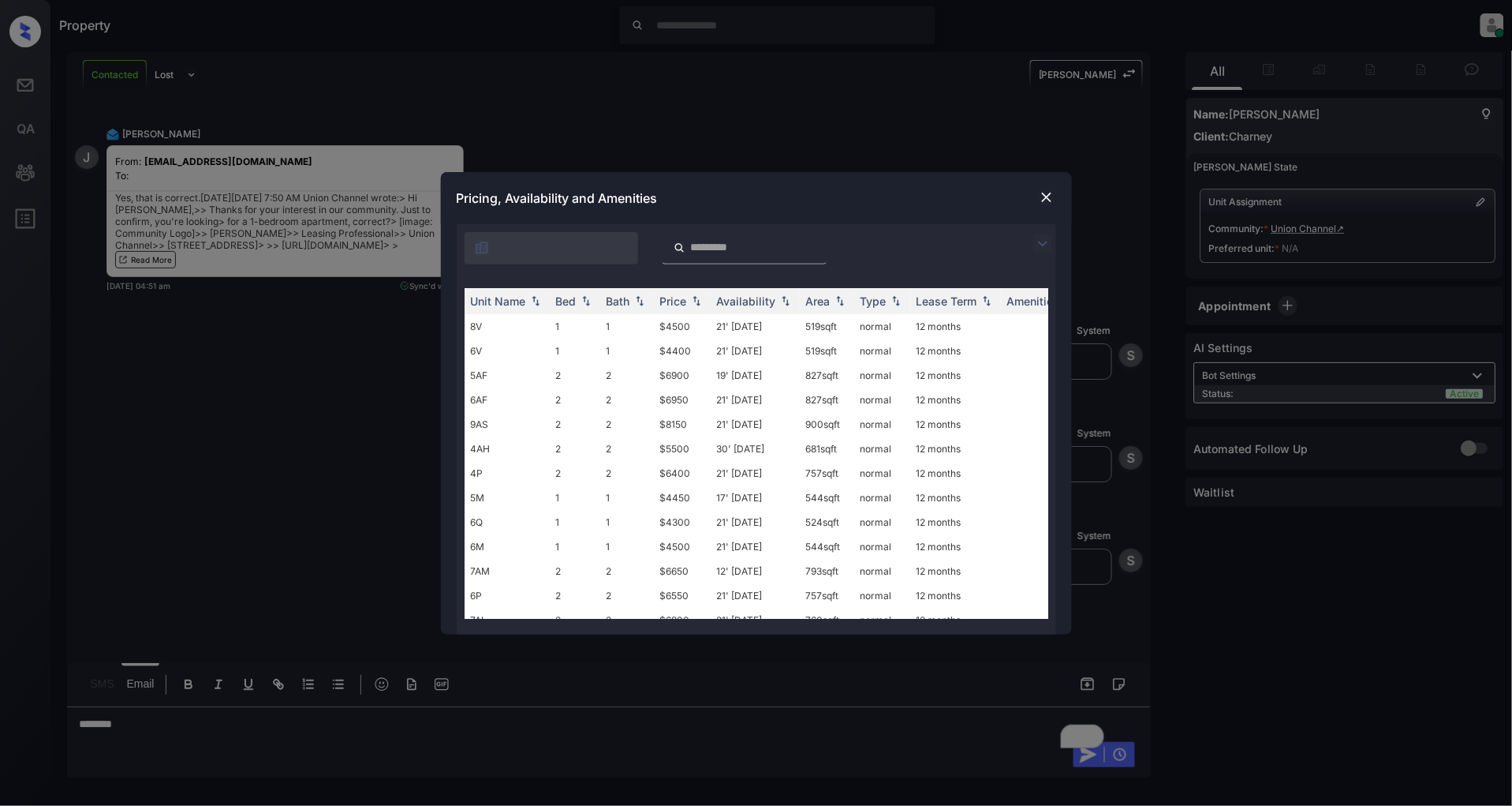
click at [1035, 242] on img at bounding box center [1043, 243] width 19 height 19
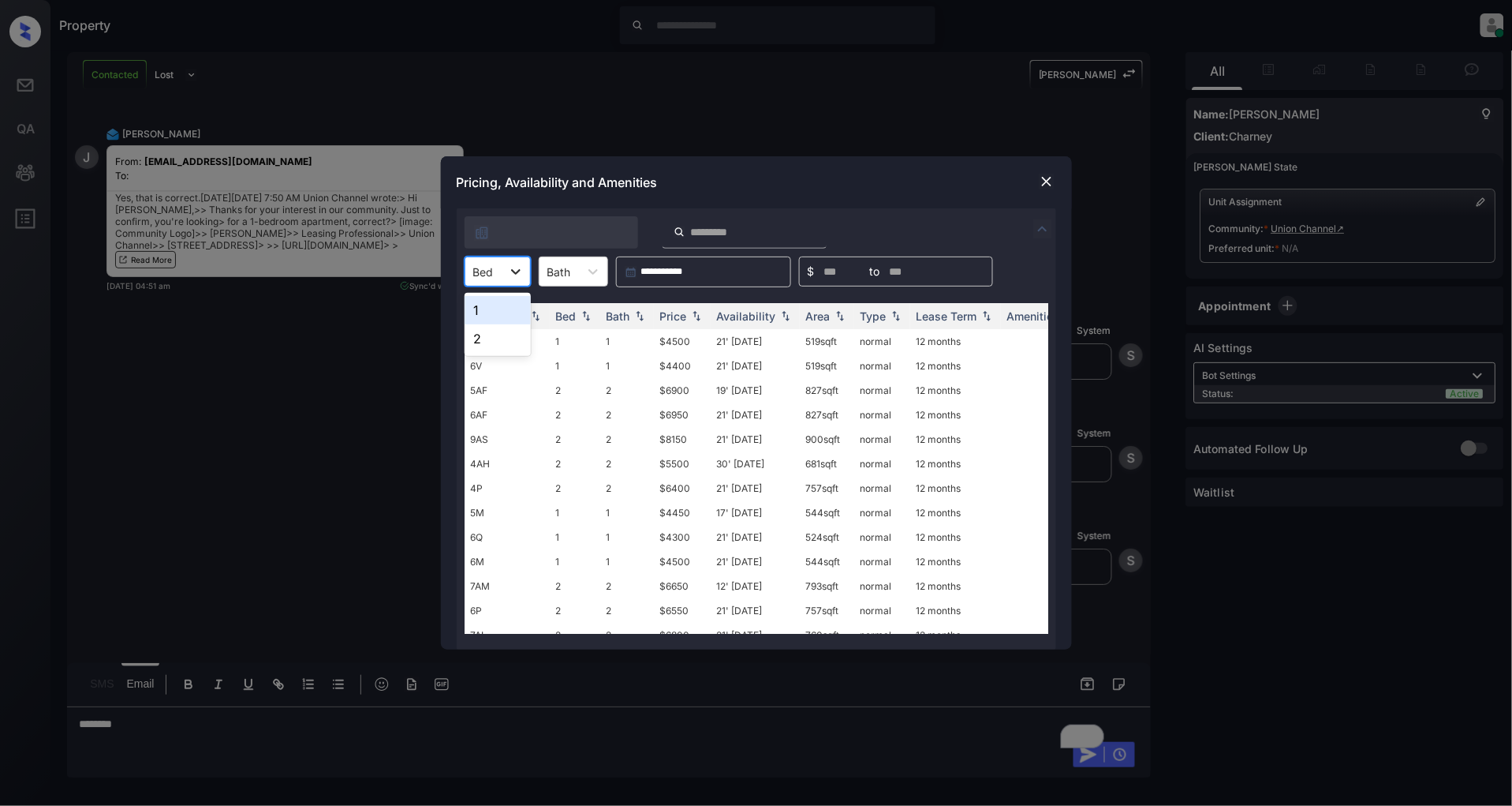
click at [524, 267] on div at bounding box center [515, 270] width 28 height 28
click at [503, 311] on div "1" at bounding box center [497, 309] width 66 height 28
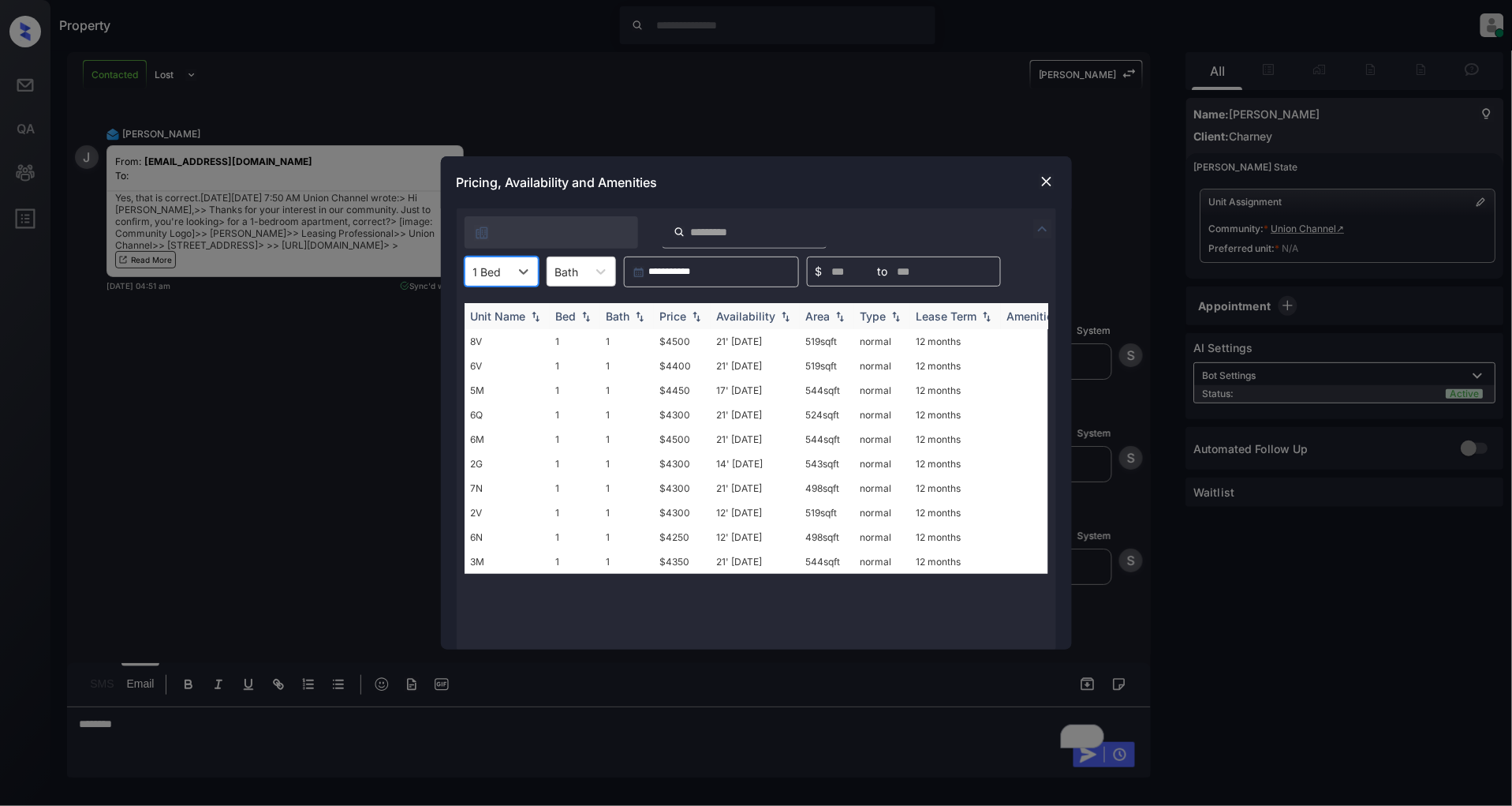
click at [705, 317] on th "Price" at bounding box center [682, 316] width 57 height 26
drag, startPoint x: 695, startPoint y: 334, endPoint x: 626, endPoint y: 343, distance: 69.6
click at [626, 343] on tr "6N 1 1 $4250 12' Aug 25 498 sqft normal 12 months" at bounding box center [876, 341] width 824 height 24
copy tr "$4250"
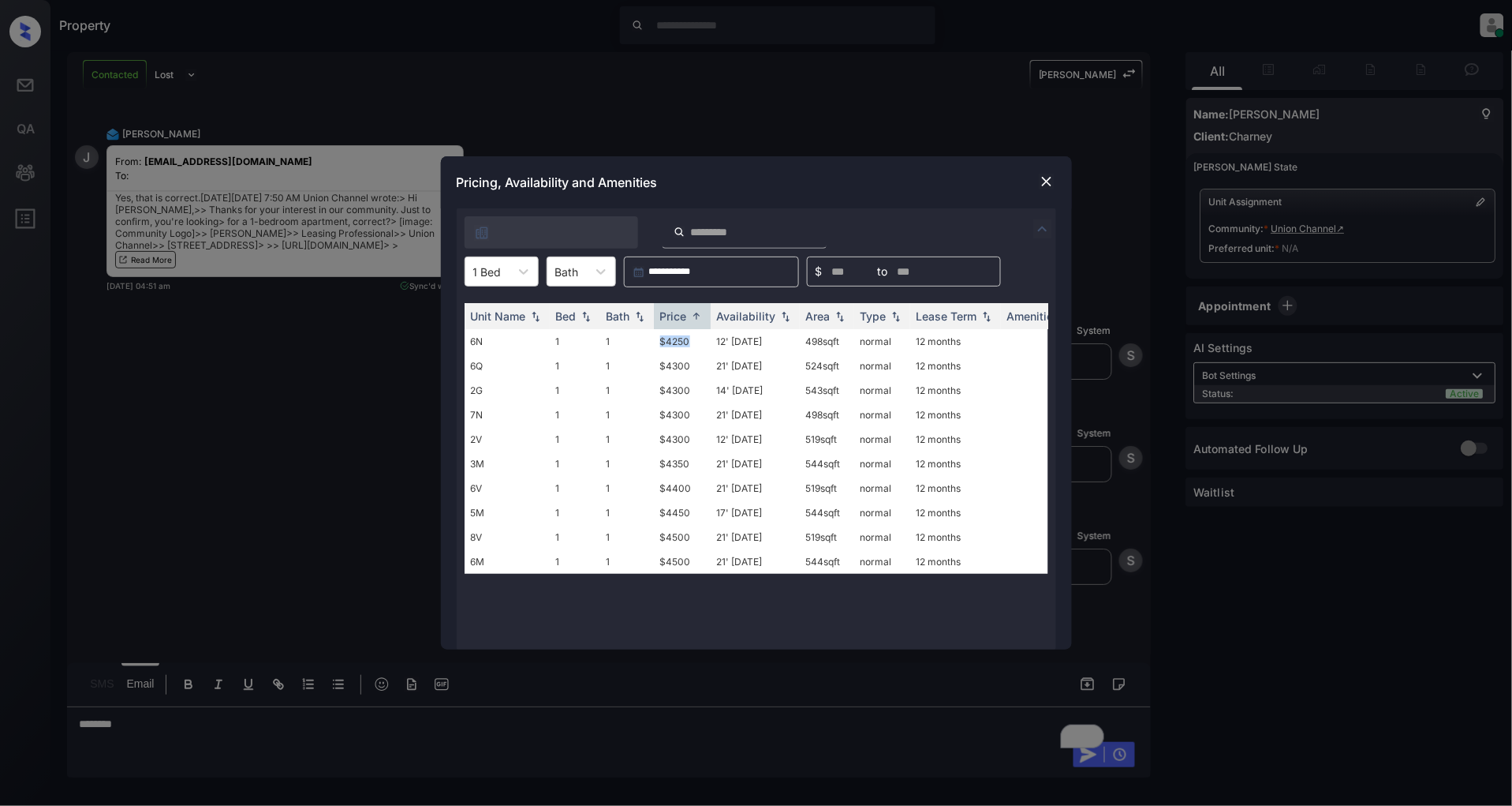
click at [1045, 176] on img at bounding box center [1046, 181] width 15 height 15
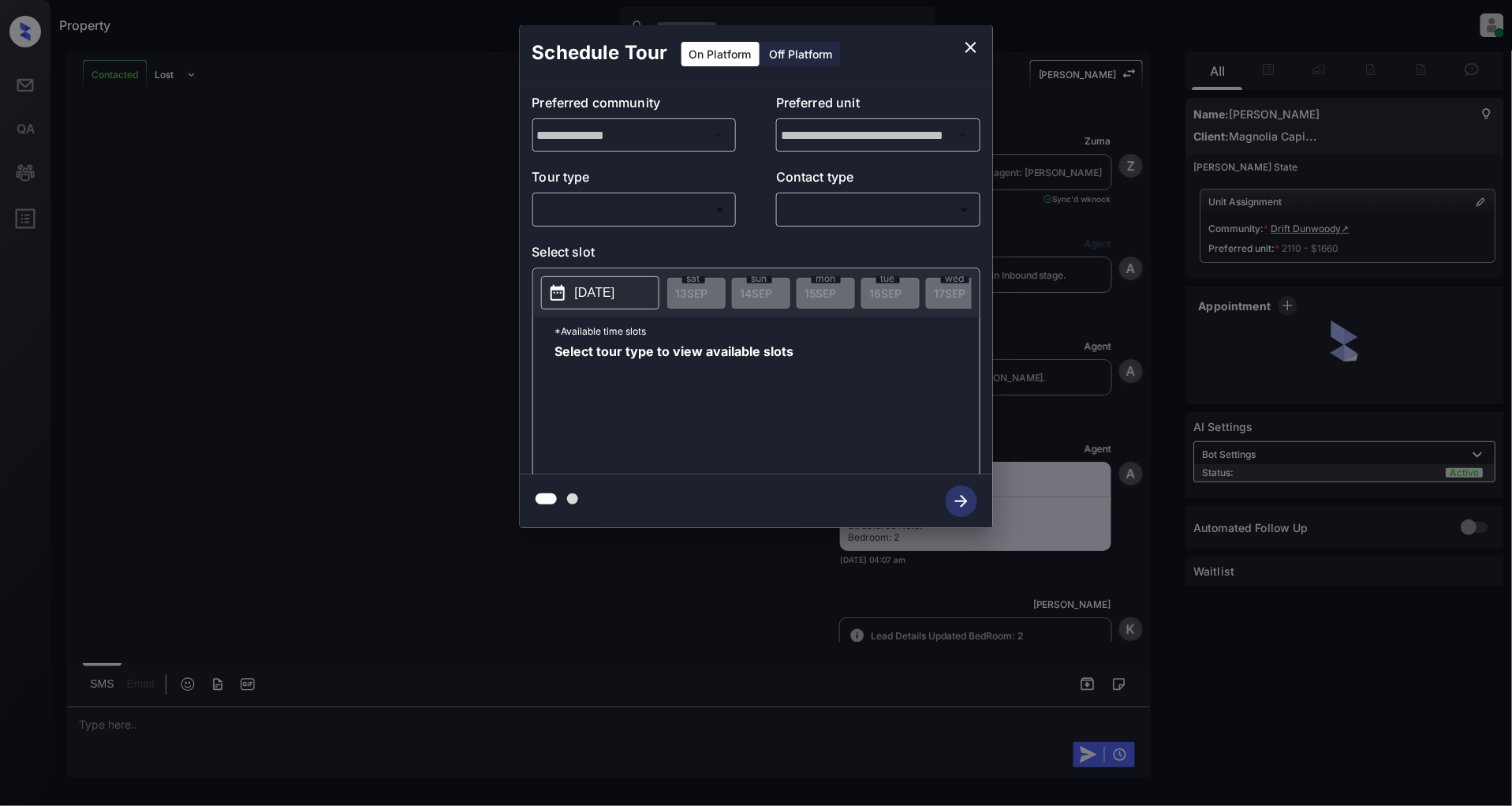
scroll to position [1699, 0]
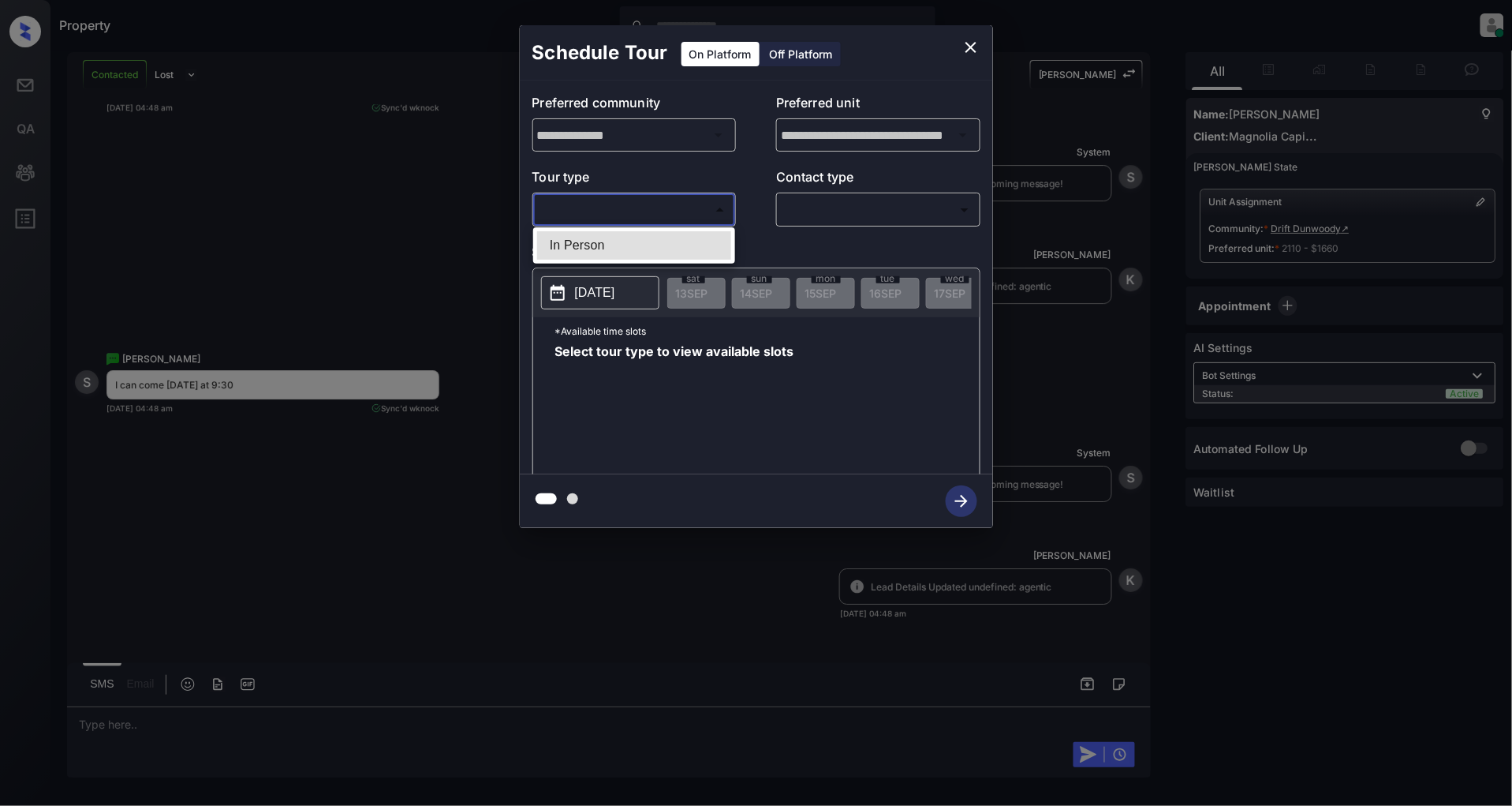
click at [645, 210] on body "Property [PERSON_NAME] Online Set yourself offline Set yourself on break Profil…" at bounding box center [756, 403] width 1512 height 806
click at [602, 233] on li "In Person" at bounding box center [634, 245] width 194 height 28
type input "********"
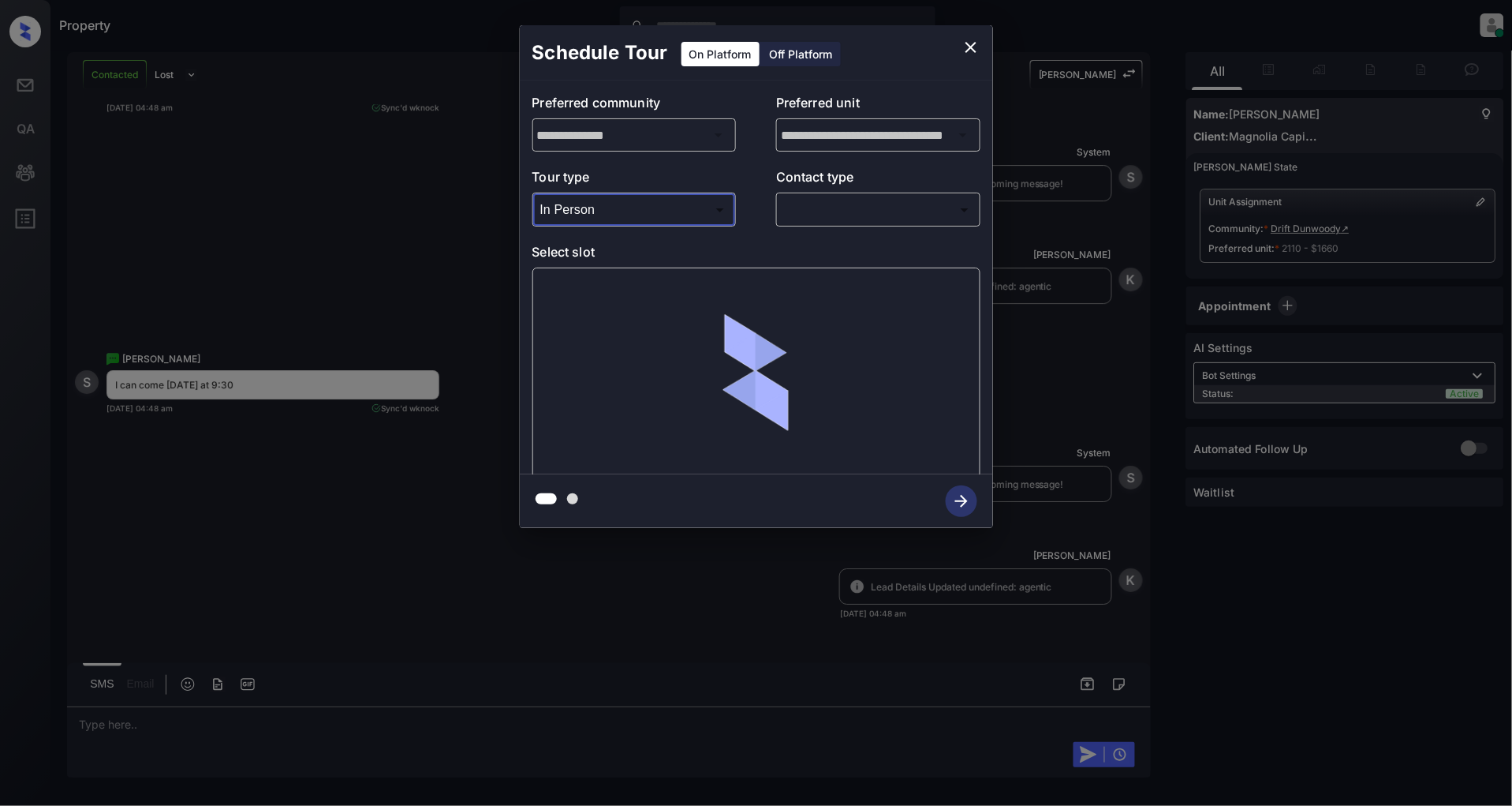
click at [847, 216] on body "Property [PERSON_NAME] Online Set yourself offline Set yourself on break Profil…" at bounding box center [756, 403] width 1512 height 806
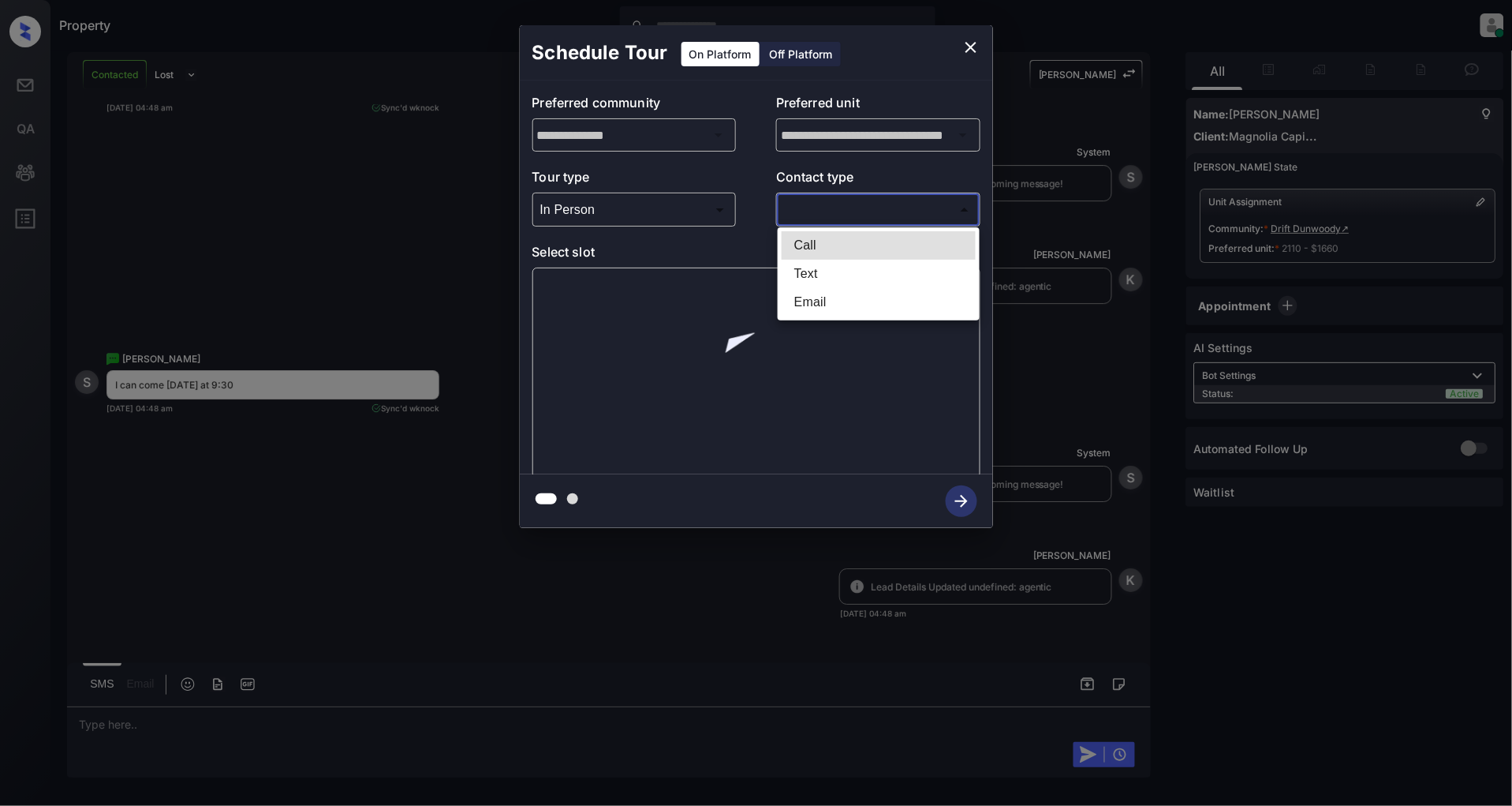
click at [830, 263] on li "Text" at bounding box center [878, 273] width 194 height 28
type input "****"
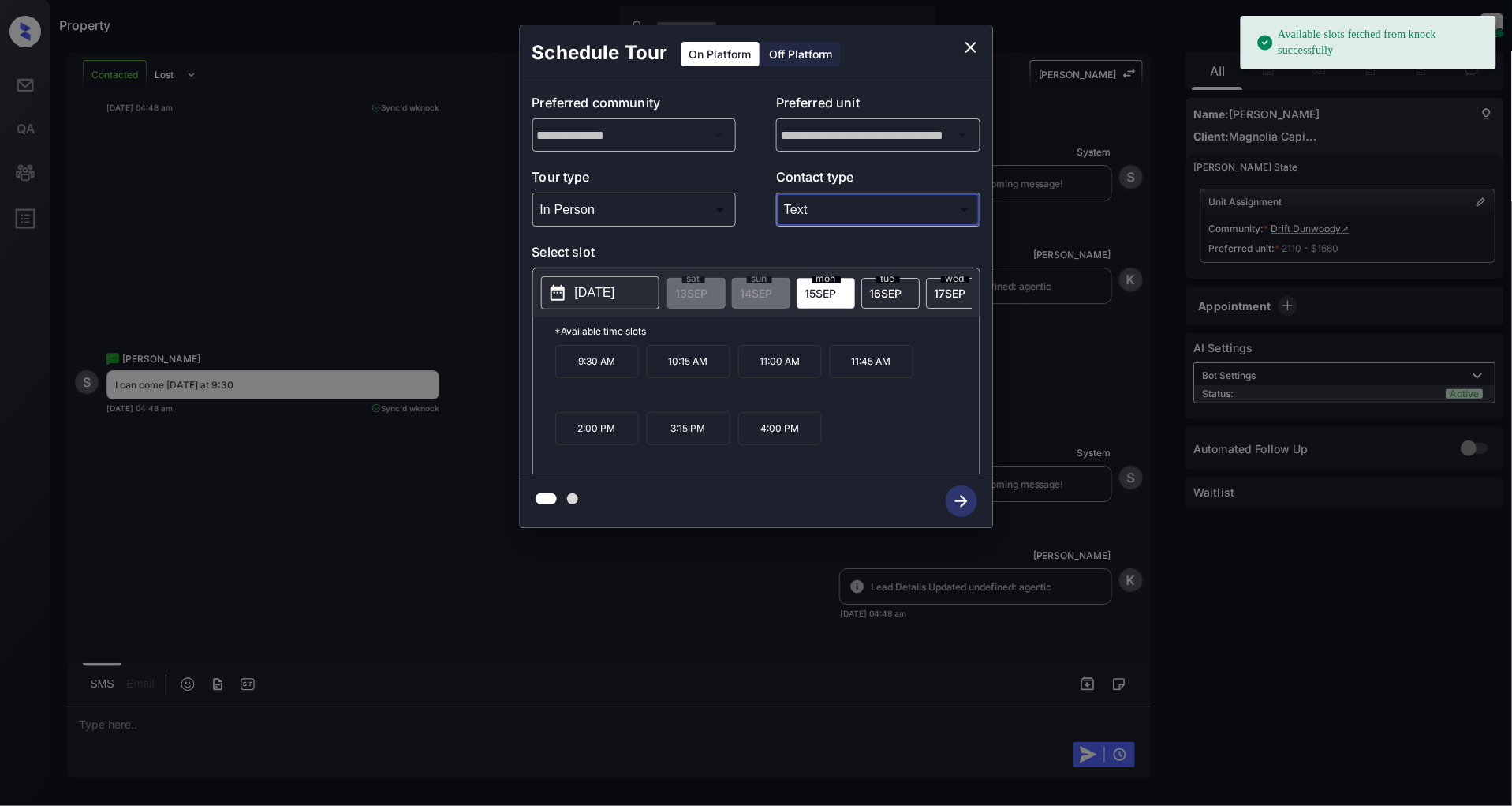
click at [839, 288] on div "[DATE]" at bounding box center [826, 293] width 59 height 31
click at [627, 373] on p "9:30 AM" at bounding box center [597, 361] width 83 height 33
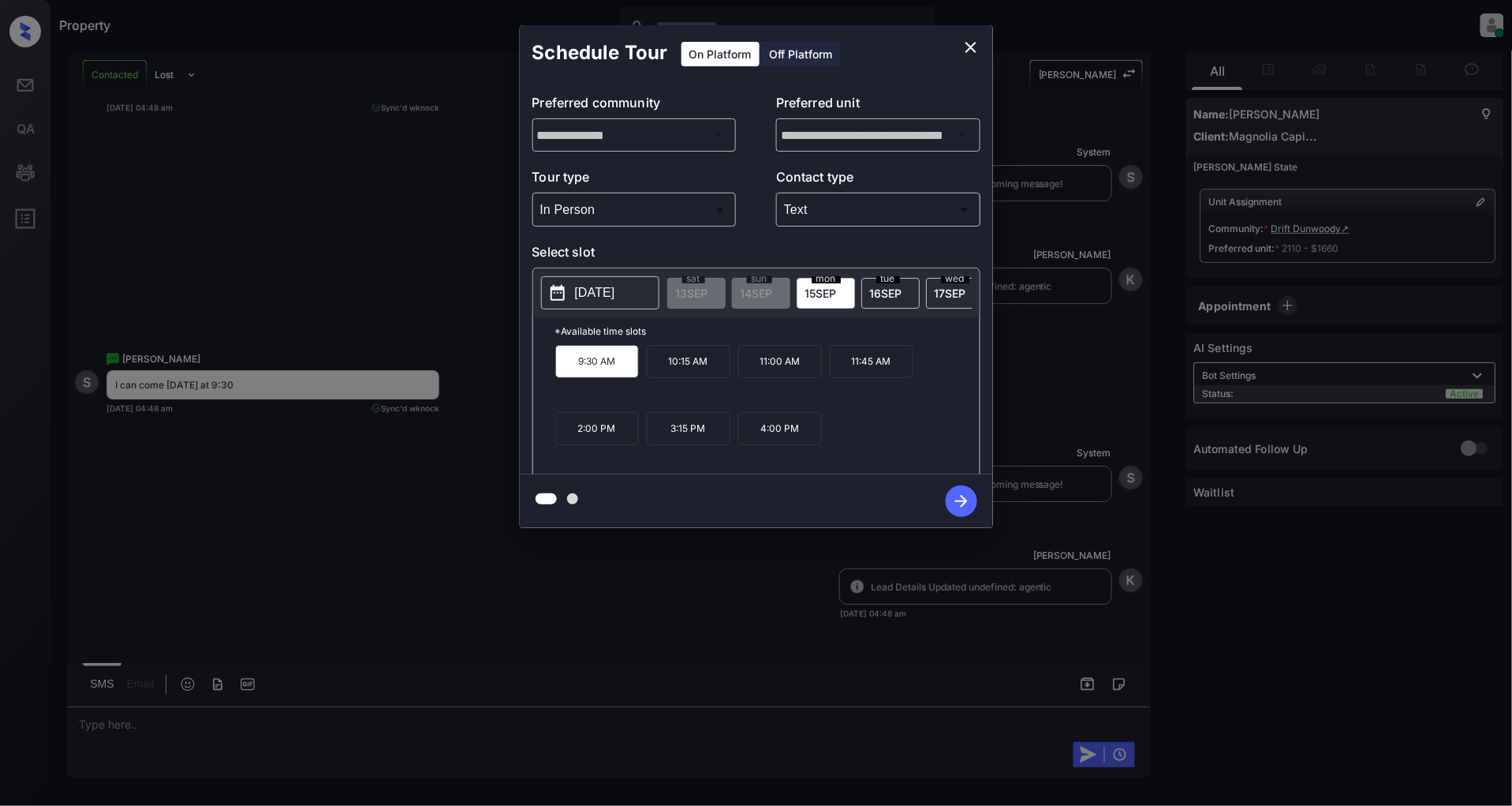
click at [336, 227] on div "**********" at bounding box center [756, 276] width 1512 height 553
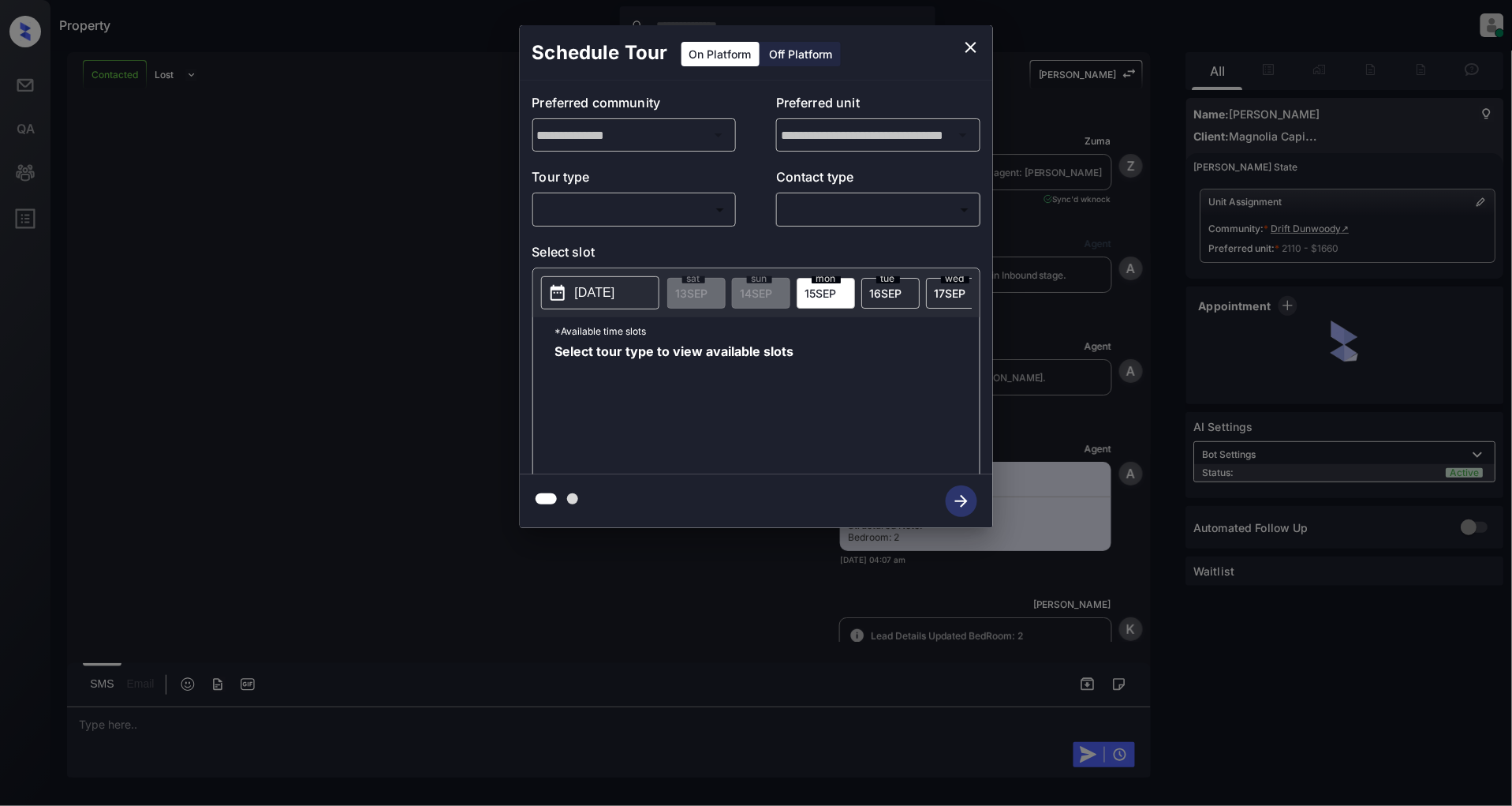
scroll to position [2137, 0]
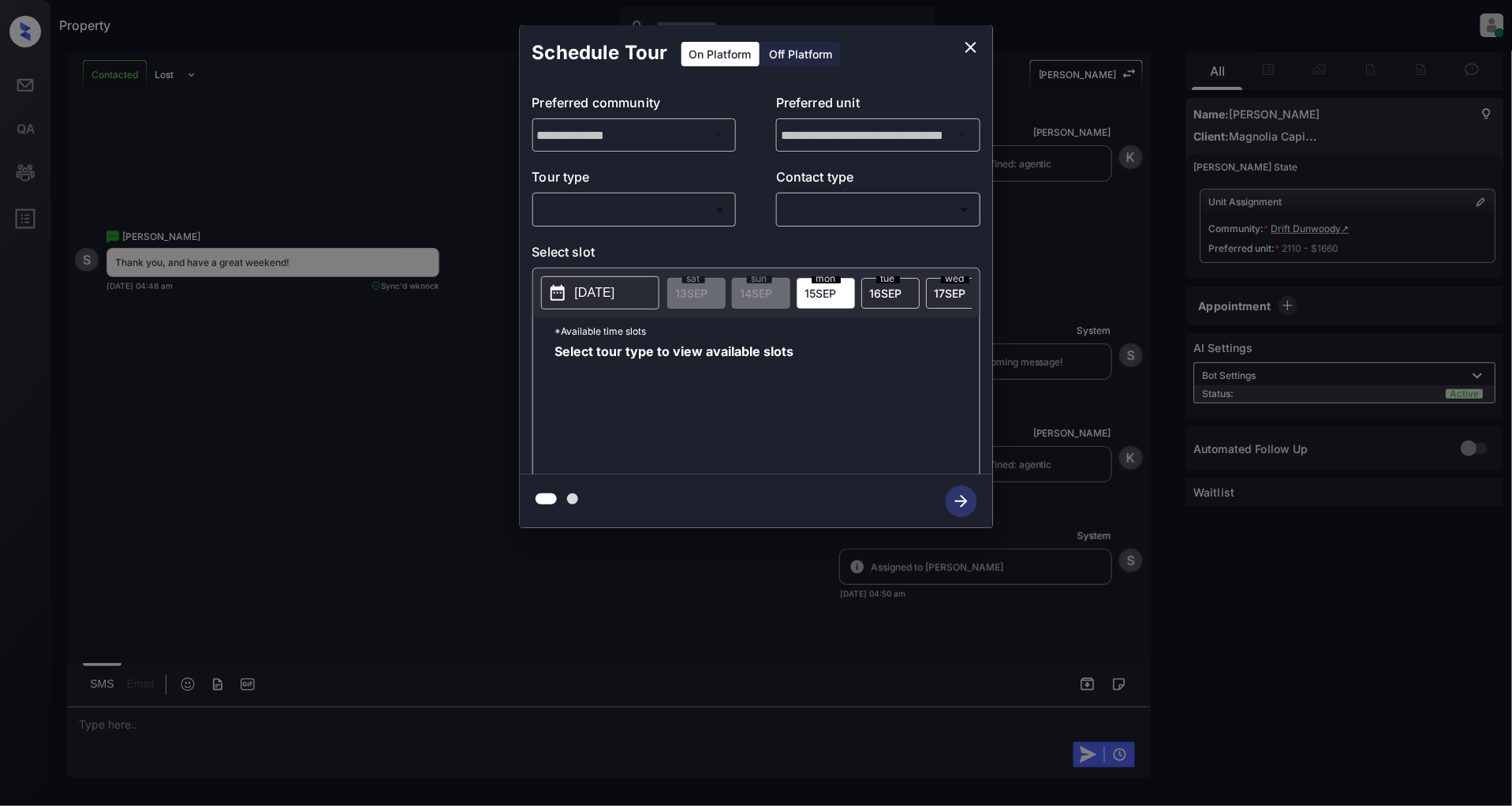
click at [643, 232] on div "**********" at bounding box center [756, 277] width 473 height 394
click at [620, 221] on body "Property [PERSON_NAME] Online Set yourself offline Set yourself on break Profil…" at bounding box center [756, 403] width 1512 height 806
click at [600, 234] on li "In Person" at bounding box center [634, 245] width 194 height 28
type input "********"
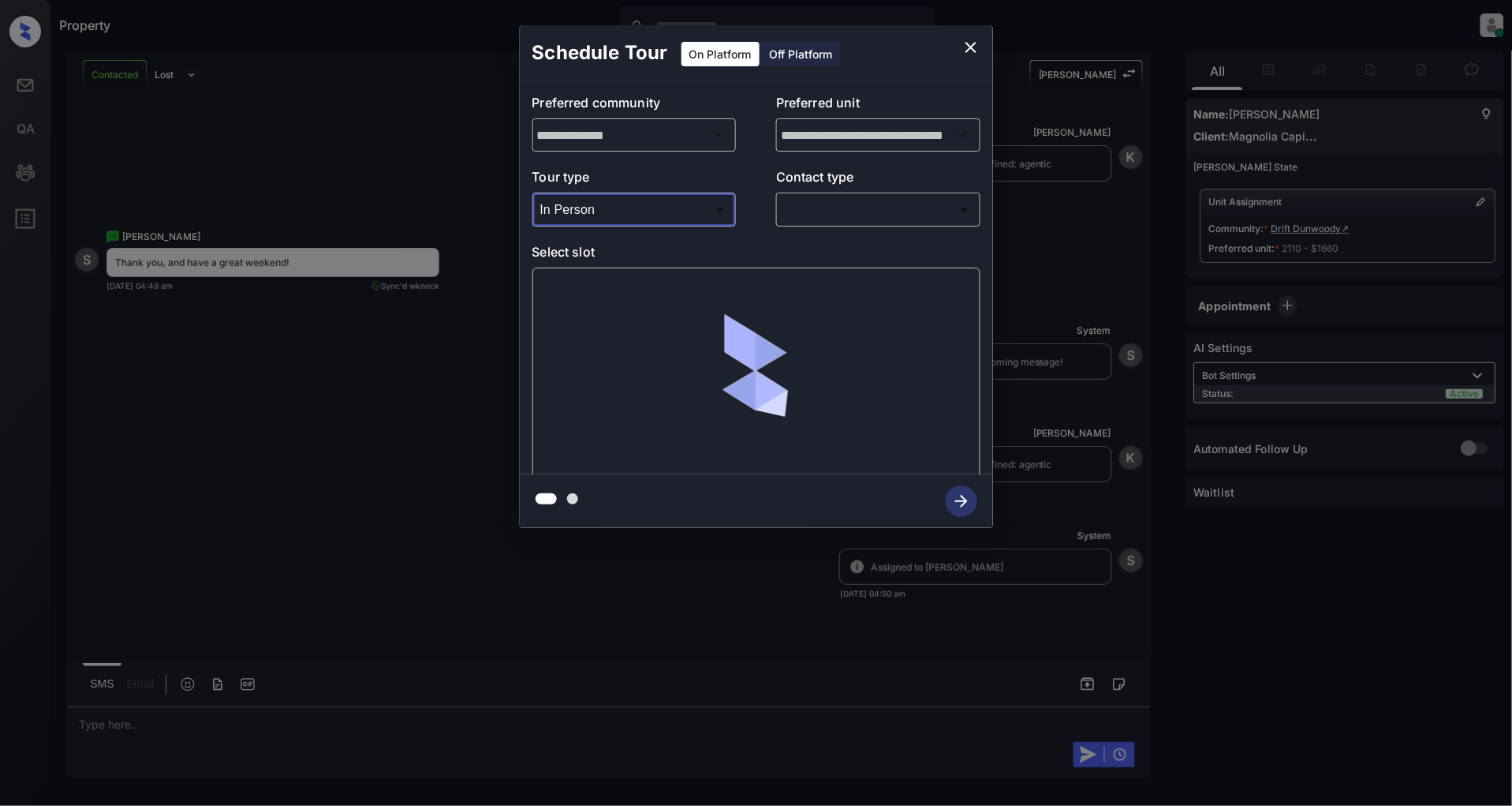
click at [847, 213] on body "Property [PERSON_NAME] Online Set yourself offline Set yourself on break Profil…" at bounding box center [756, 403] width 1512 height 806
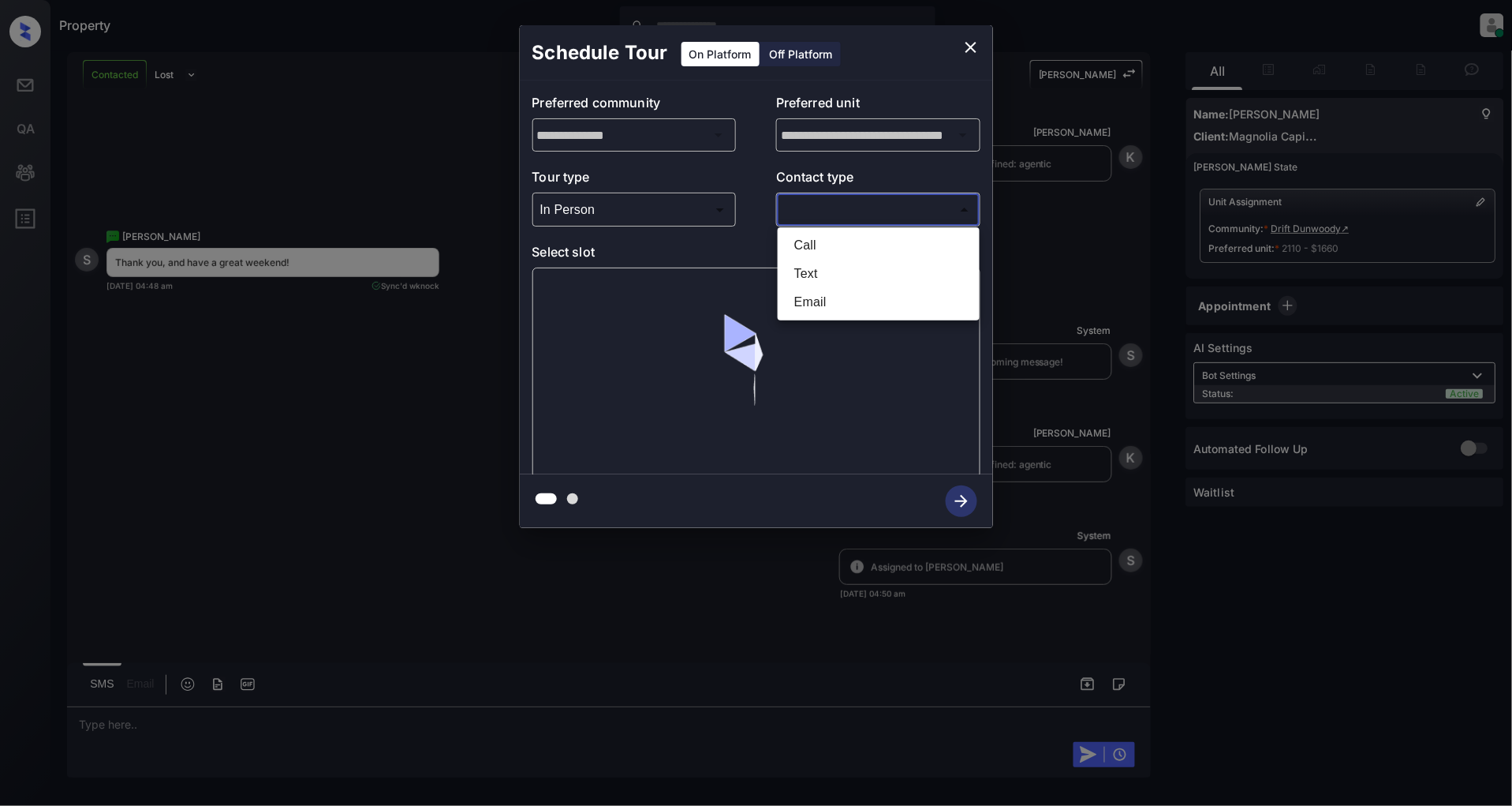
click at [830, 270] on li "Text" at bounding box center [878, 273] width 194 height 28
type input "****"
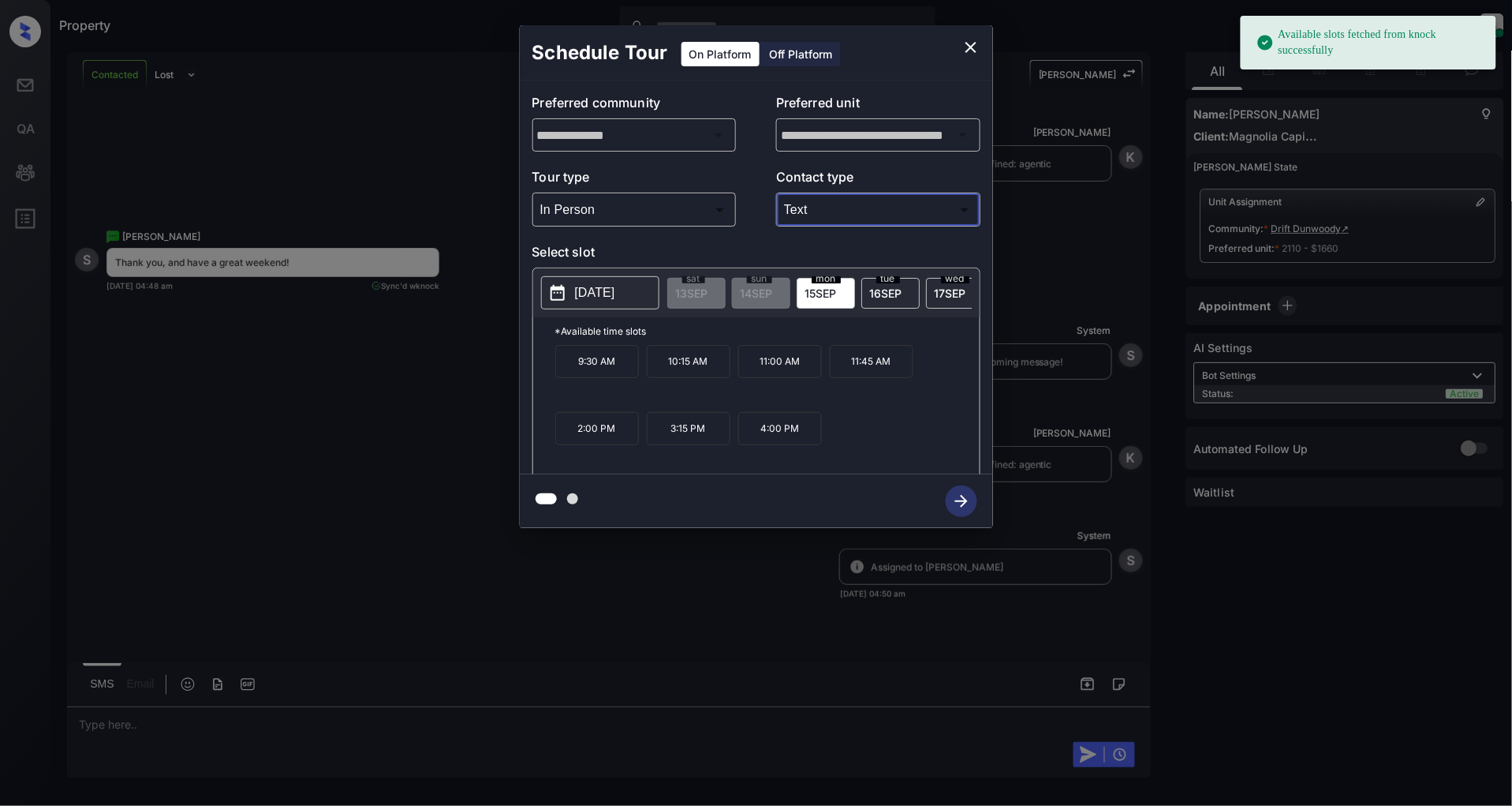
click at [821, 301] on div "[DATE]" at bounding box center [826, 293] width 59 height 31
click at [578, 367] on p "9:30 AM" at bounding box center [597, 361] width 83 height 33
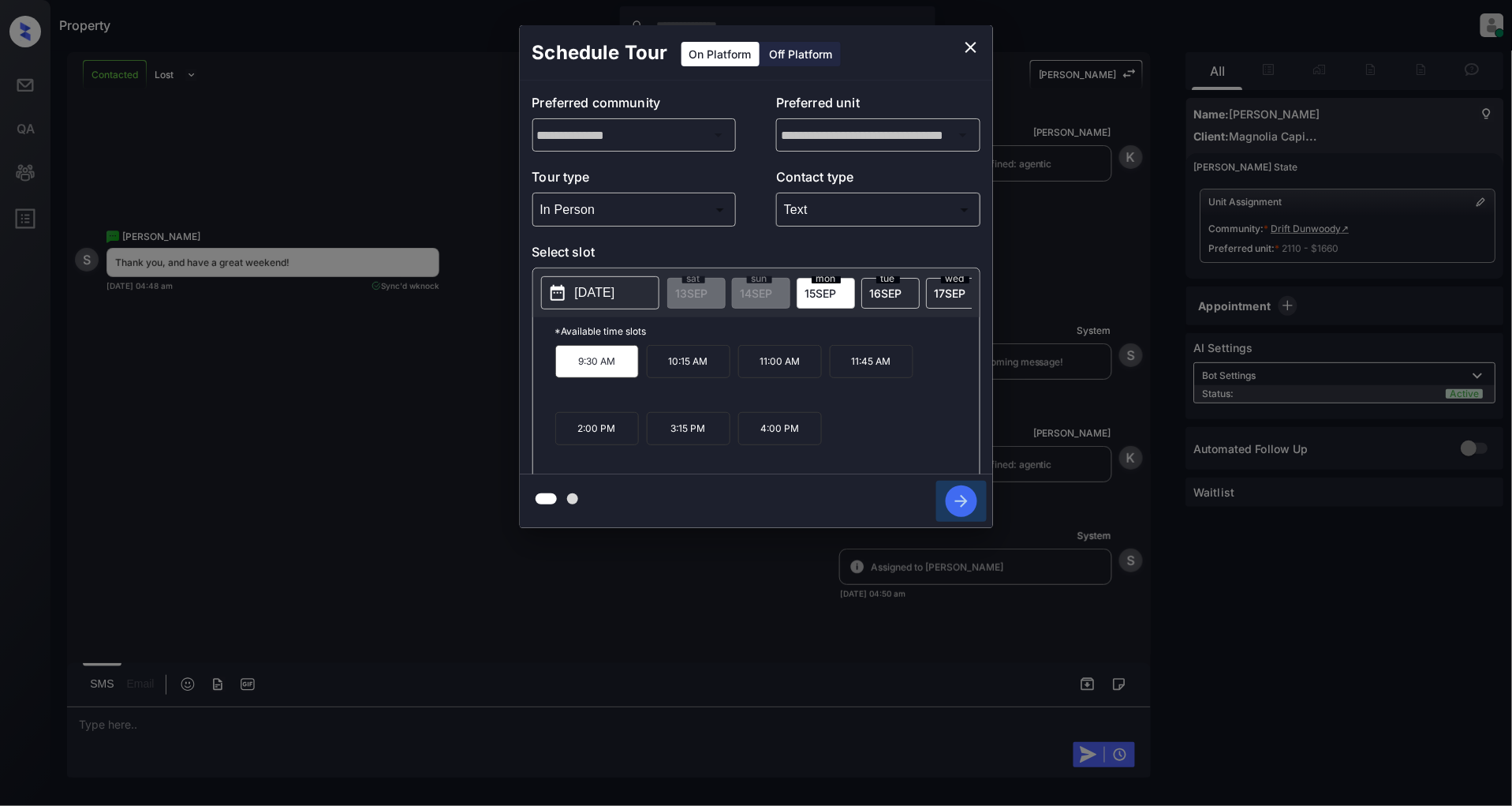
click at [950, 496] on icon "button" at bounding box center [961, 500] width 32 height 32
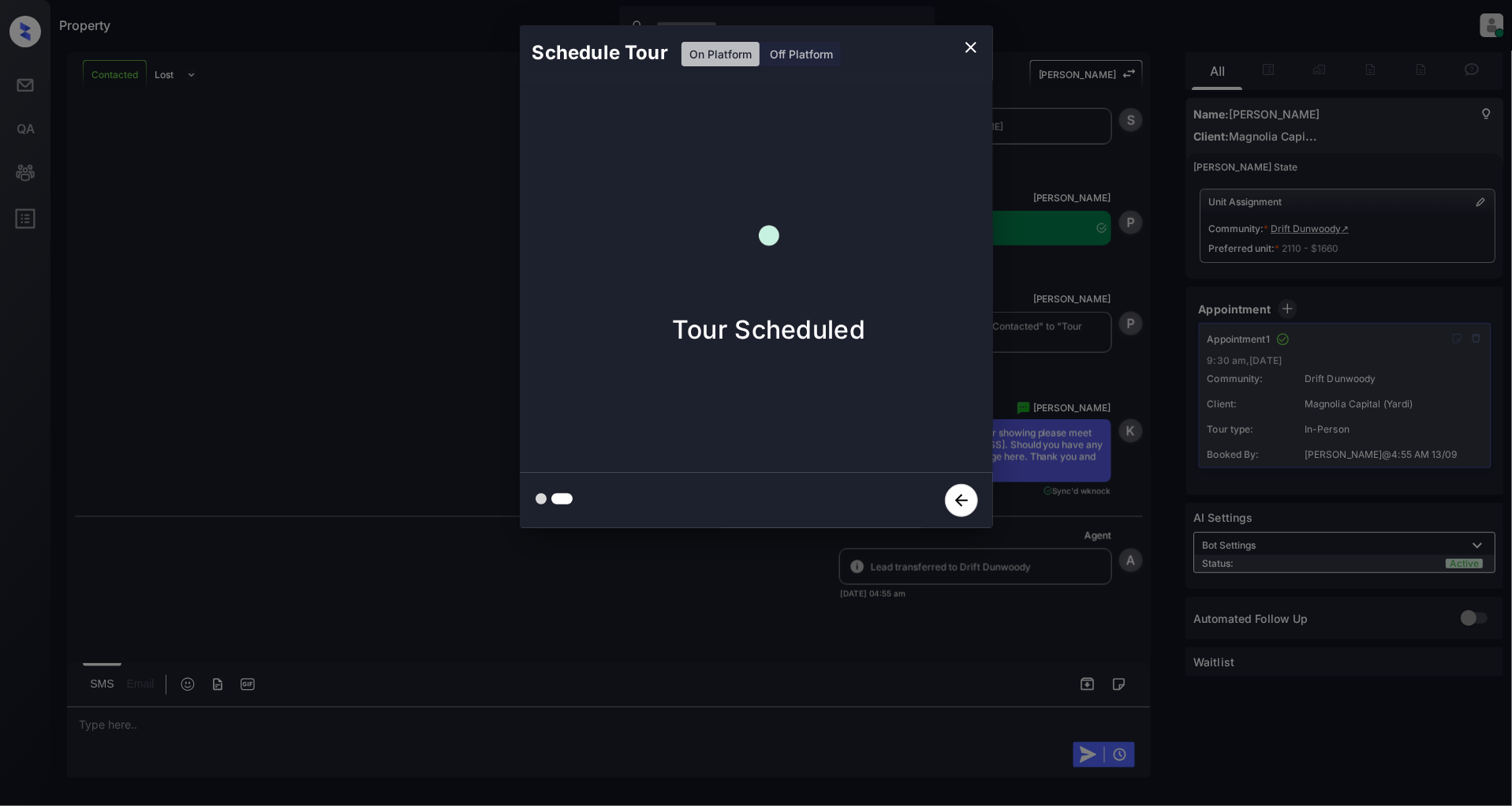
scroll to position [2575, 0]
click at [966, 49] on icon "close" at bounding box center [970, 47] width 19 height 19
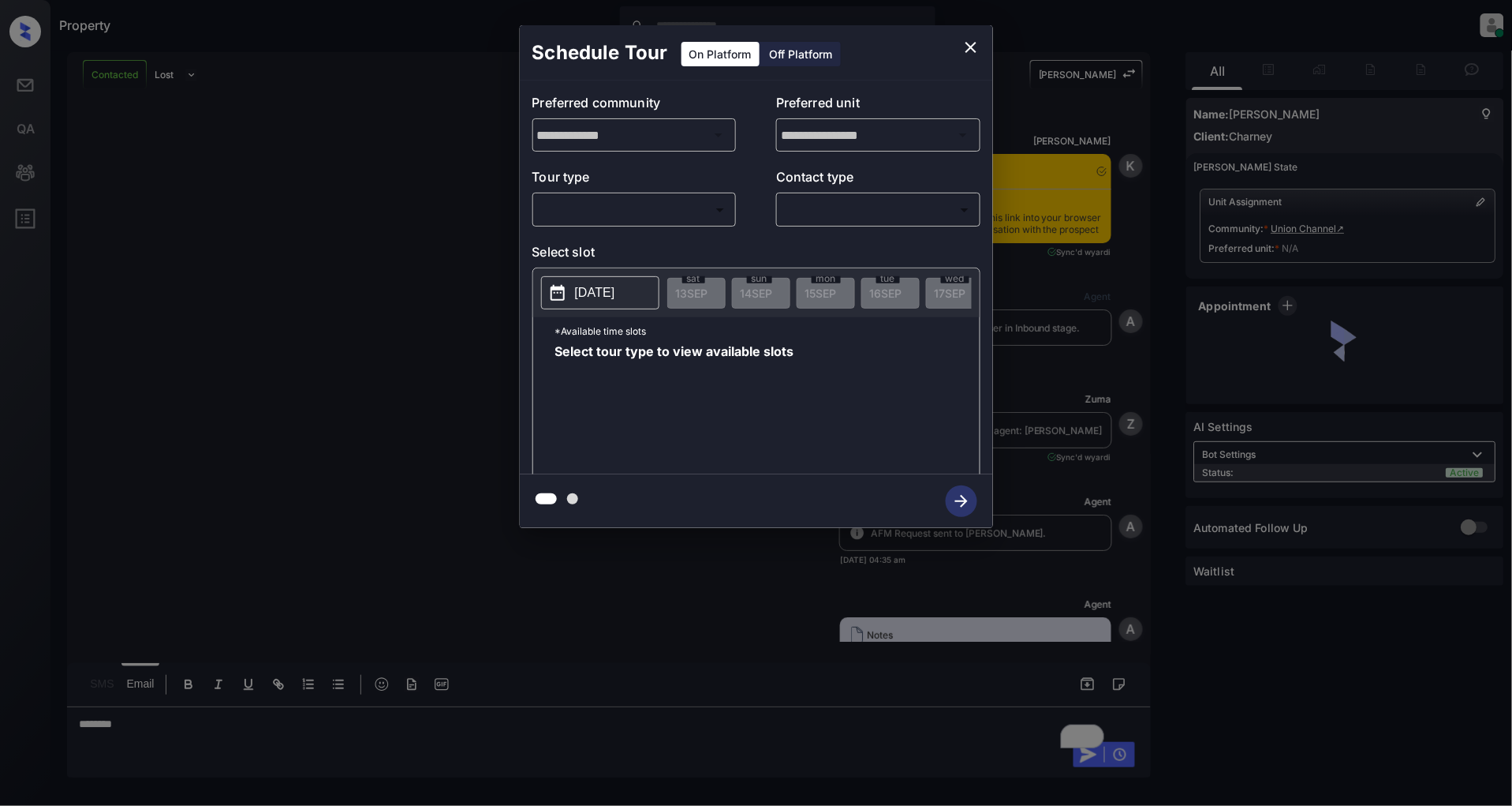
scroll to position [1162, 0]
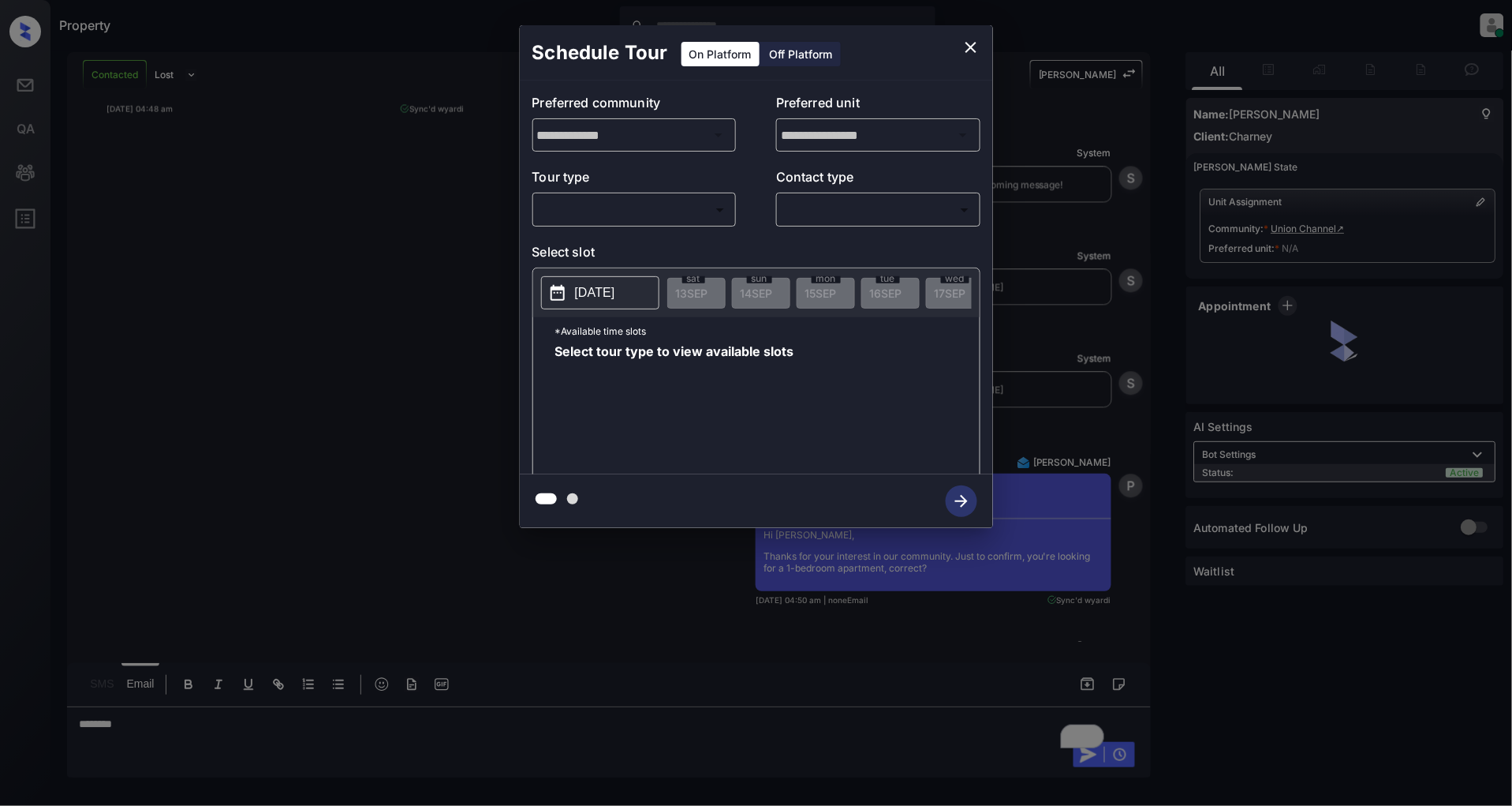
click at [553, 206] on body "Property [PERSON_NAME] Online Set yourself offline Set yourself on break Profil…" at bounding box center [756, 403] width 1512 height 806
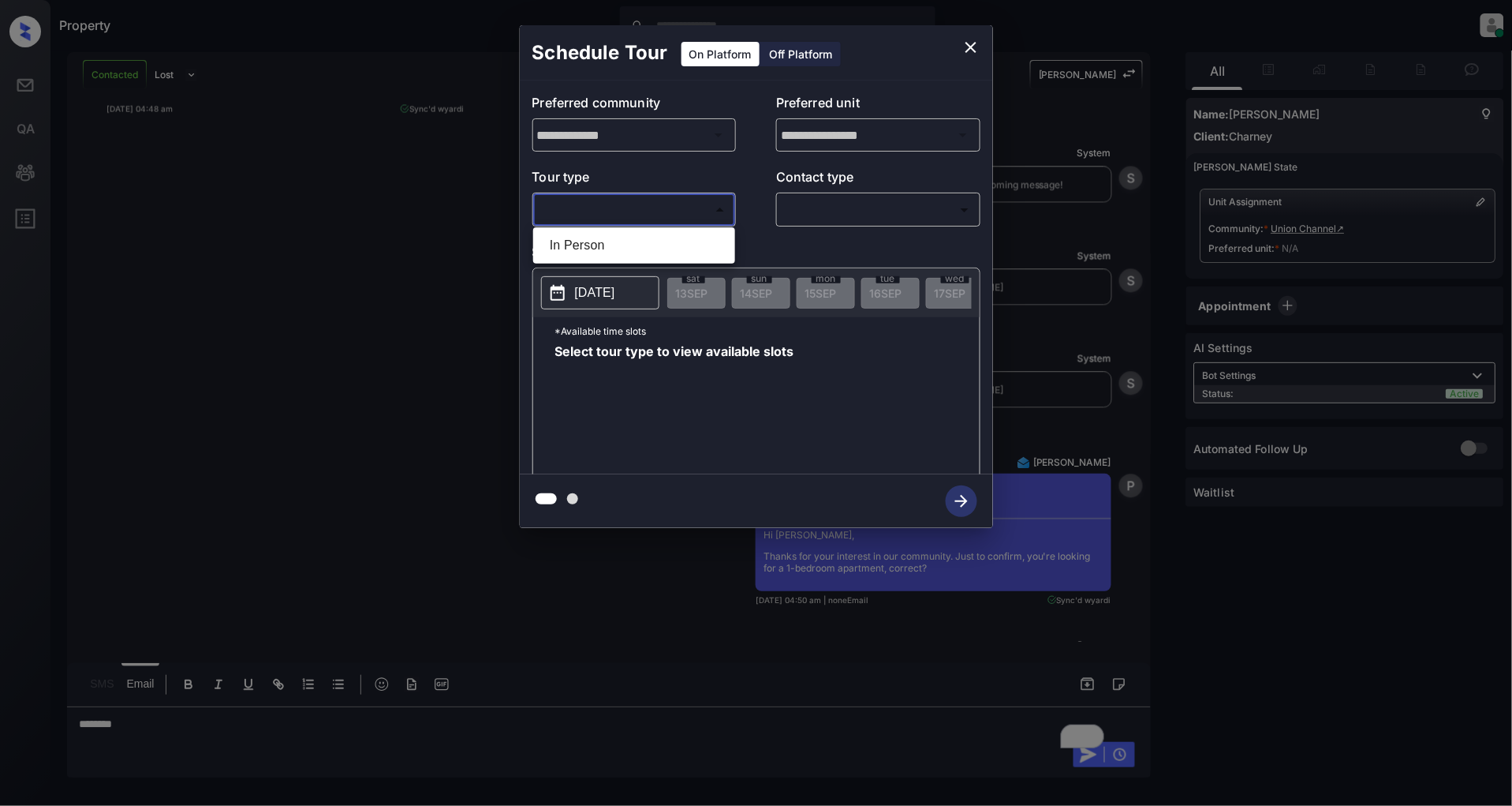
click at [585, 253] on li "In Person" at bounding box center [634, 245] width 194 height 28
type input "********"
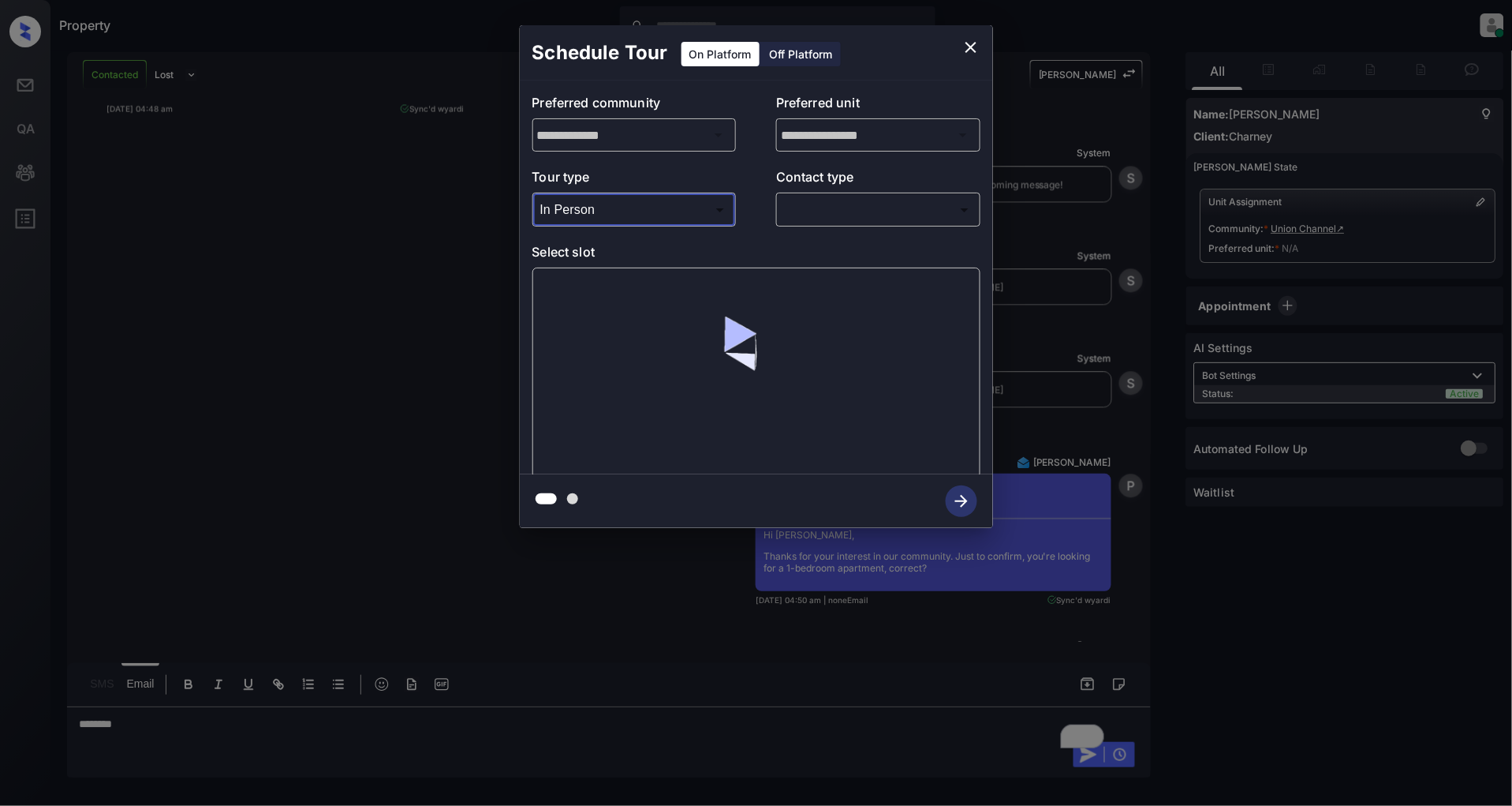
click at [865, 209] on body "Property [PERSON_NAME] Online Set yourself offline Set yourself on break Profil…" at bounding box center [756, 403] width 1512 height 806
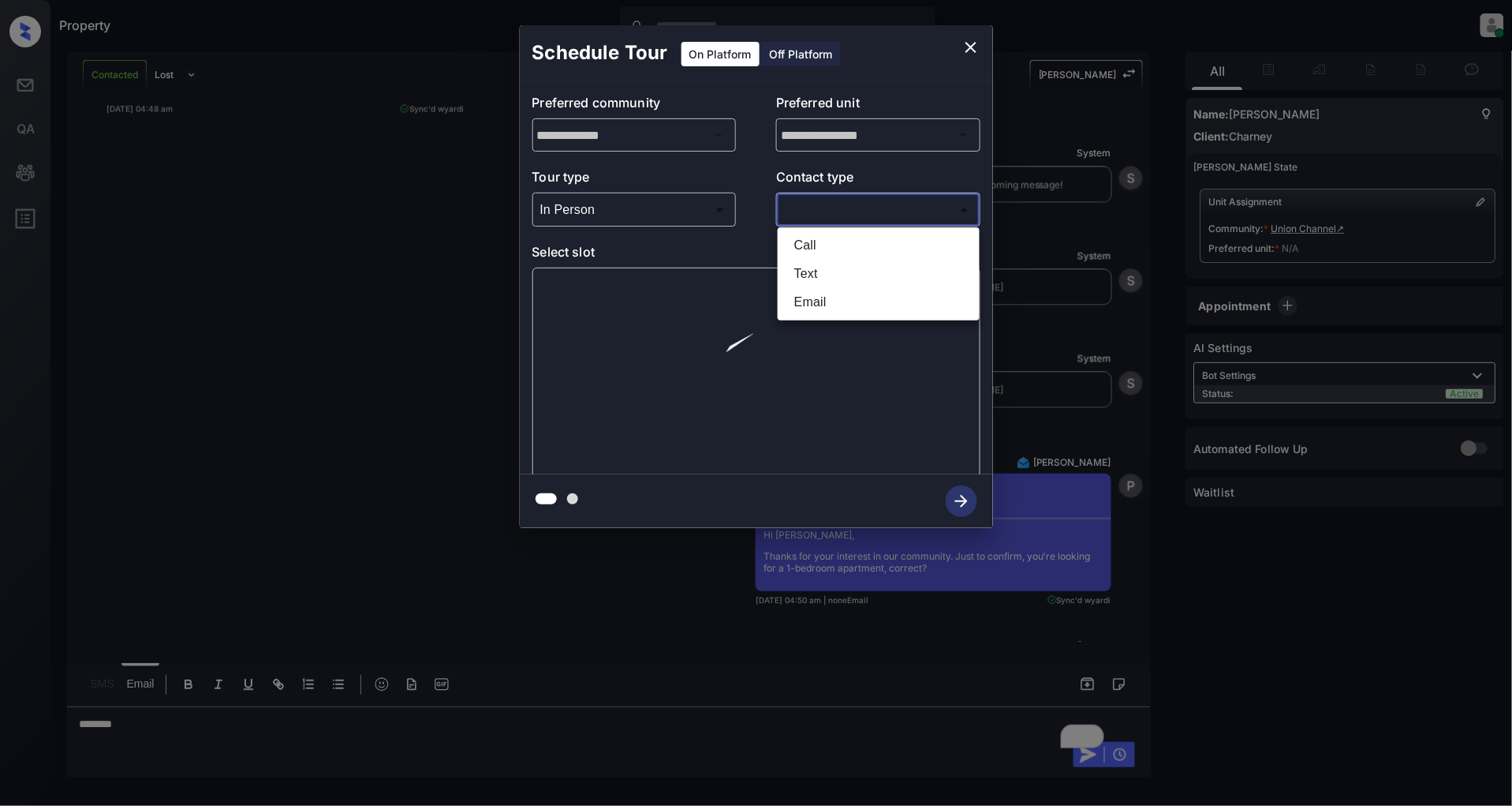
click at [842, 267] on li "Text" at bounding box center [878, 273] width 194 height 28
type input "****"
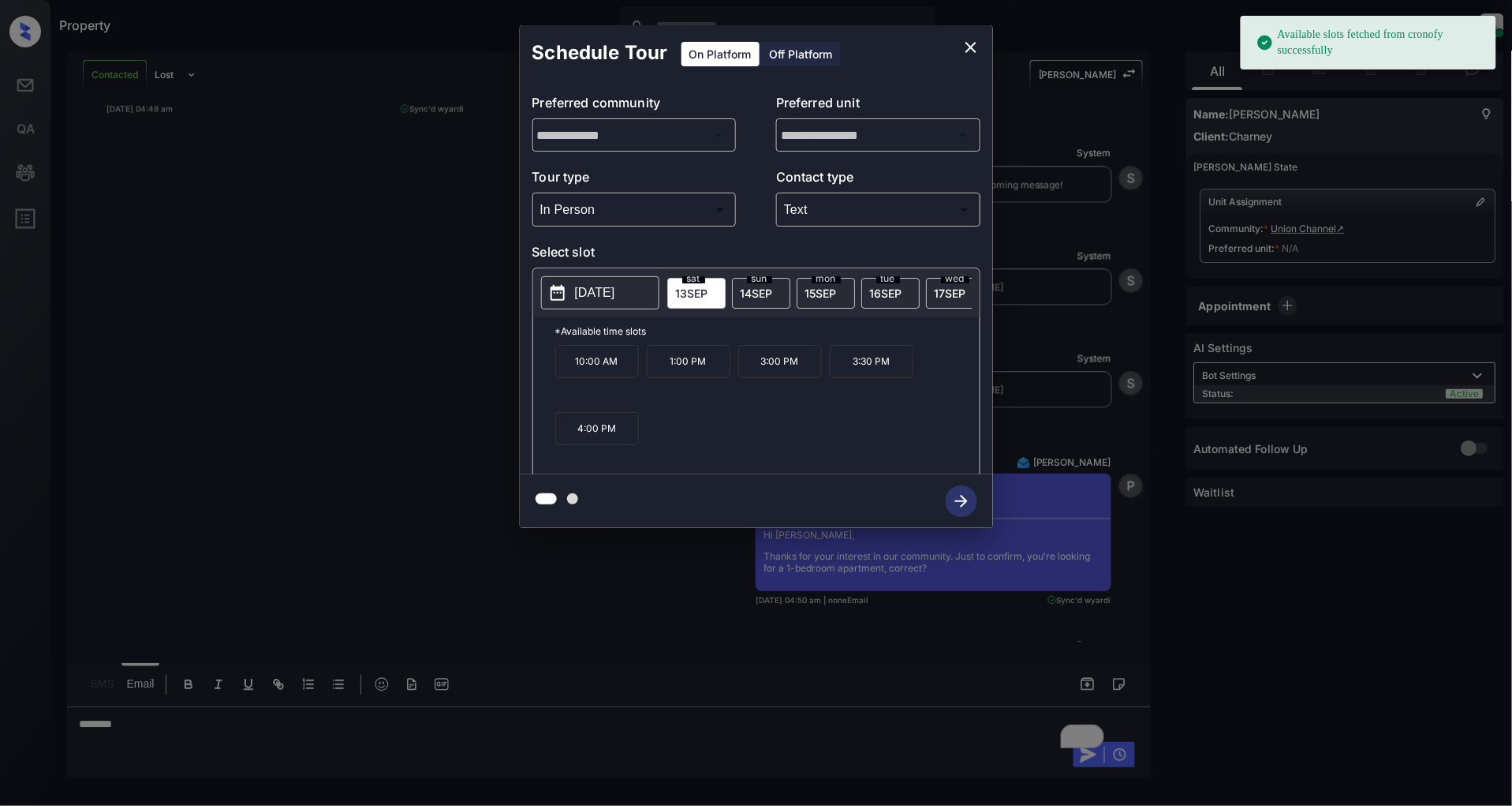
click at [615, 287] on p "[DATE]" at bounding box center [595, 292] width 40 height 19
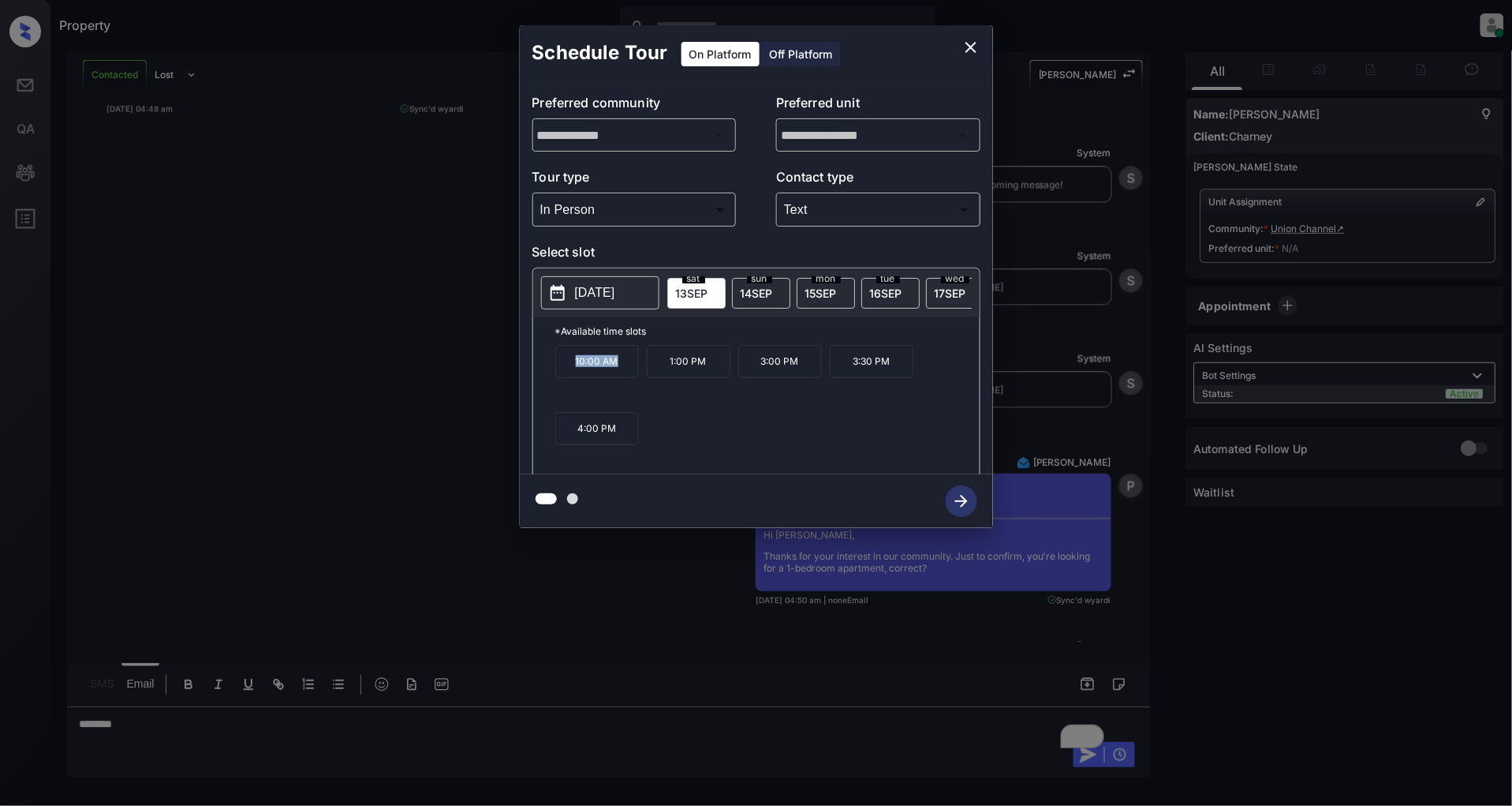
drag, startPoint x: 620, startPoint y: 374, endPoint x: 537, endPoint y: 373, distance: 83.0
click at [537, 373] on div "*Available time slots 10:00 AM 1:00 PM 3:00 PM 3:30 PM 4:00 PM" at bounding box center [757, 398] width 447 height 162
copy p "10:00 AM"
drag, startPoint x: 711, startPoint y: 369, endPoint x: 653, endPoint y: 371, distance: 58.0
click at [653, 371] on p "1:00 PM" at bounding box center [688, 361] width 83 height 33
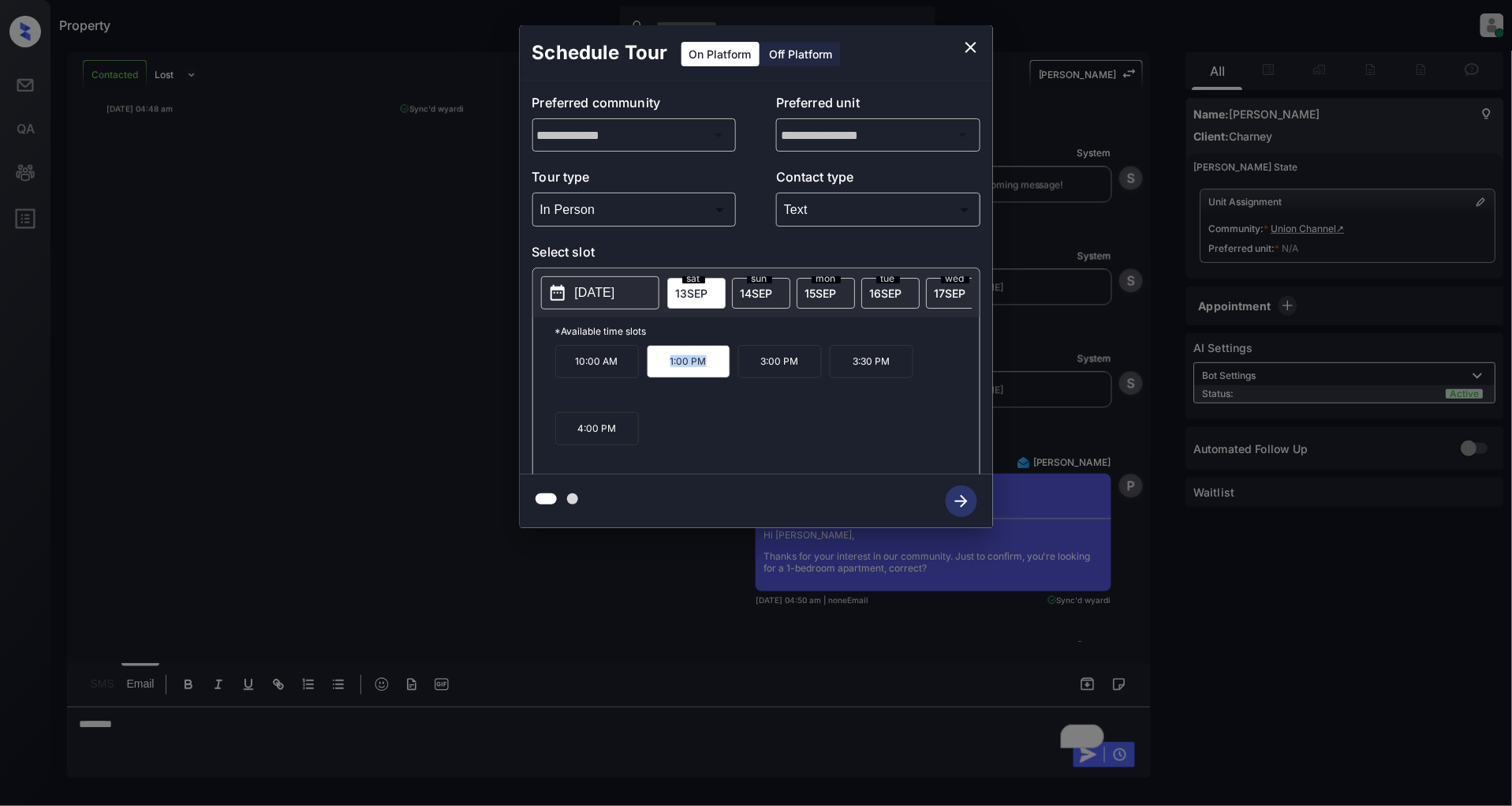
copy p "1:00 PM"
drag, startPoint x: 894, startPoint y: 377, endPoint x: 843, endPoint y: 375, distance: 51.0
click at [843, 375] on p "3:30 PM" at bounding box center [872, 361] width 83 height 33
copy p "3:30 PM"
click at [966, 44] on icon "close" at bounding box center [970, 47] width 19 height 19
